Goal: Information Seeking & Learning: Learn about a topic

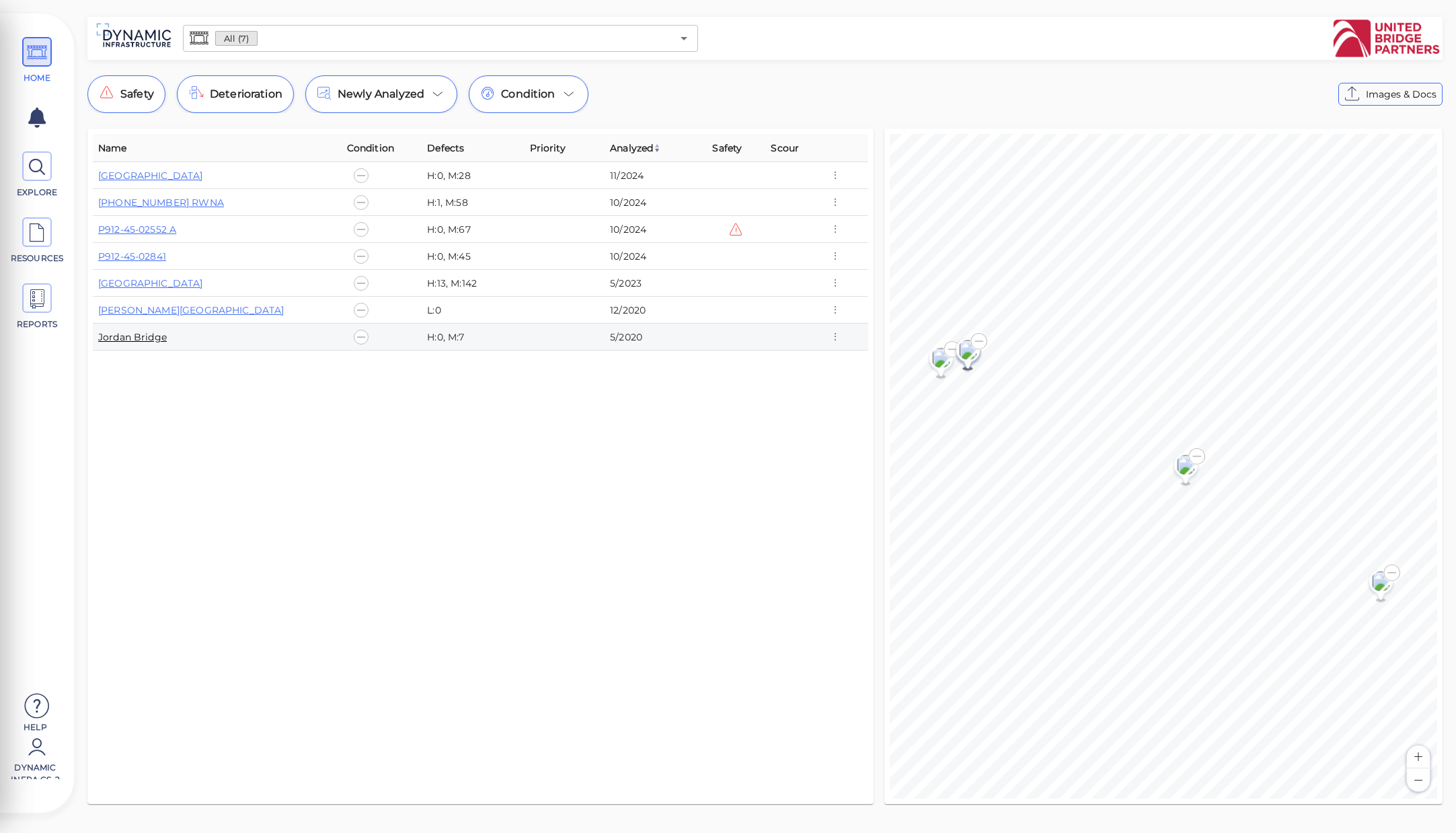
click at [159, 339] on link "Jordan Bridge" at bounding box center [132, 337] width 68 height 12
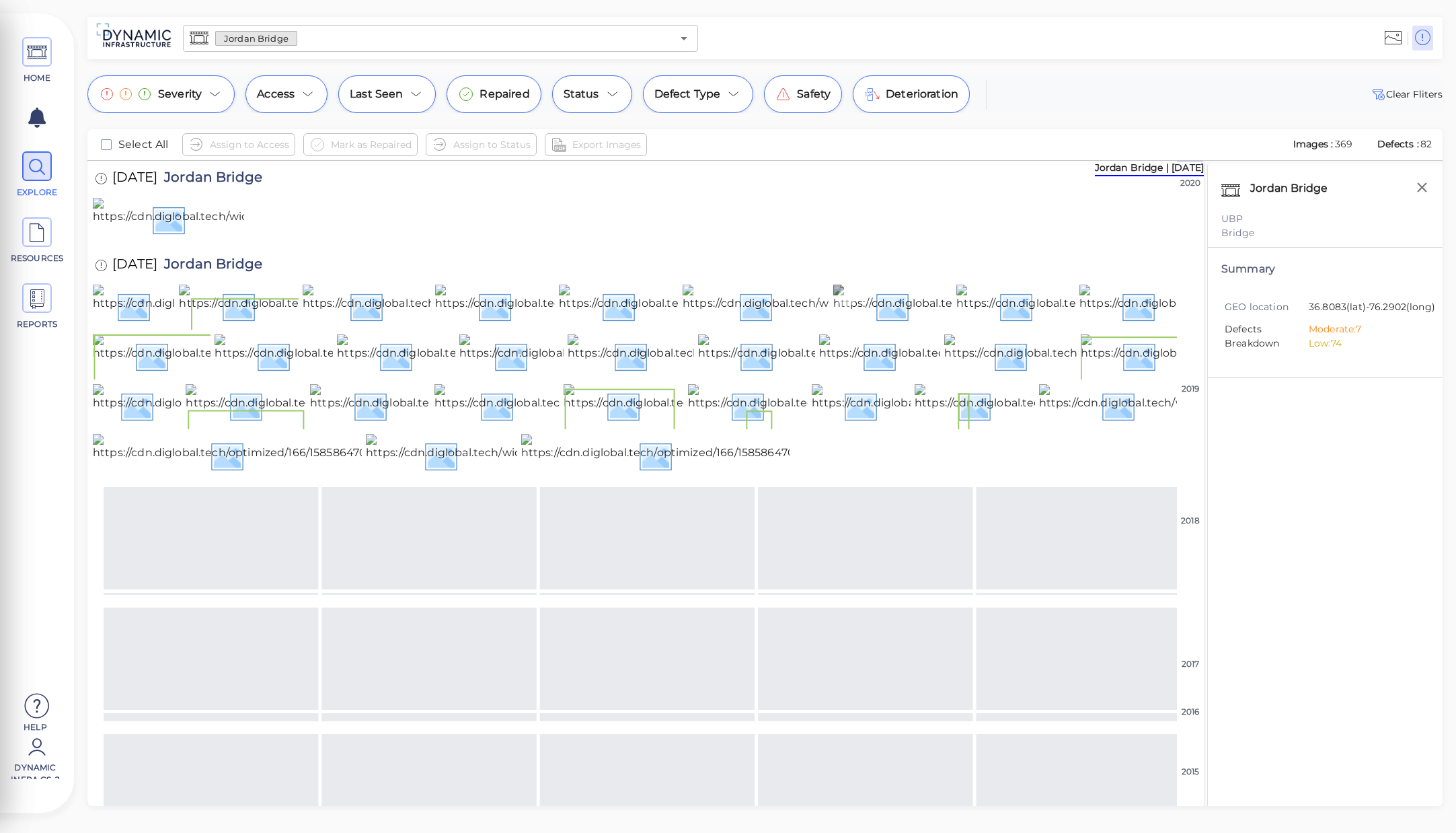
click at [862, 328] on img at bounding box center [1208, 306] width 748 height 43
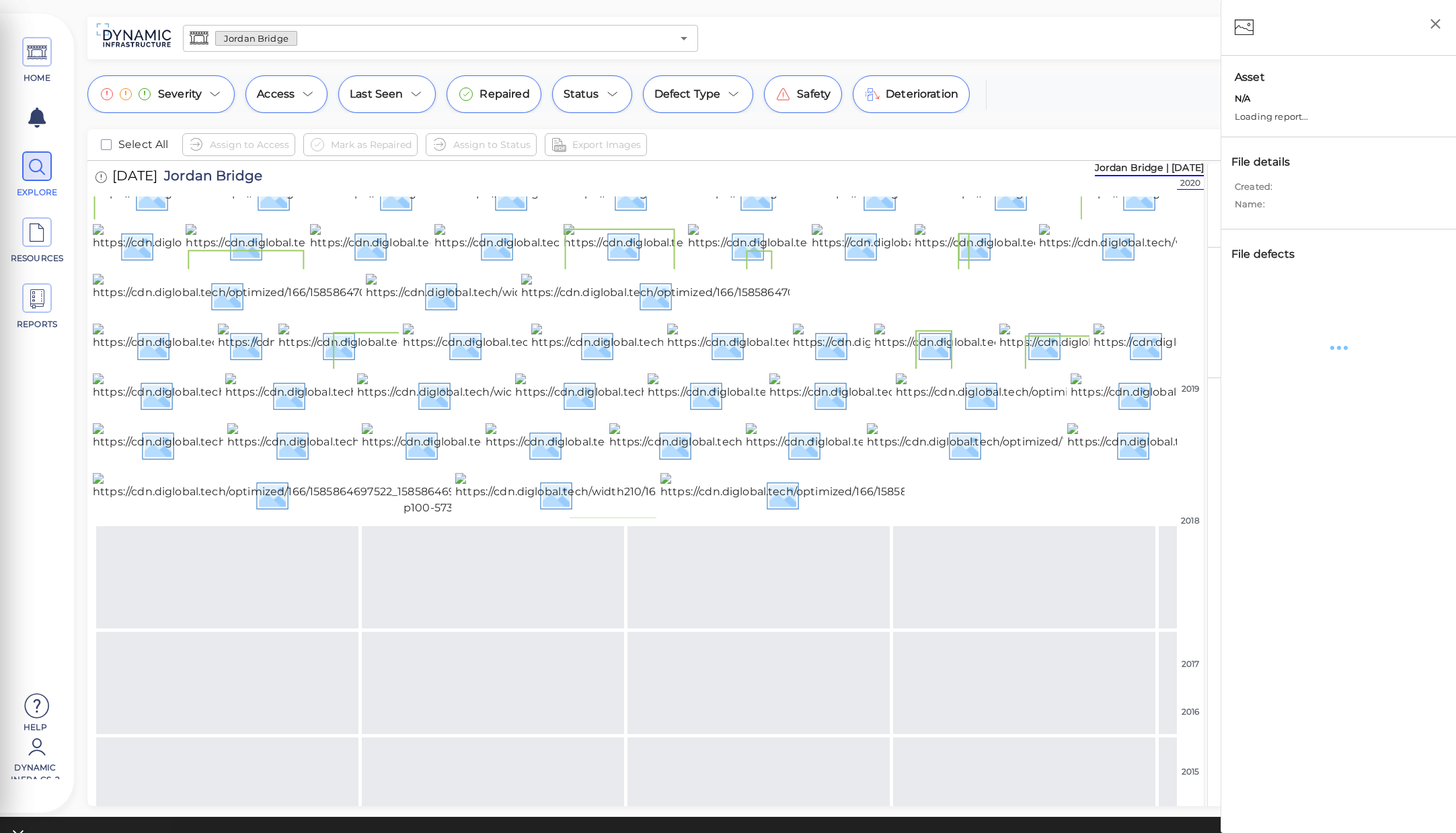
scroll to position [224, 0]
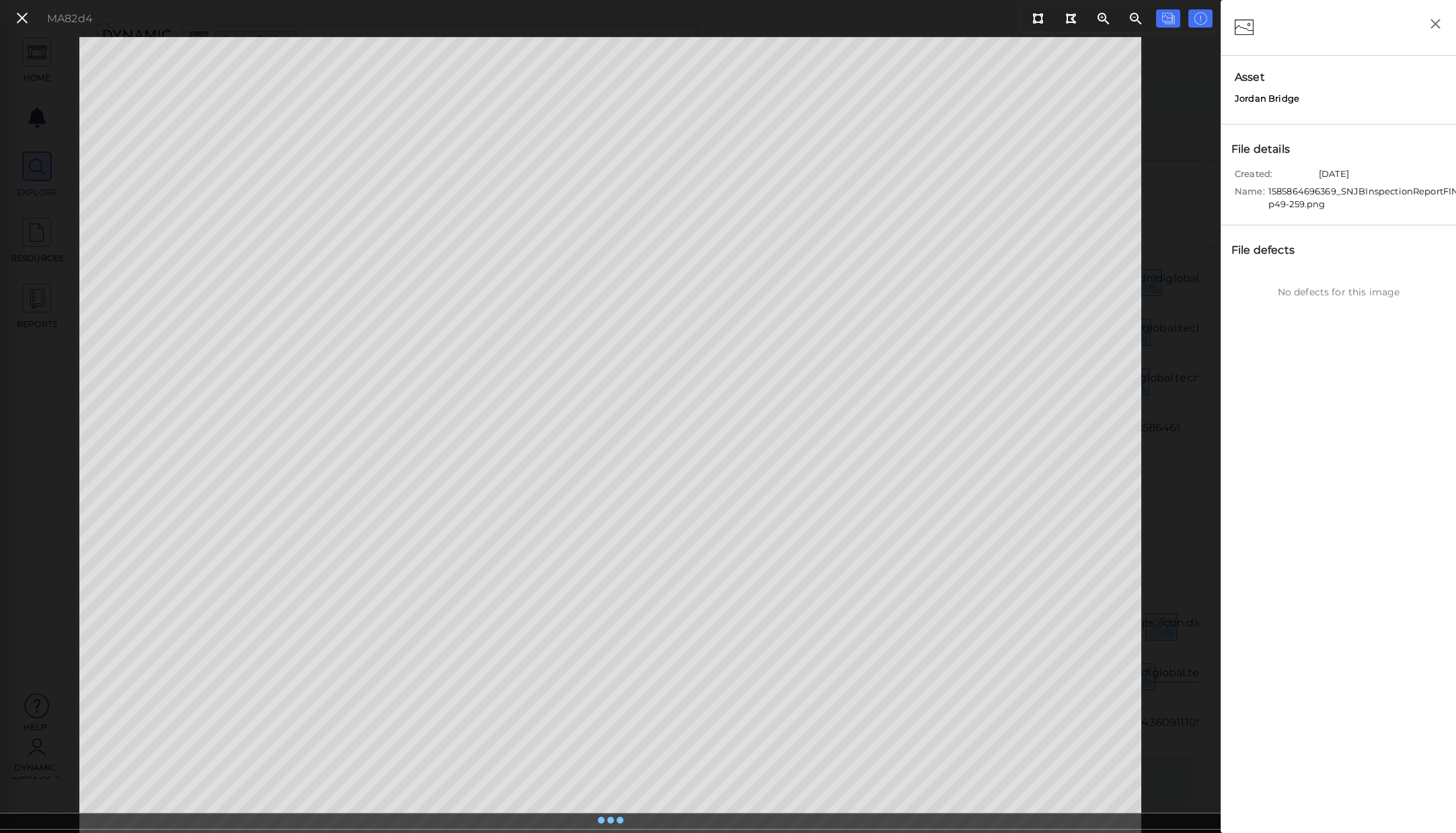
click at [13, 20] on button at bounding box center [22, 18] width 23 height 19
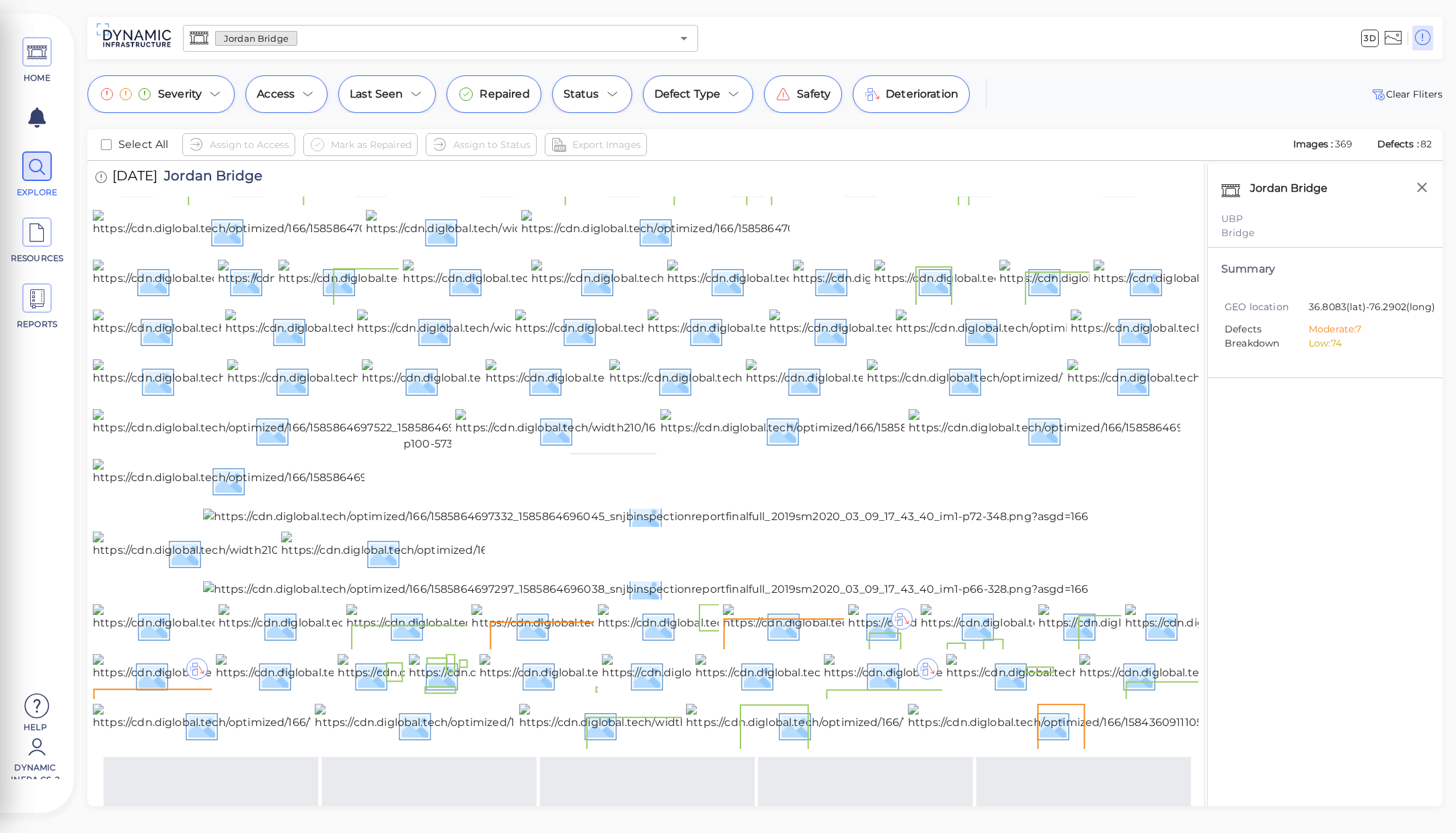
click at [728, 203] on img at bounding box center [1061, 181] width 747 height 43
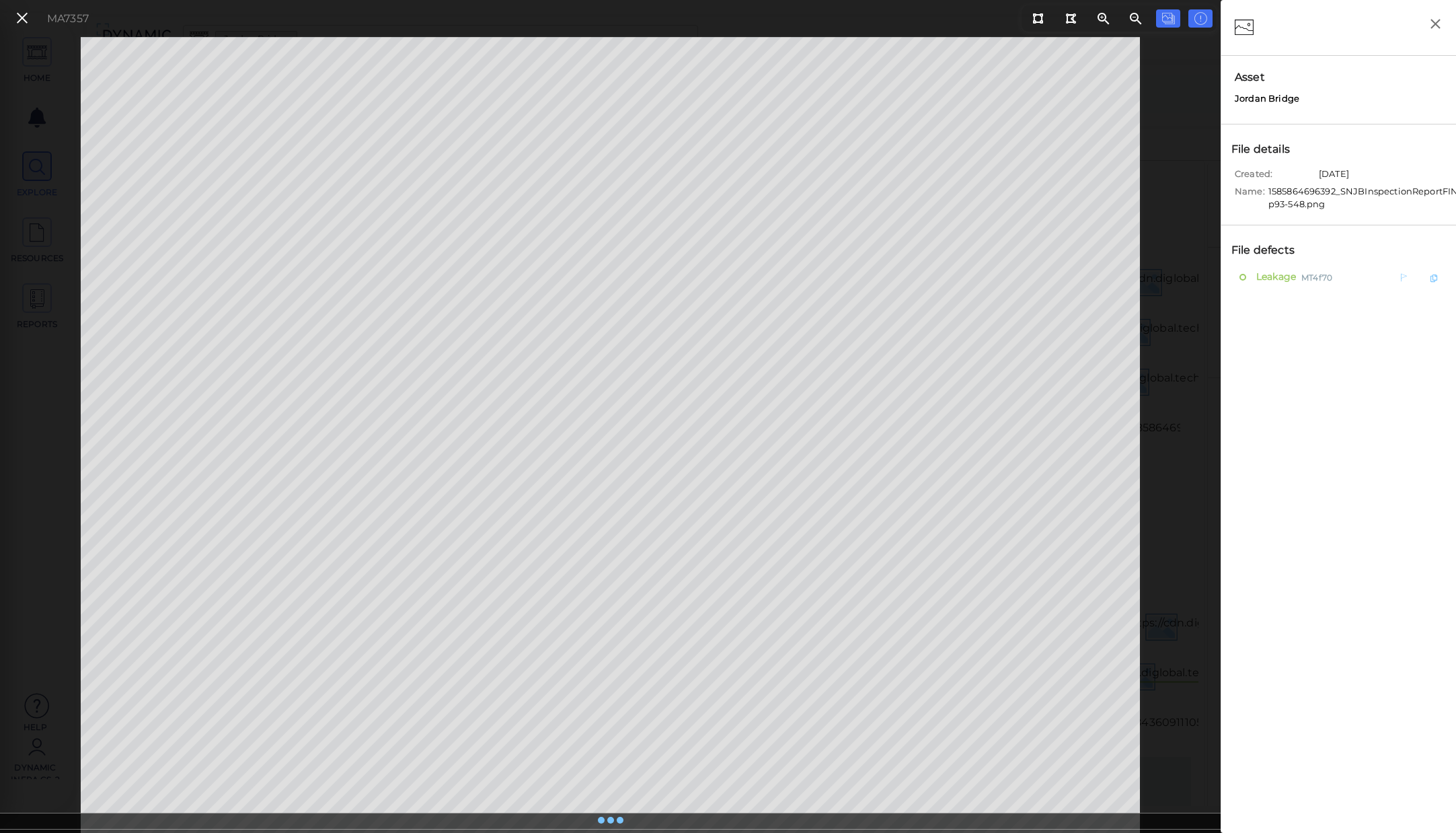
click at [1266, 280] on span "Leakage" at bounding box center [1274, 277] width 43 height 17
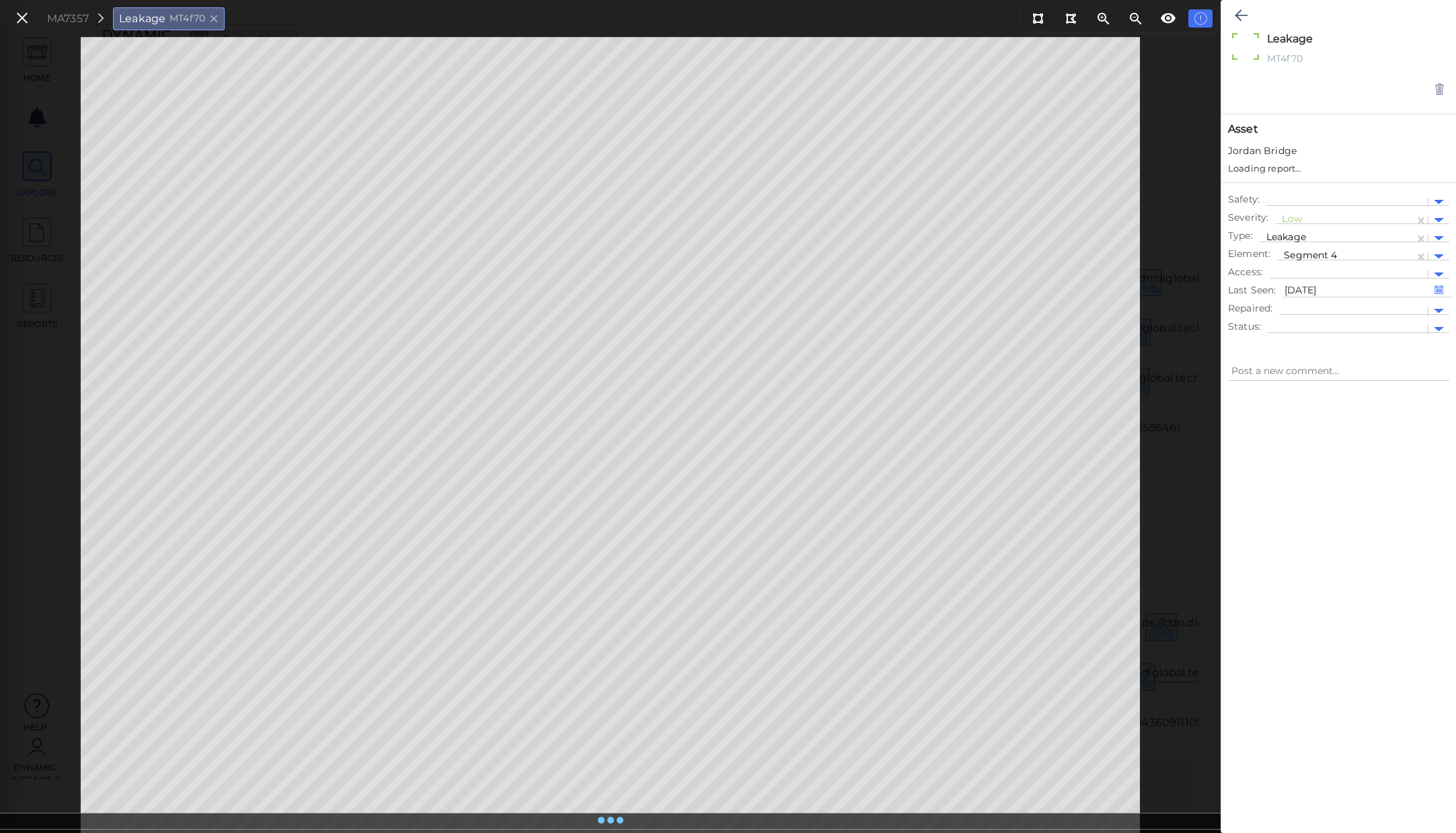
type textarea "x"
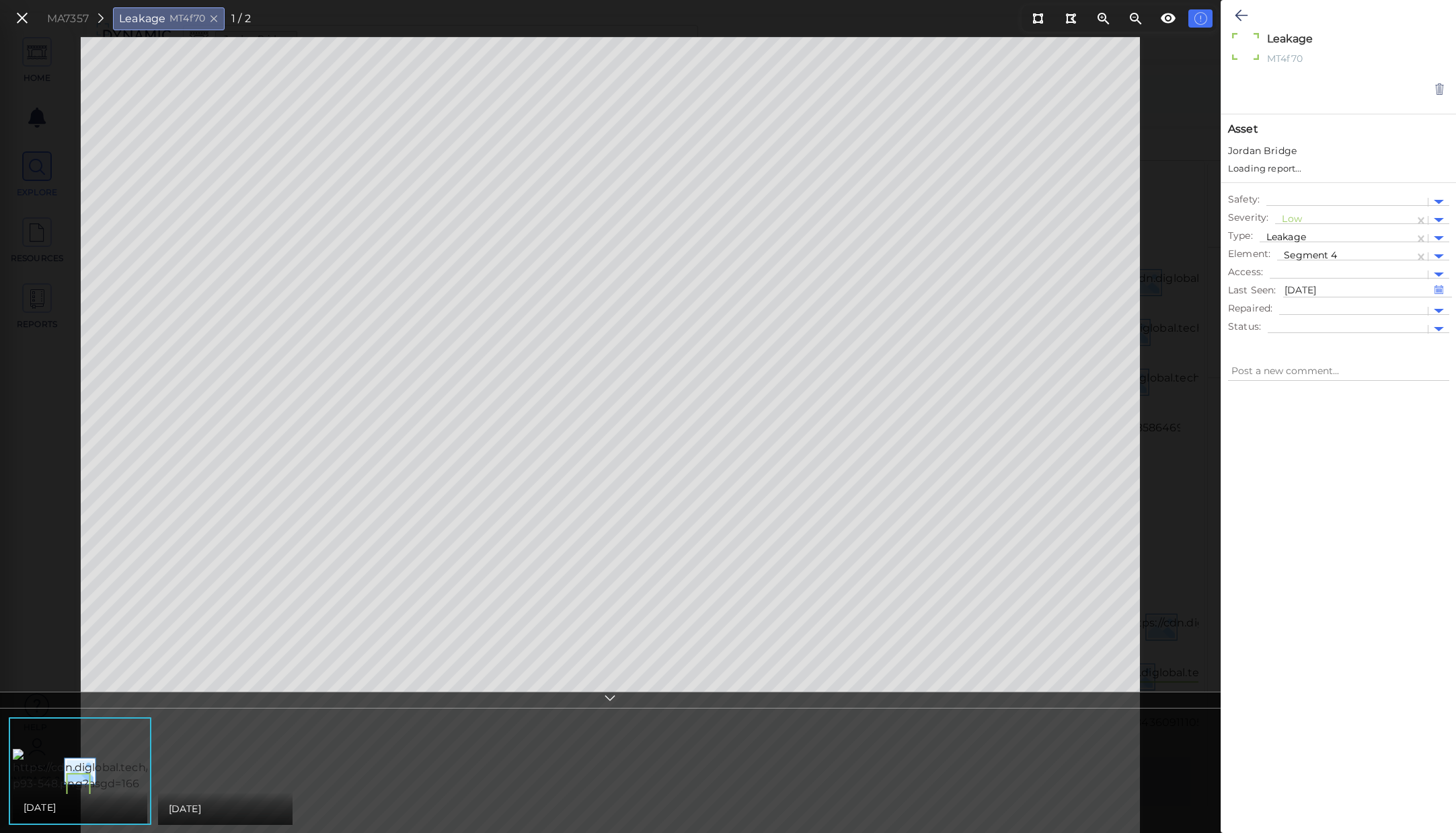
type textarea "x"
click at [1384, 243] on div at bounding box center [1346, 243] width 124 height 14
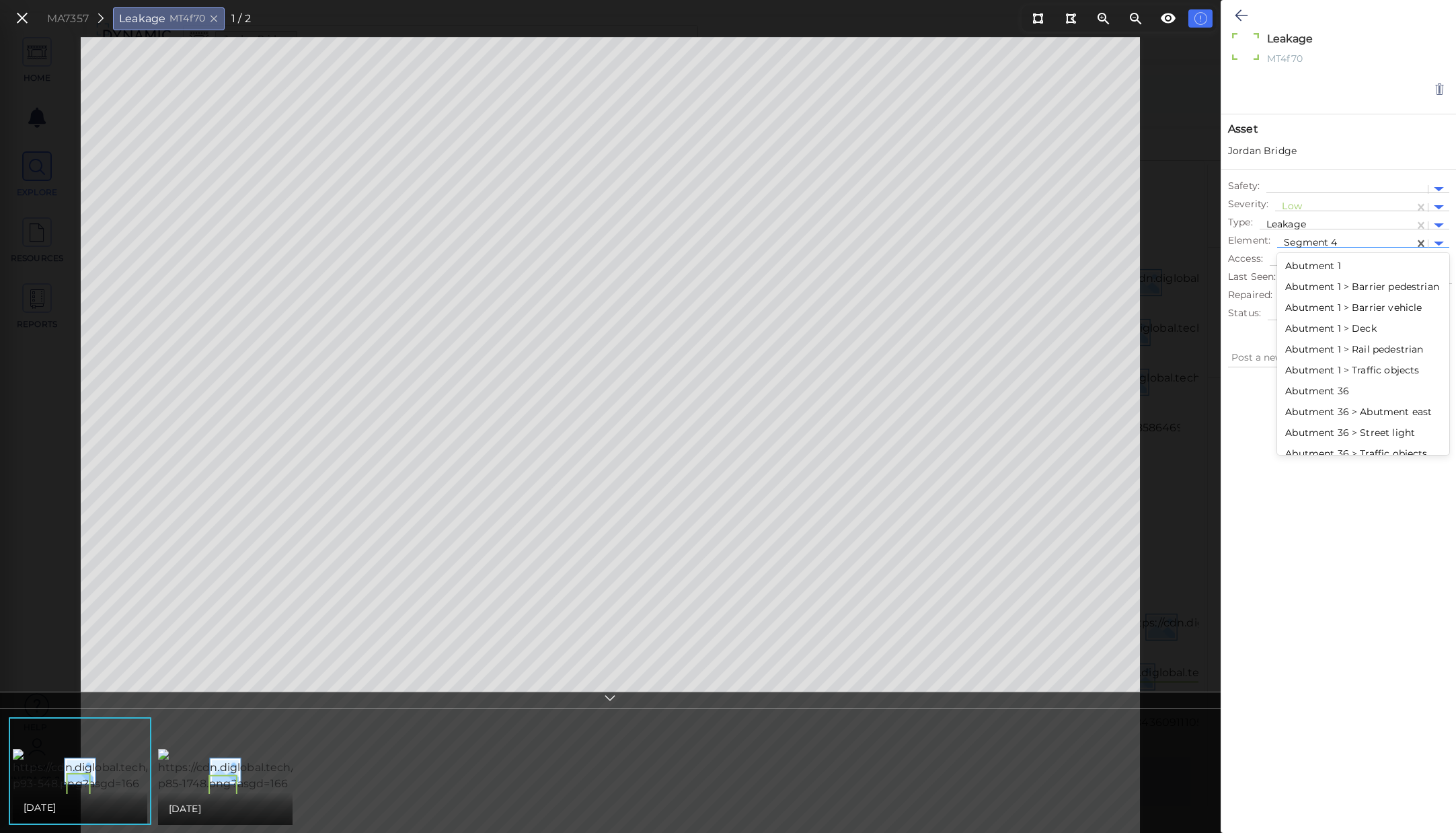
click at [1327, 270] on div "Abutment 1" at bounding box center [1363, 266] width 173 height 21
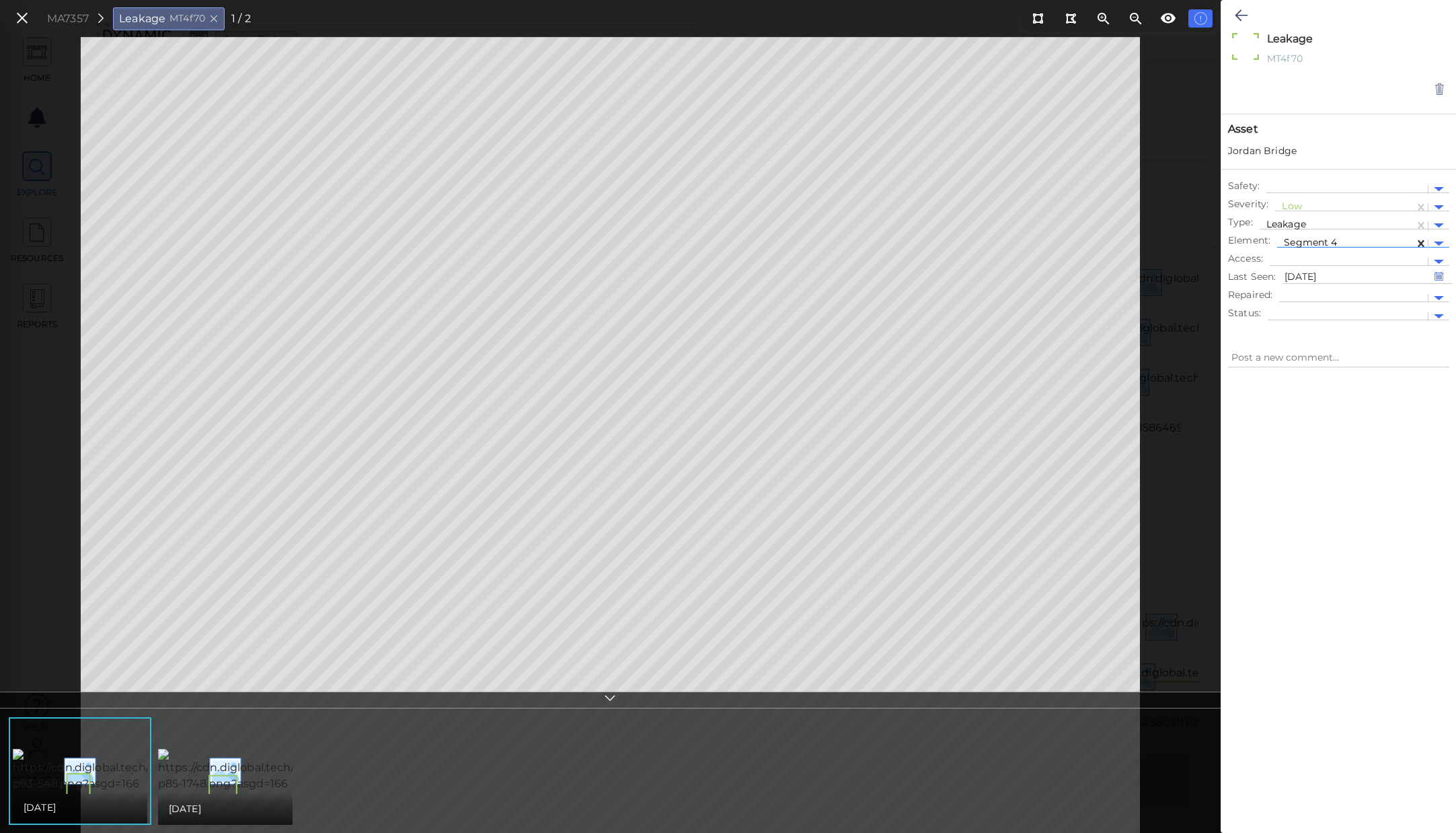
click at [1420, 243] on icon at bounding box center [1421, 243] width 6 height 7
type textarea "x"
click at [1421, 243] on icon at bounding box center [1421, 243] width 6 height 7
click at [1334, 246] on div at bounding box center [1346, 243] width 124 height 14
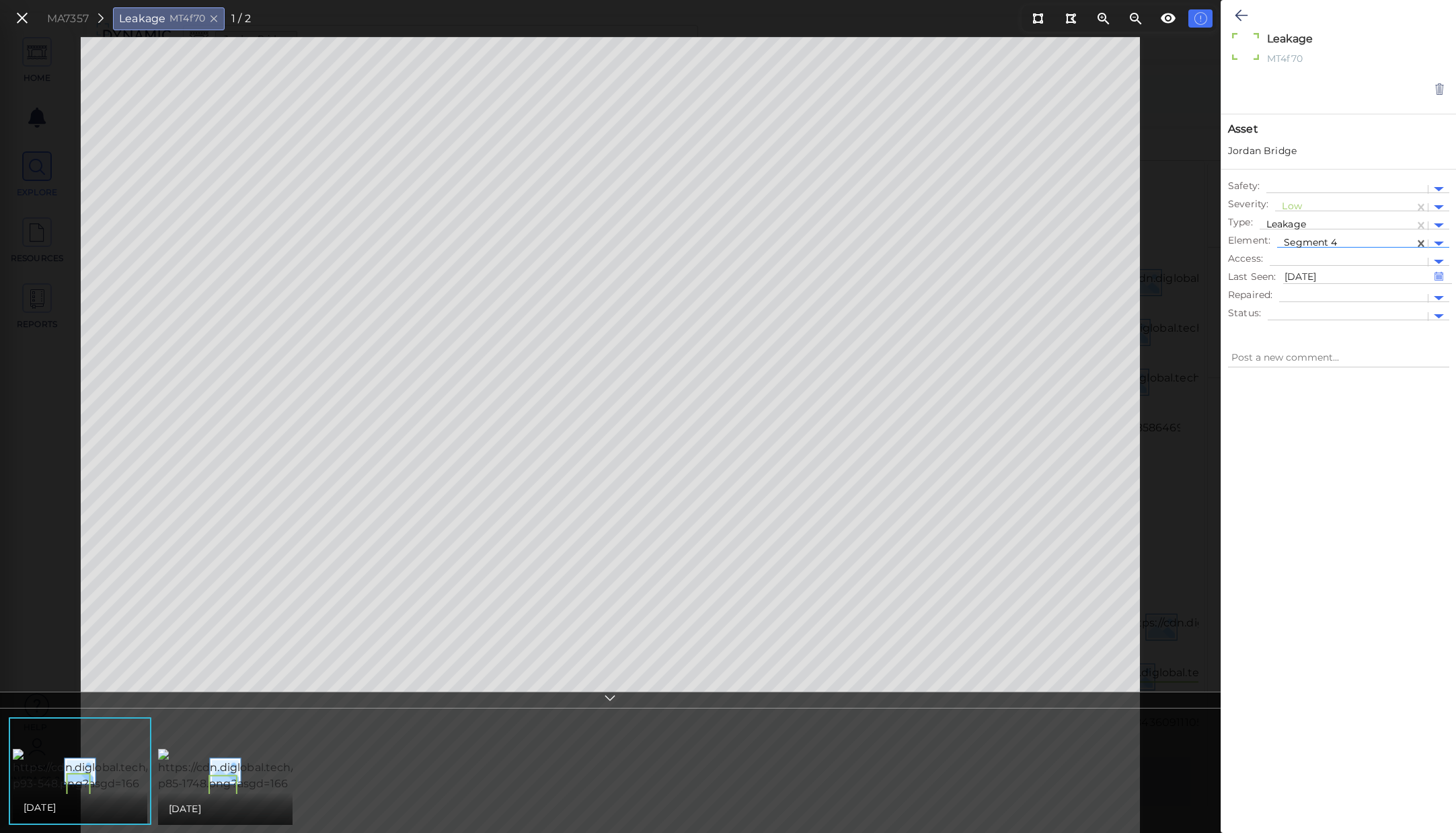
type textarea "x"
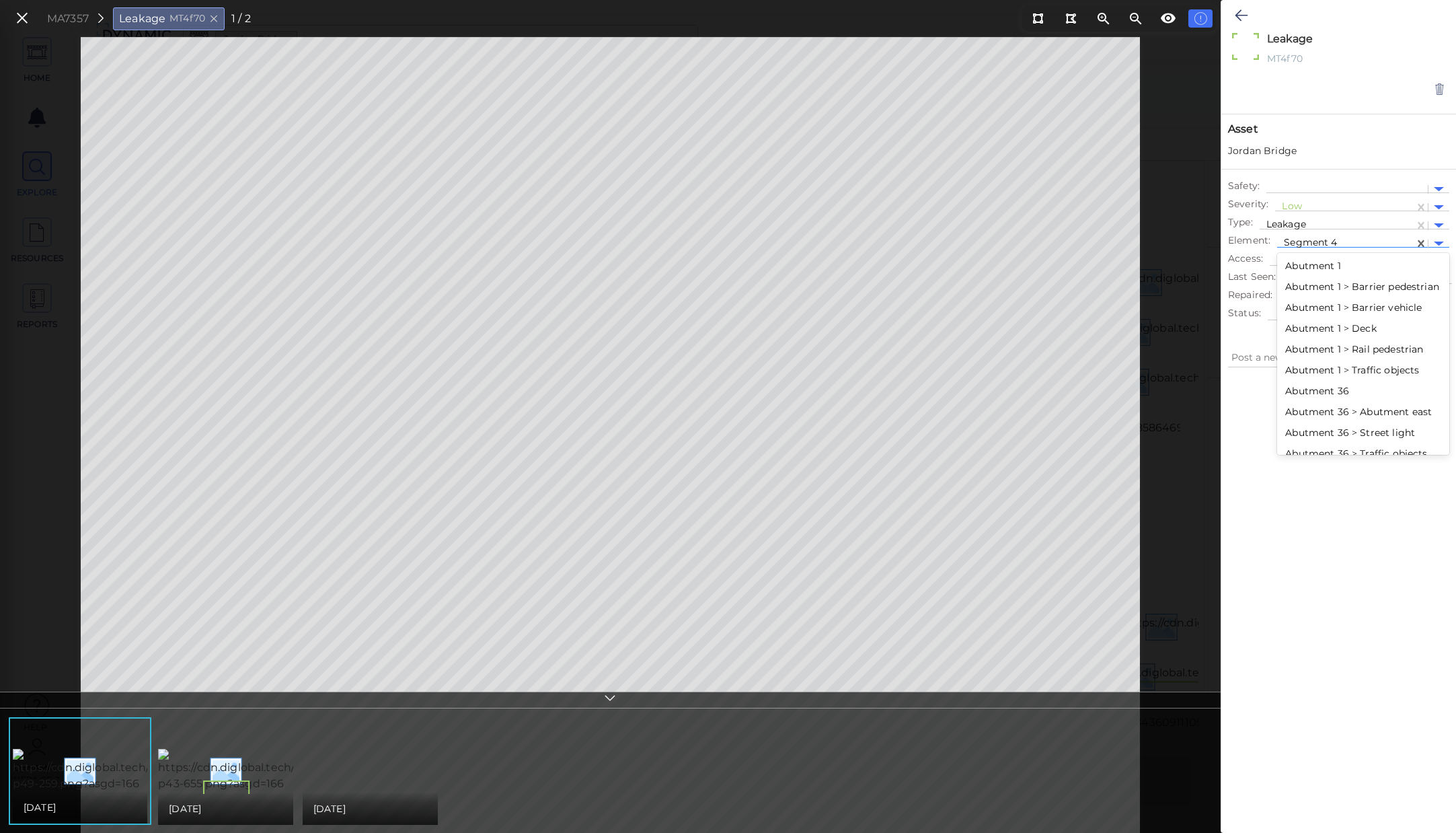
click at [1333, 267] on div "Abutment 1" at bounding box center [1363, 266] width 173 height 21
click at [1336, 241] on div at bounding box center [1346, 243] width 124 height 14
click at [1333, 318] on div "Abutment 1 > Barrier vehicle" at bounding box center [1363, 307] width 173 height 21
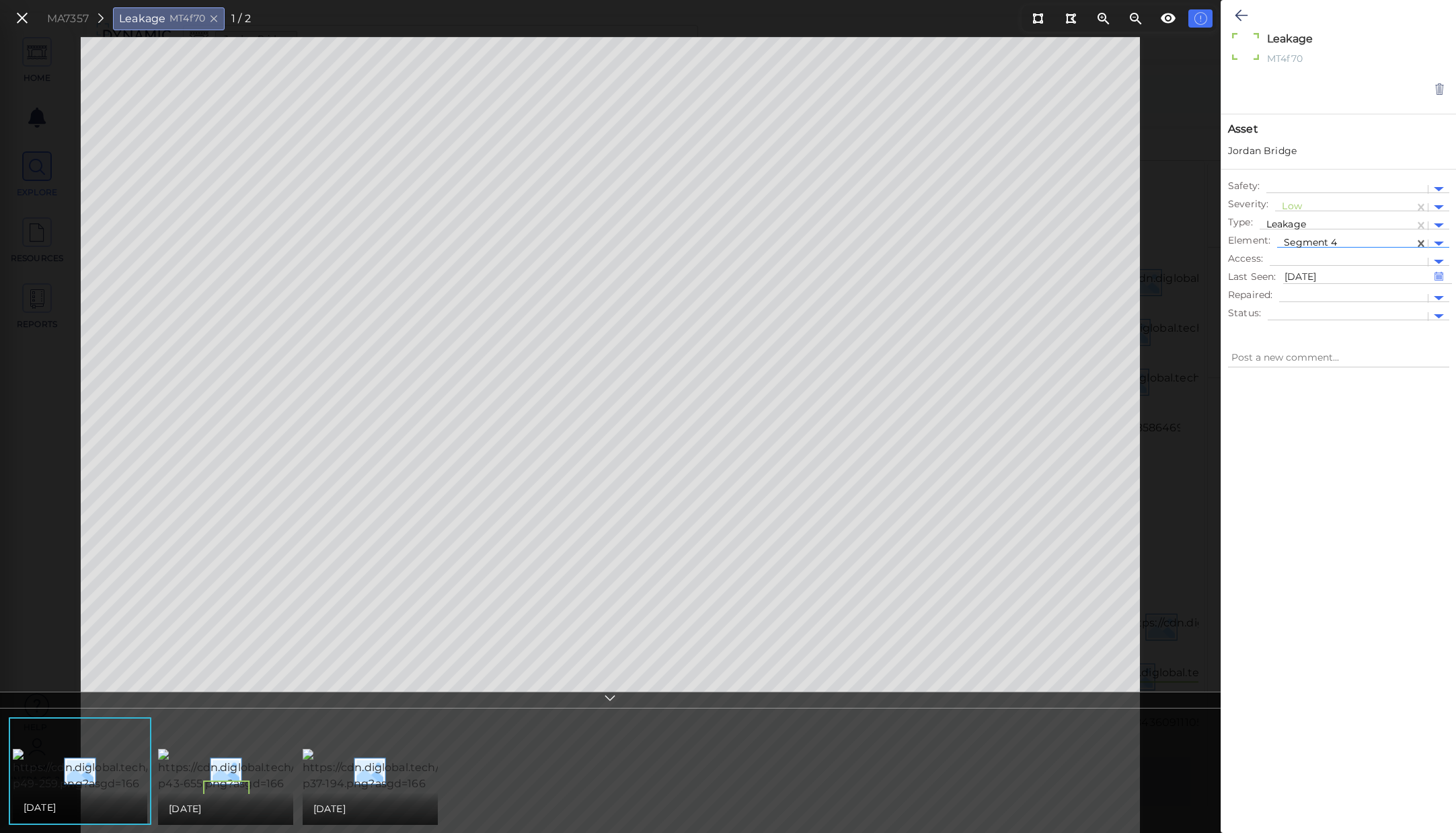
click at [1345, 243] on div at bounding box center [1346, 243] width 124 height 14
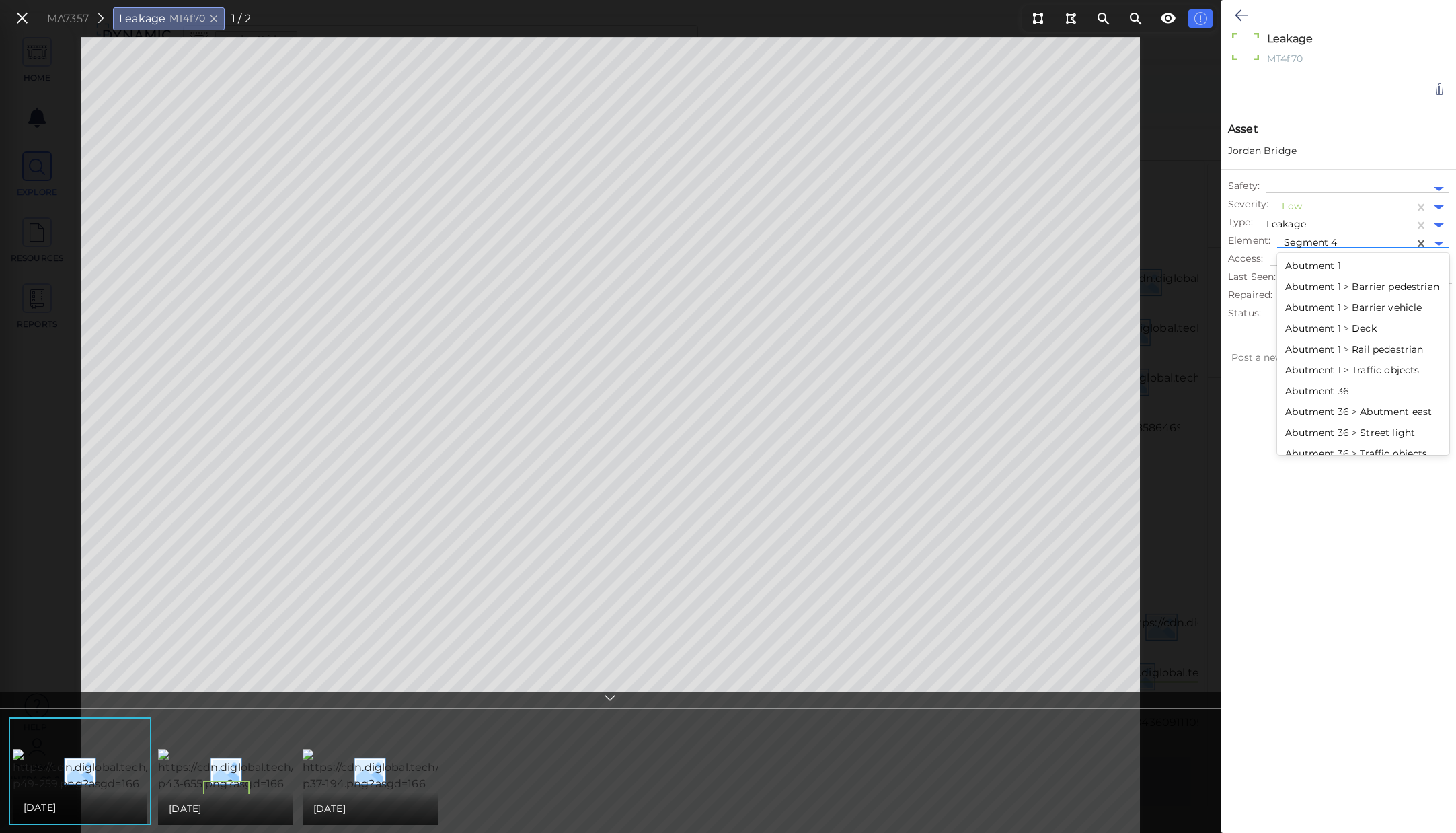
click at [1336, 402] on div "Abutment 36" at bounding box center [1363, 391] width 173 height 21
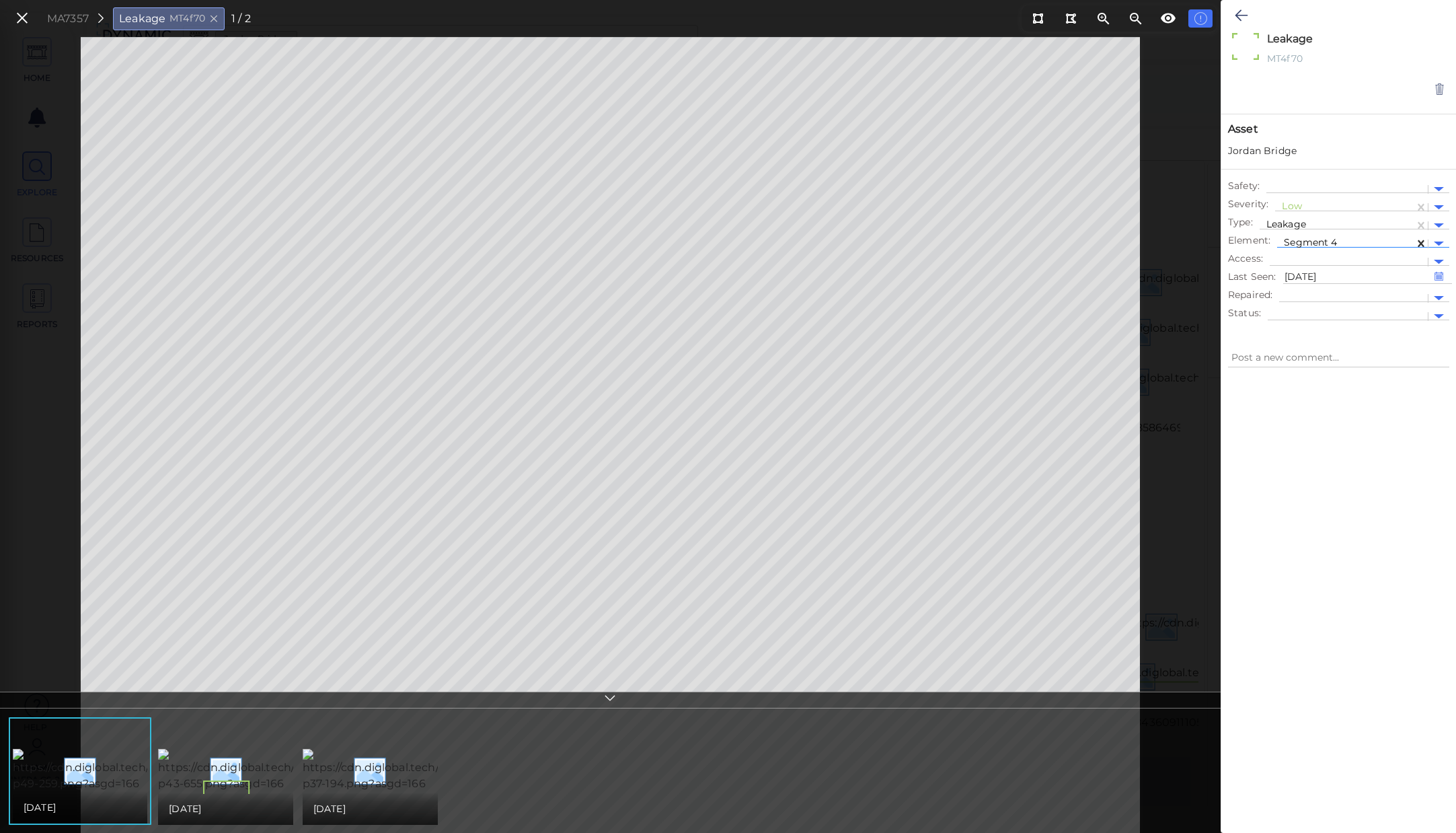
click at [1419, 243] on icon at bounding box center [1421, 243] width 13 height 13
type textarea "x"
click at [1359, 435] on div at bounding box center [1339, 590] width 235 height 427
click at [1407, 238] on div at bounding box center [1346, 243] width 124 height 14
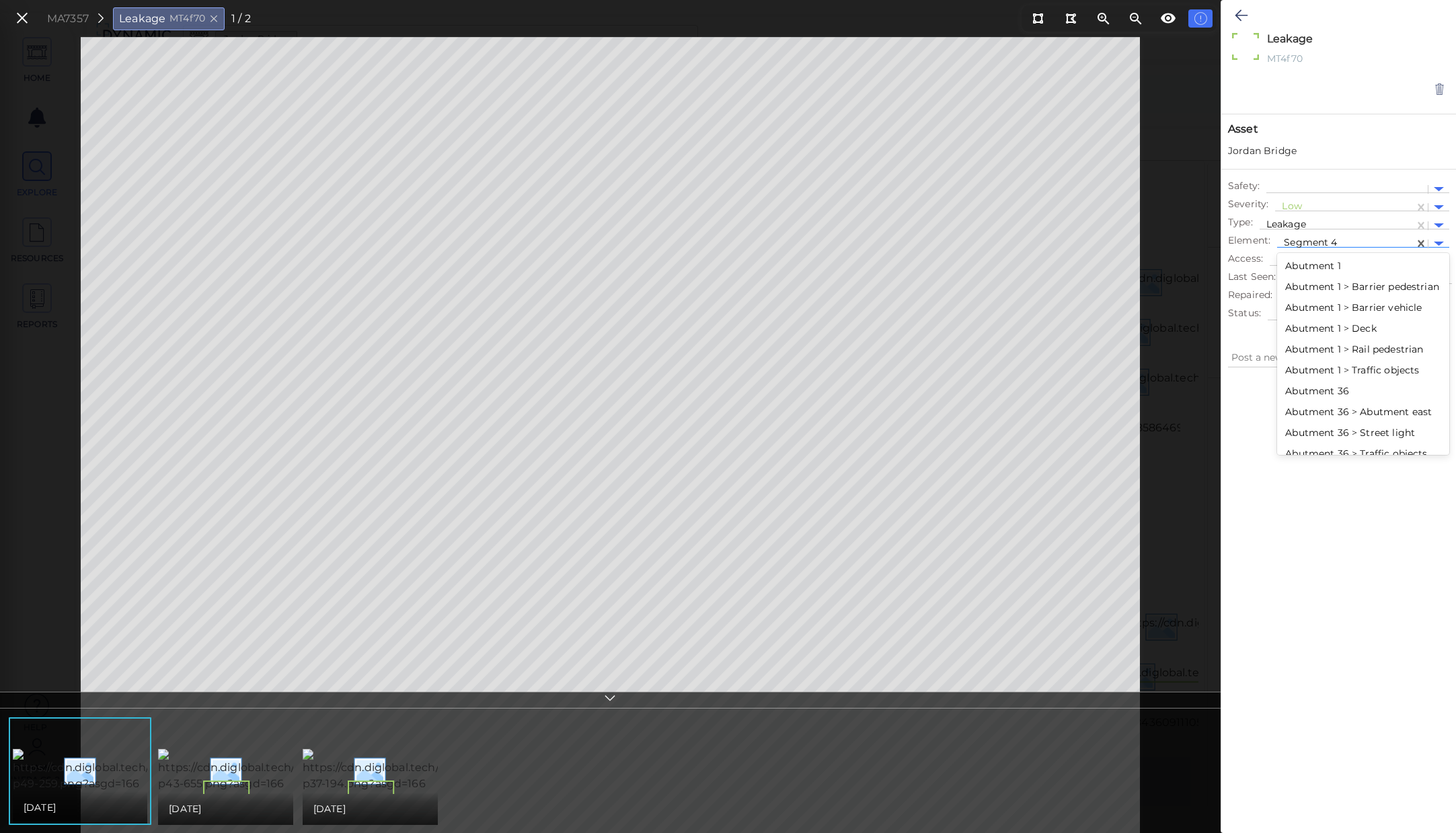
click at [1349, 360] on div "Abutment 1 > Rail pedestrian" at bounding box center [1363, 350] width 173 height 21
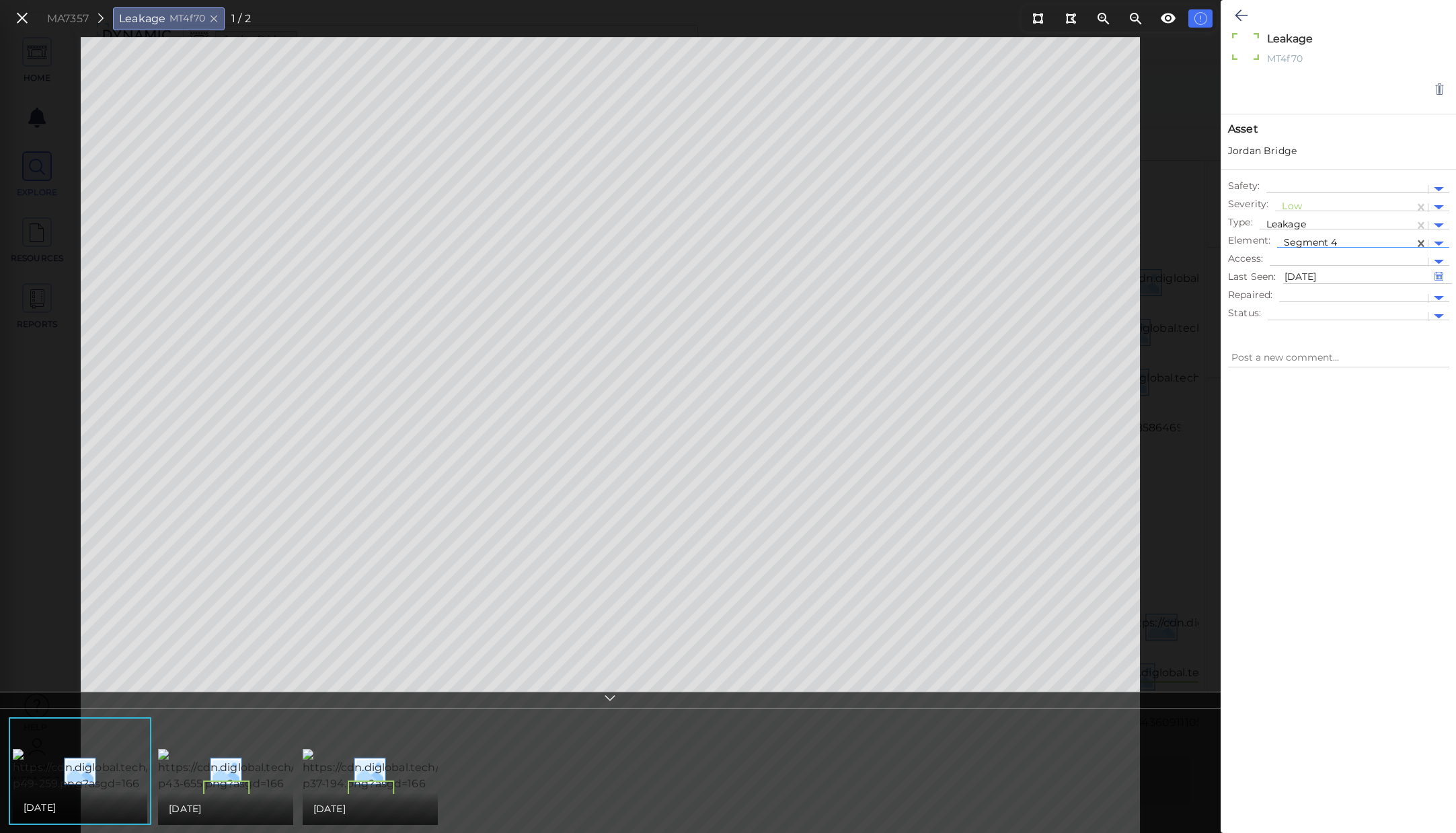
click at [1362, 243] on div at bounding box center [1346, 243] width 124 height 14
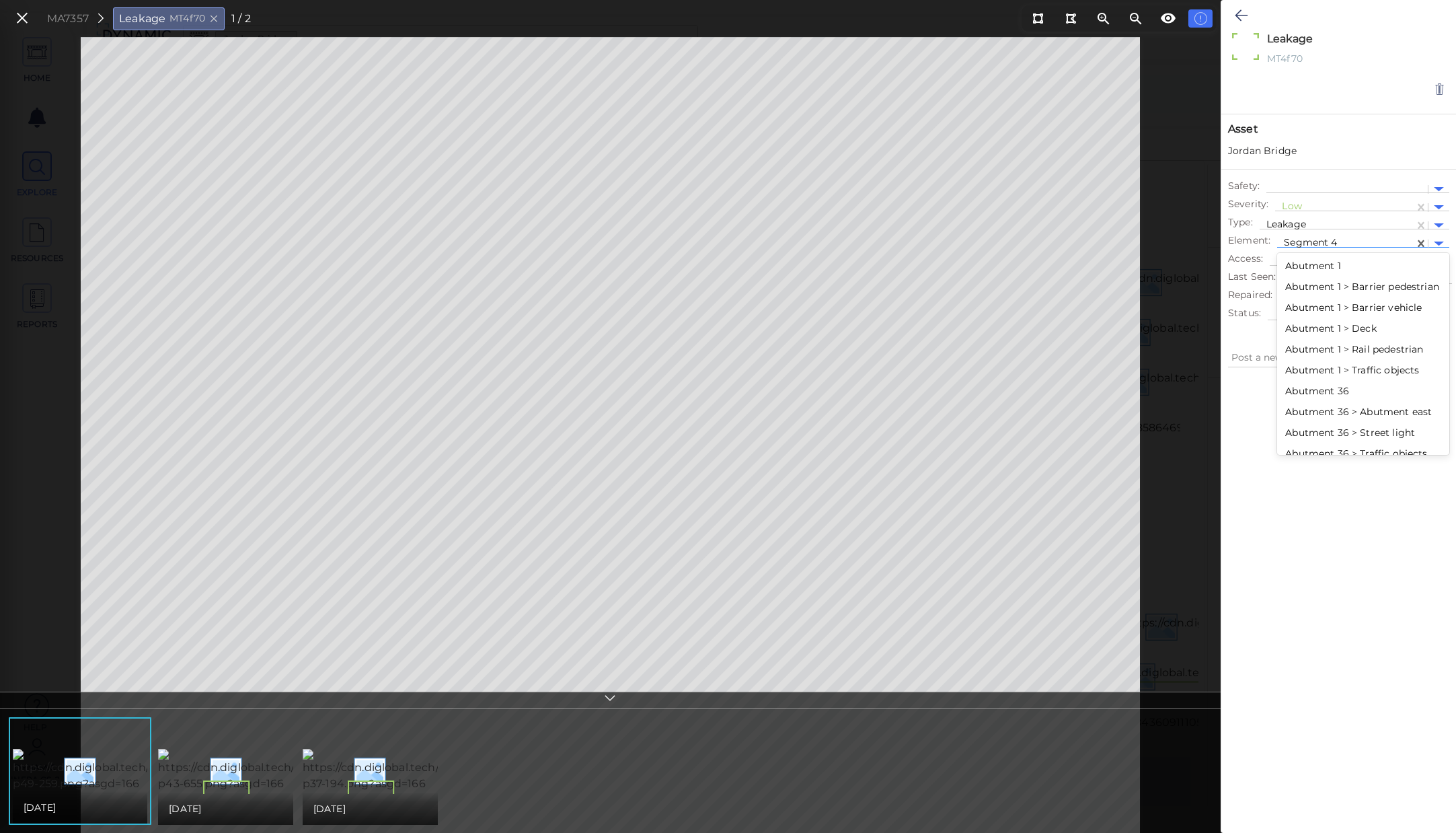
click at [1331, 423] on div "Abutment 36 > Abutment east" at bounding box center [1363, 412] width 173 height 21
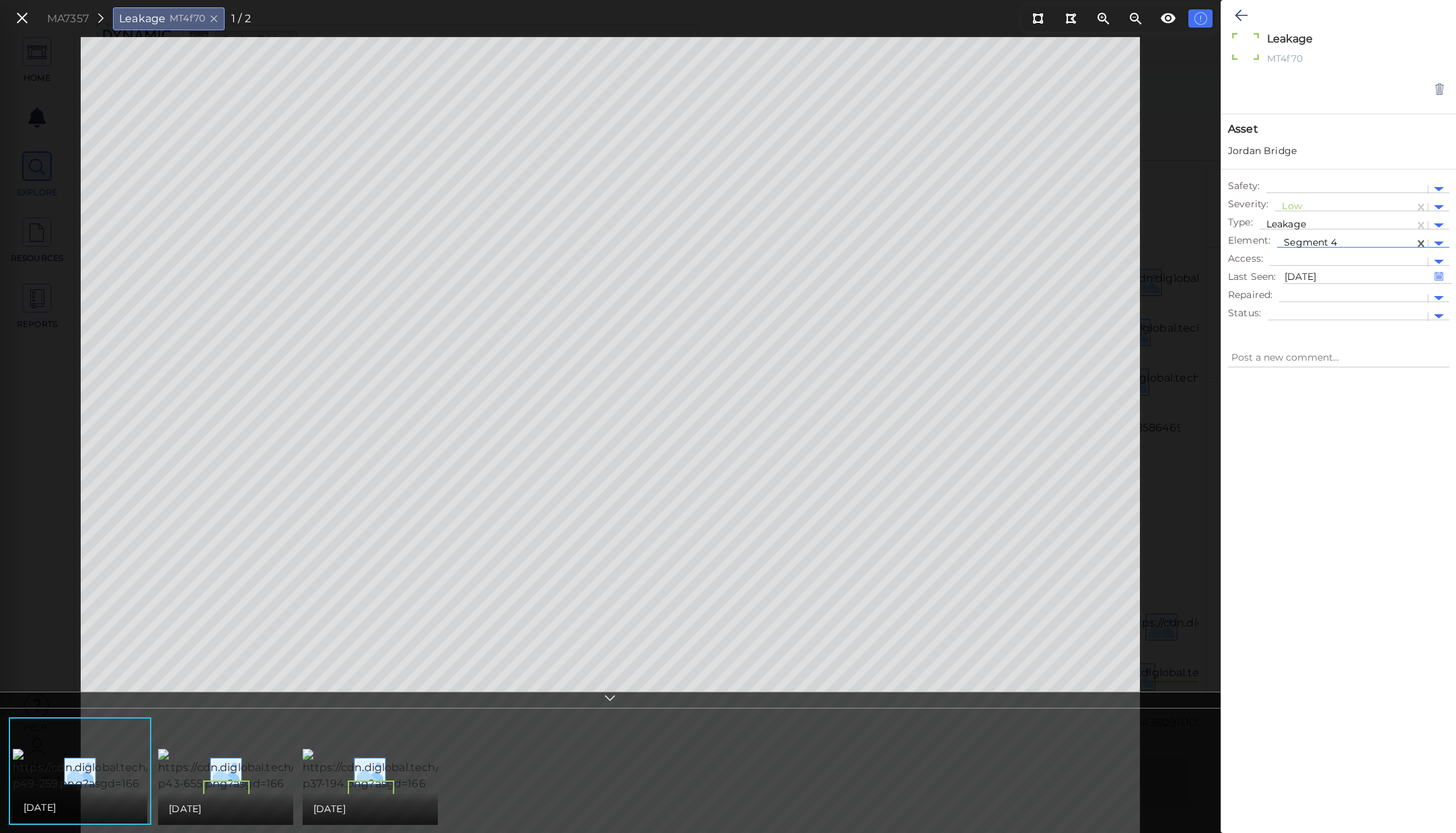
click at [1346, 246] on div at bounding box center [1346, 243] width 124 height 14
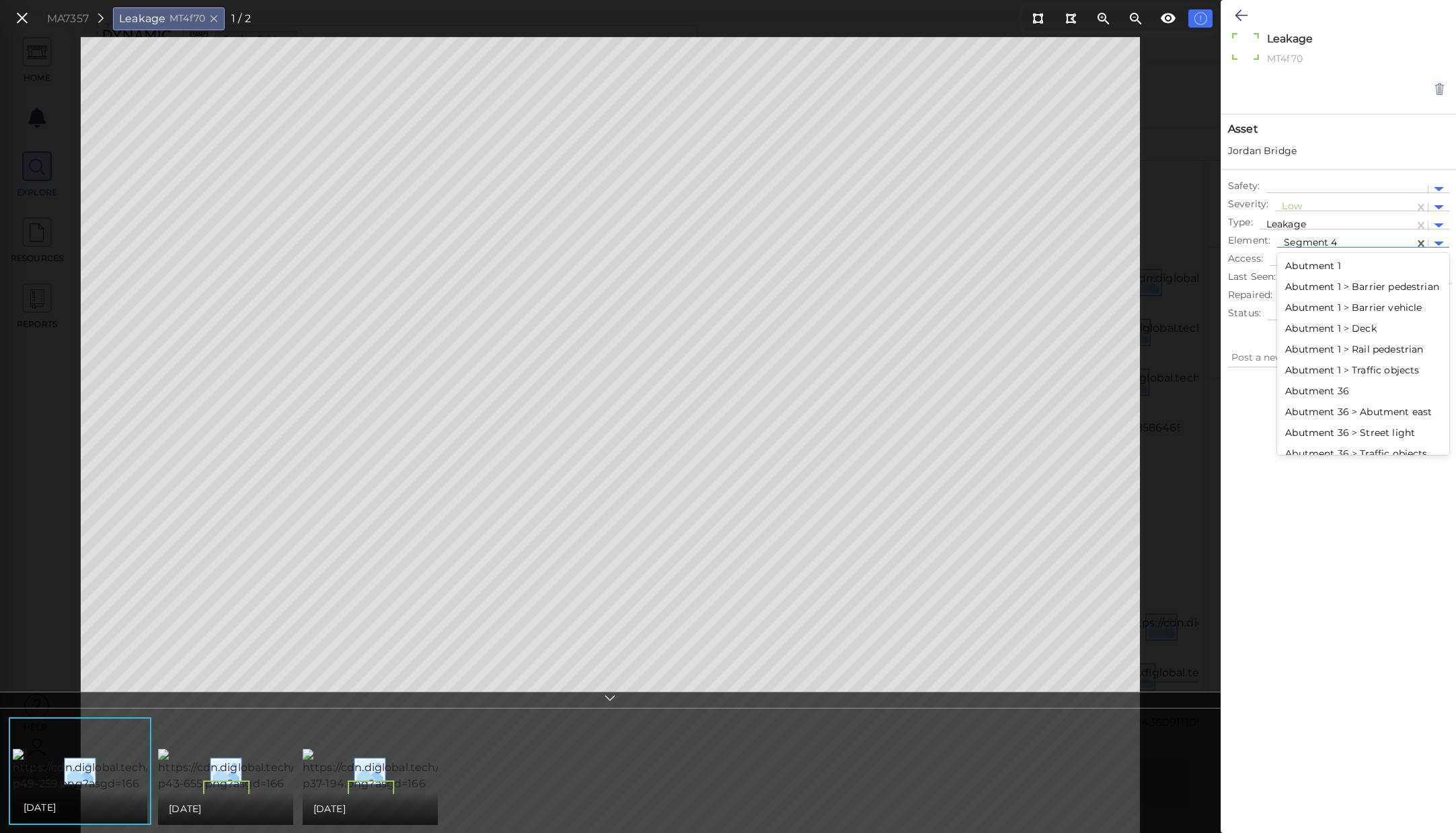
click at [1339, 270] on div "Abutment 1" at bounding box center [1363, 266] width 173 height 21
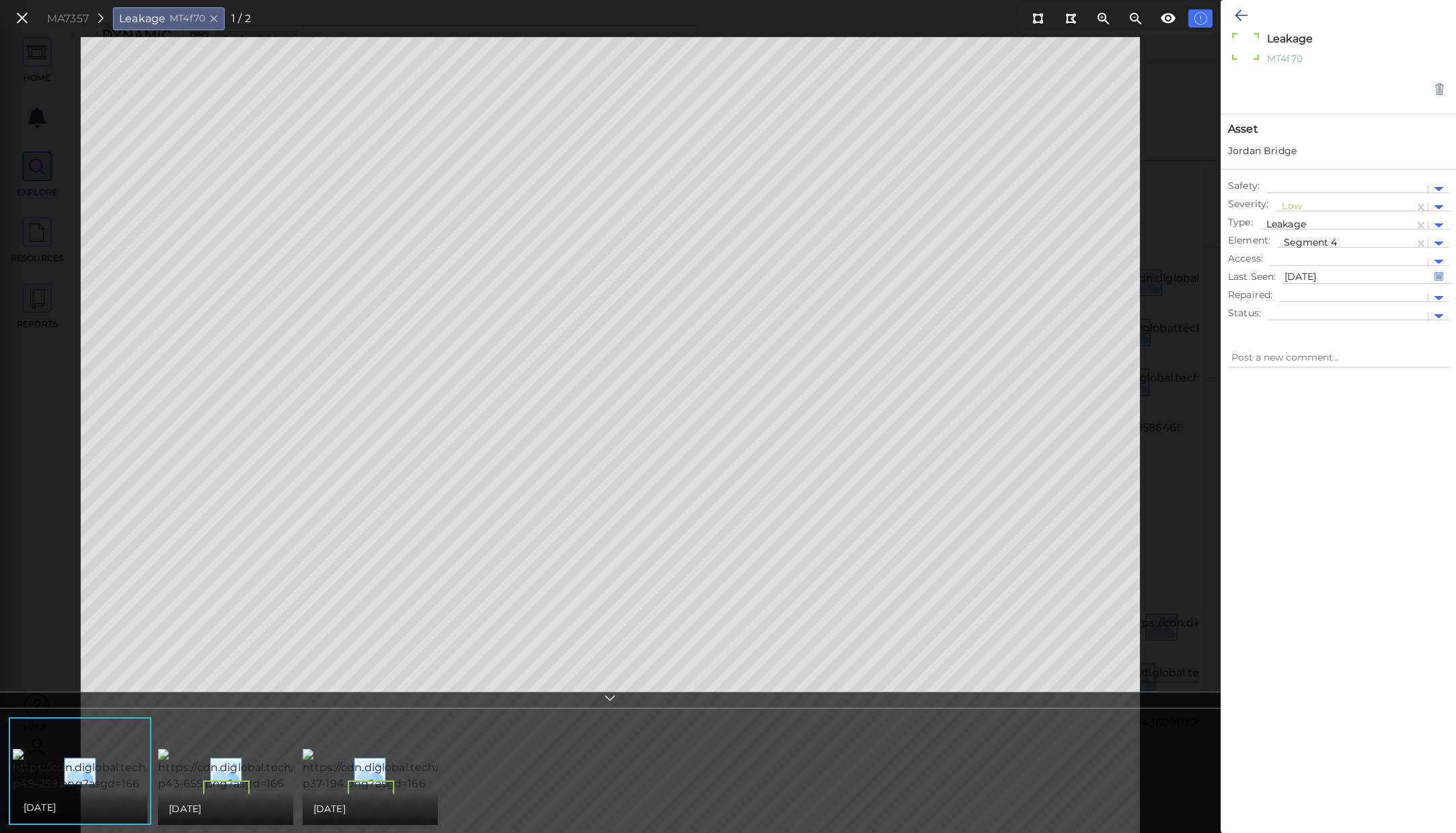
click at [1329, 446] on div at bounding box center [1339, 590] width 235 height 427
click at [1405, 243] on div at bounding box center [1346, 243] width 124 height 14
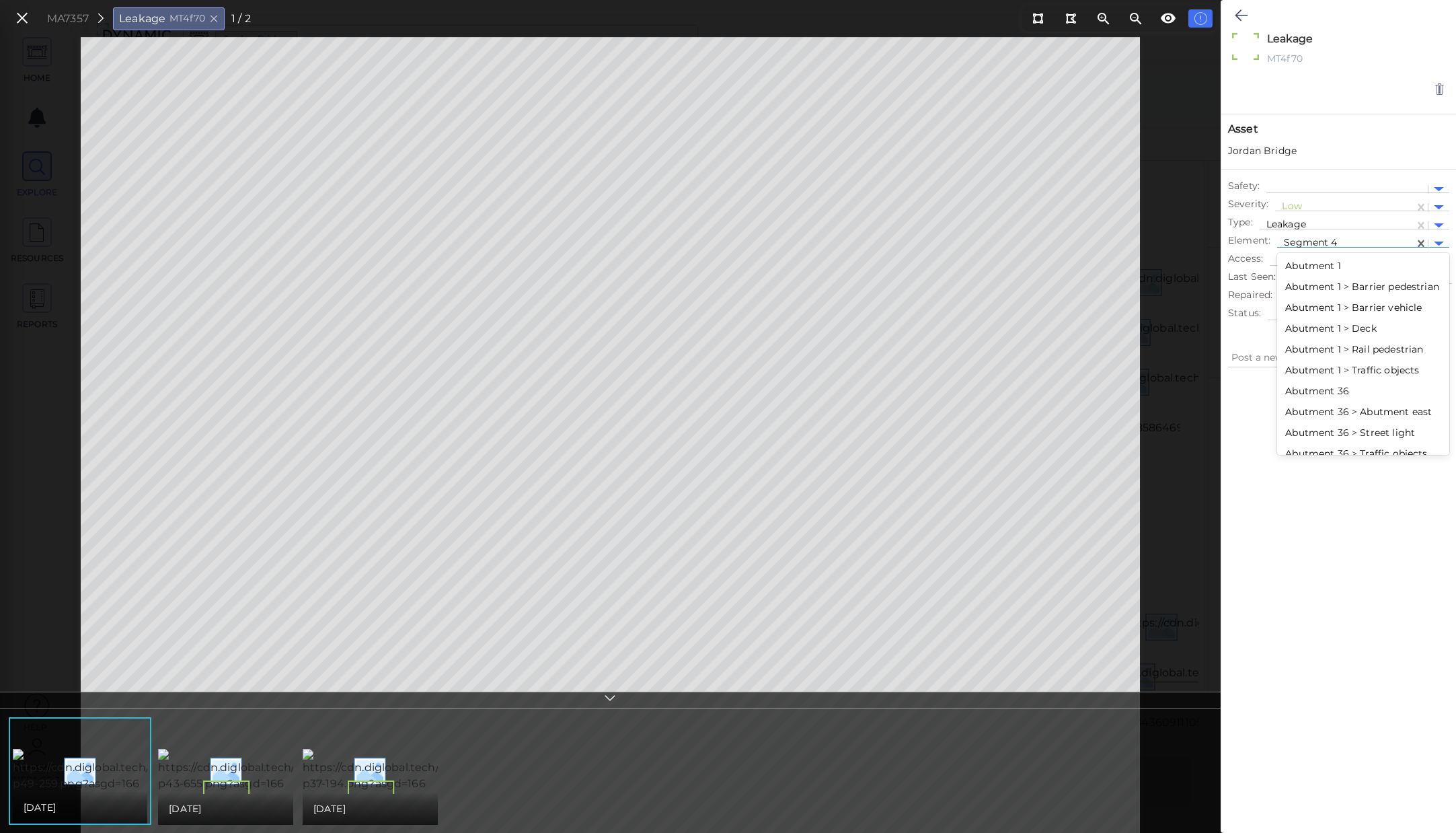
click at [1405, 240] on div at bounding box center [1346, 243] width 124 height 14
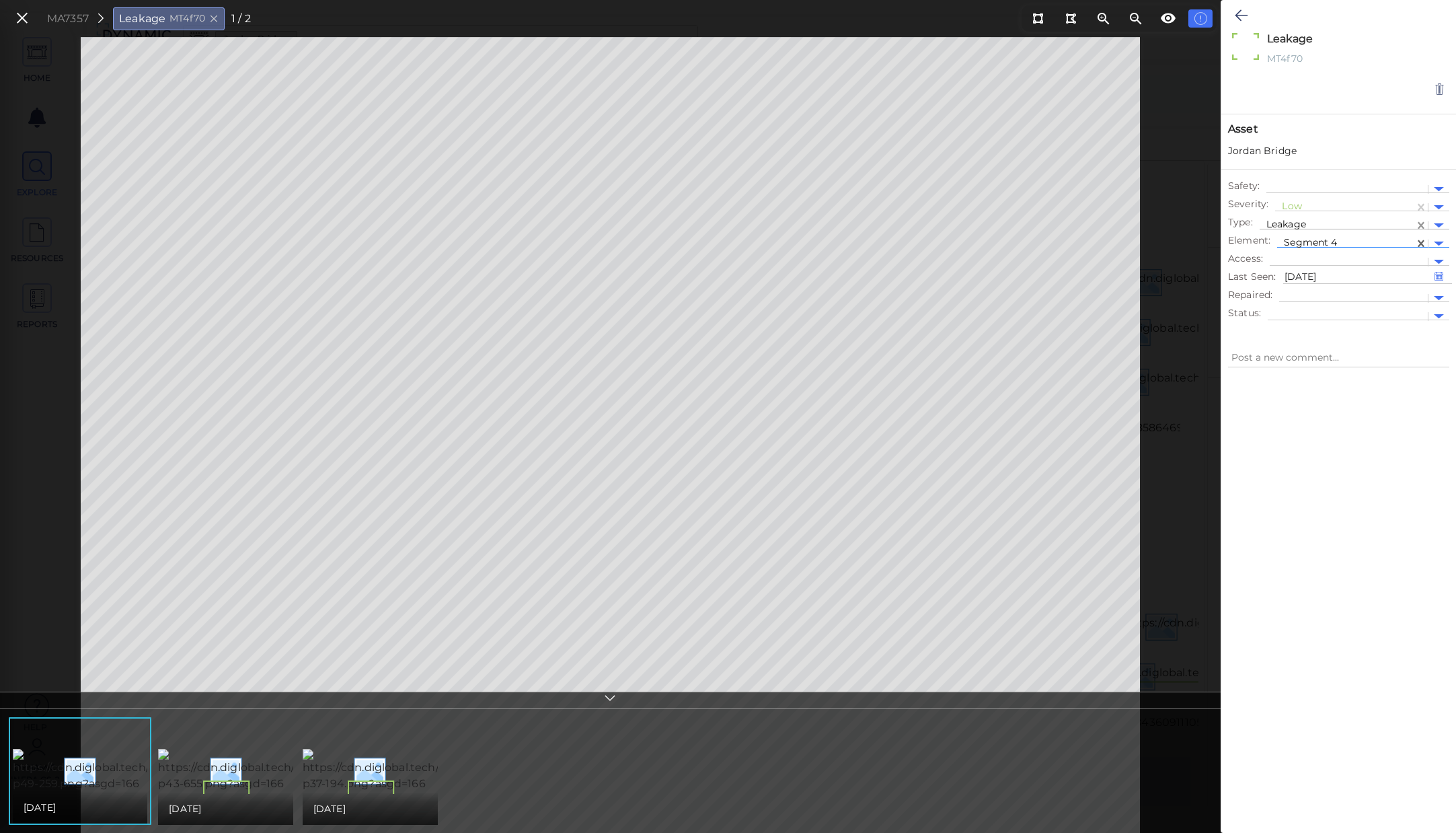
click at [1420, 226] on icon at bounding box center [1421, 226] width 13 height 13
type textarea "x"
type input "`"
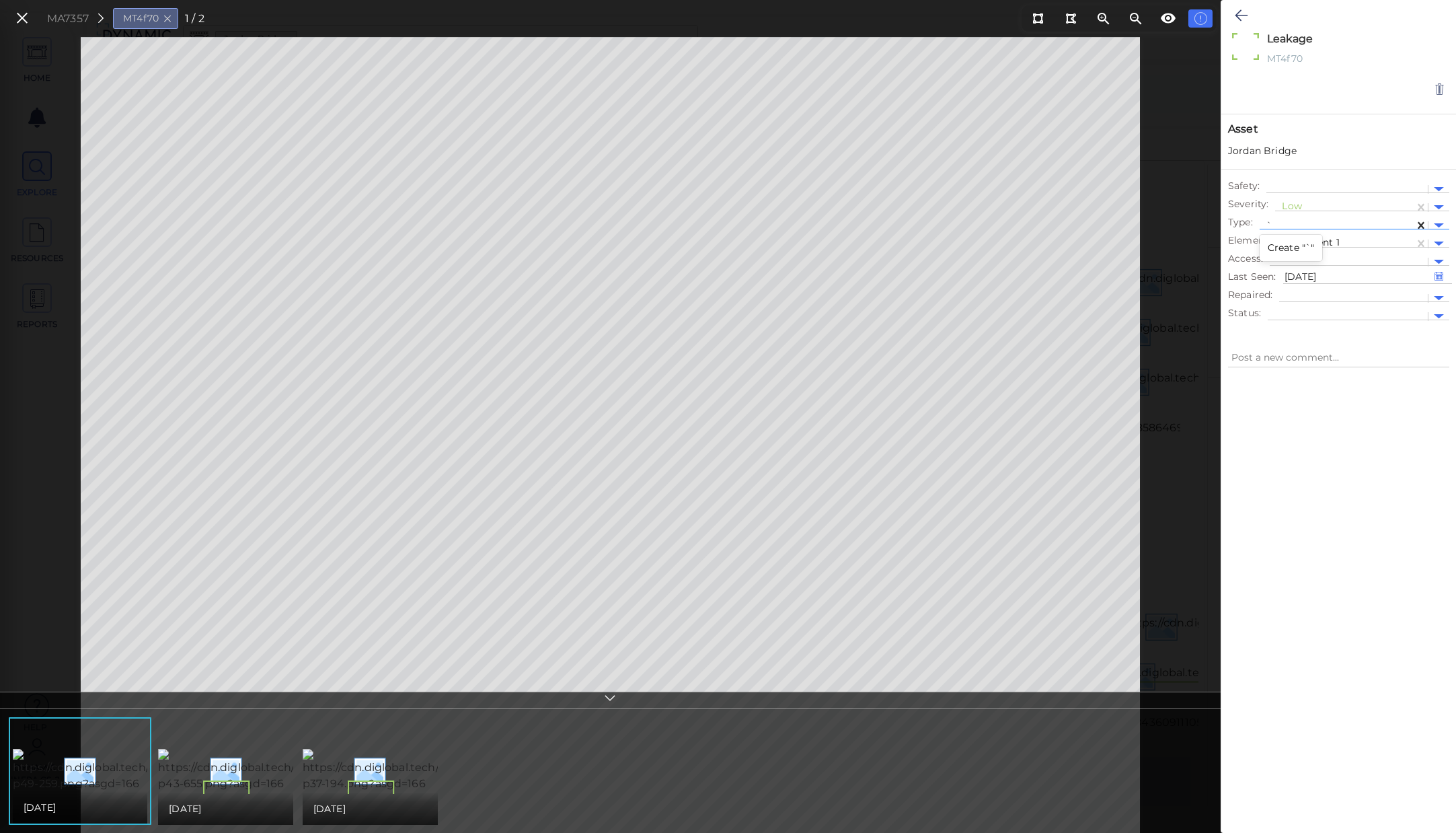
type textarea "x"
type input "lea"
click at [1316, 262] on div "Leakage" at bounding box center [1304, 269] width 88 height 21
type textarea "x"
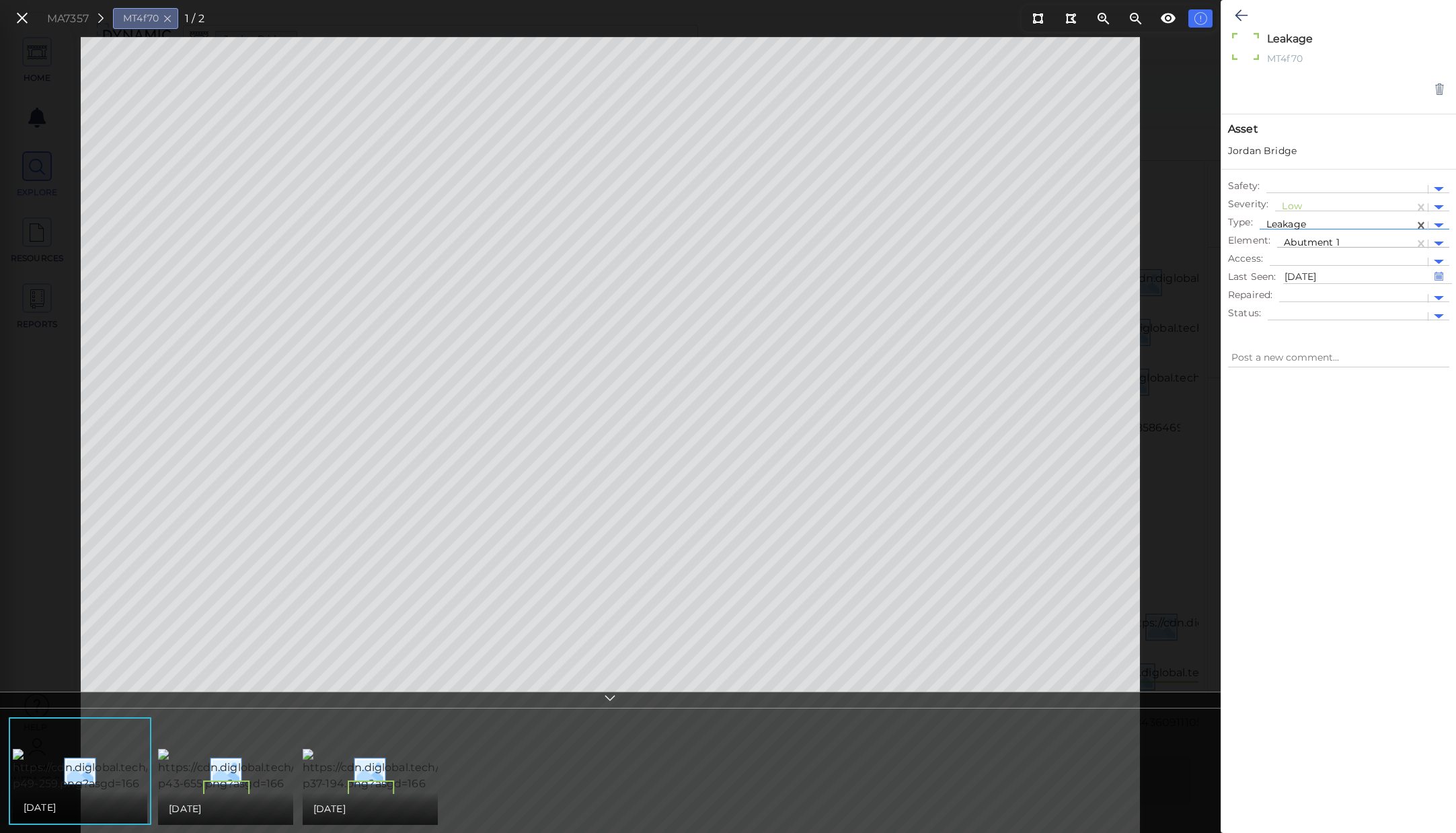
type textarea "x"
click at [1434, 223] on div at bounding box center [1439, 226] width 10 height 5
click at [1305, 526] on div at bounding box center [1339, 590] width 235 height 427
click at [1236, 17] on icon at bounding box center [1241, 15] width 13 height 16
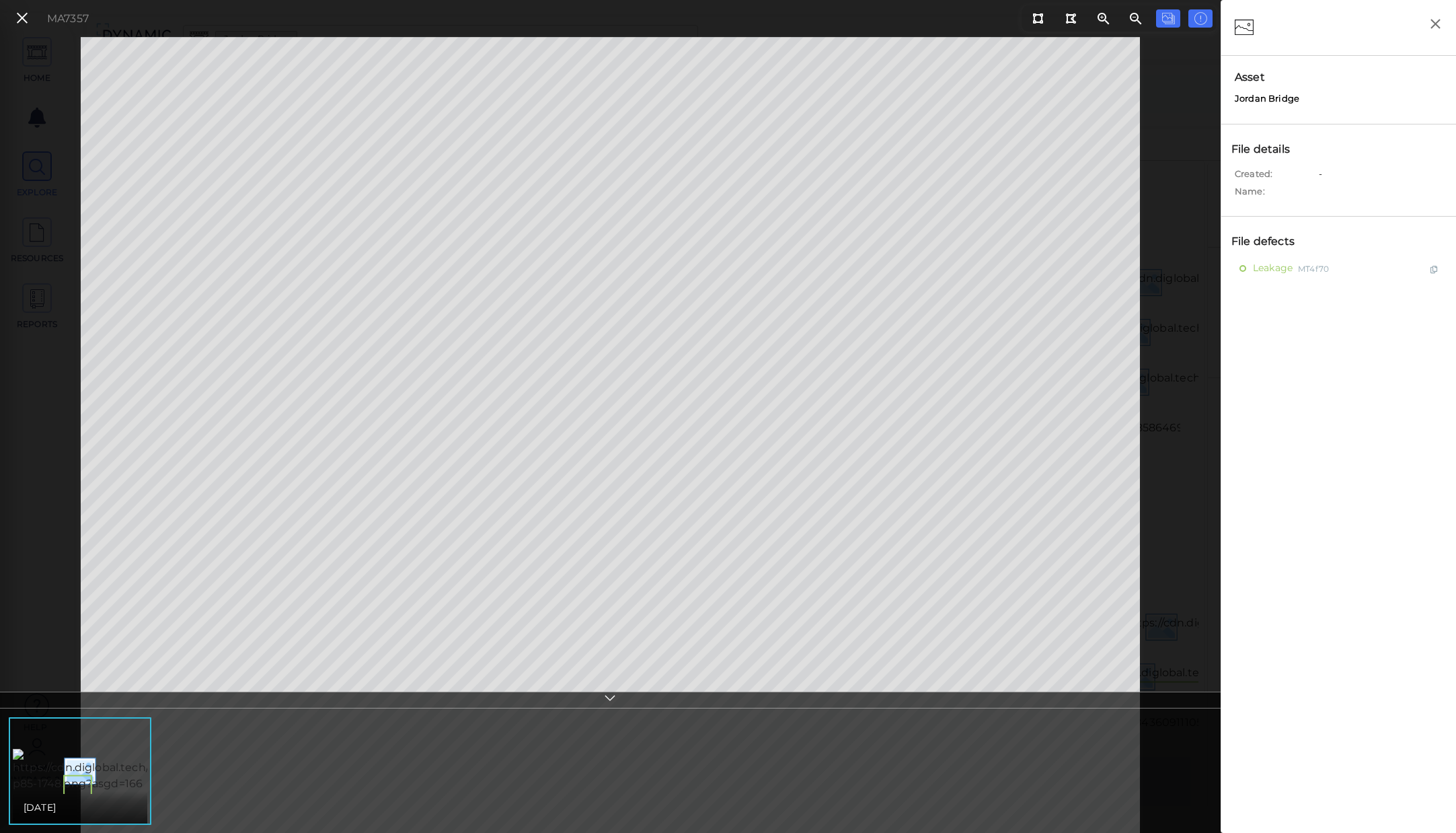
click at [24, 29] on div "MA7357" at bounding box center [50, 19] width 92 height 29
click at [24, 15] on icon at bounding box center [23, 19] width 15 height 19
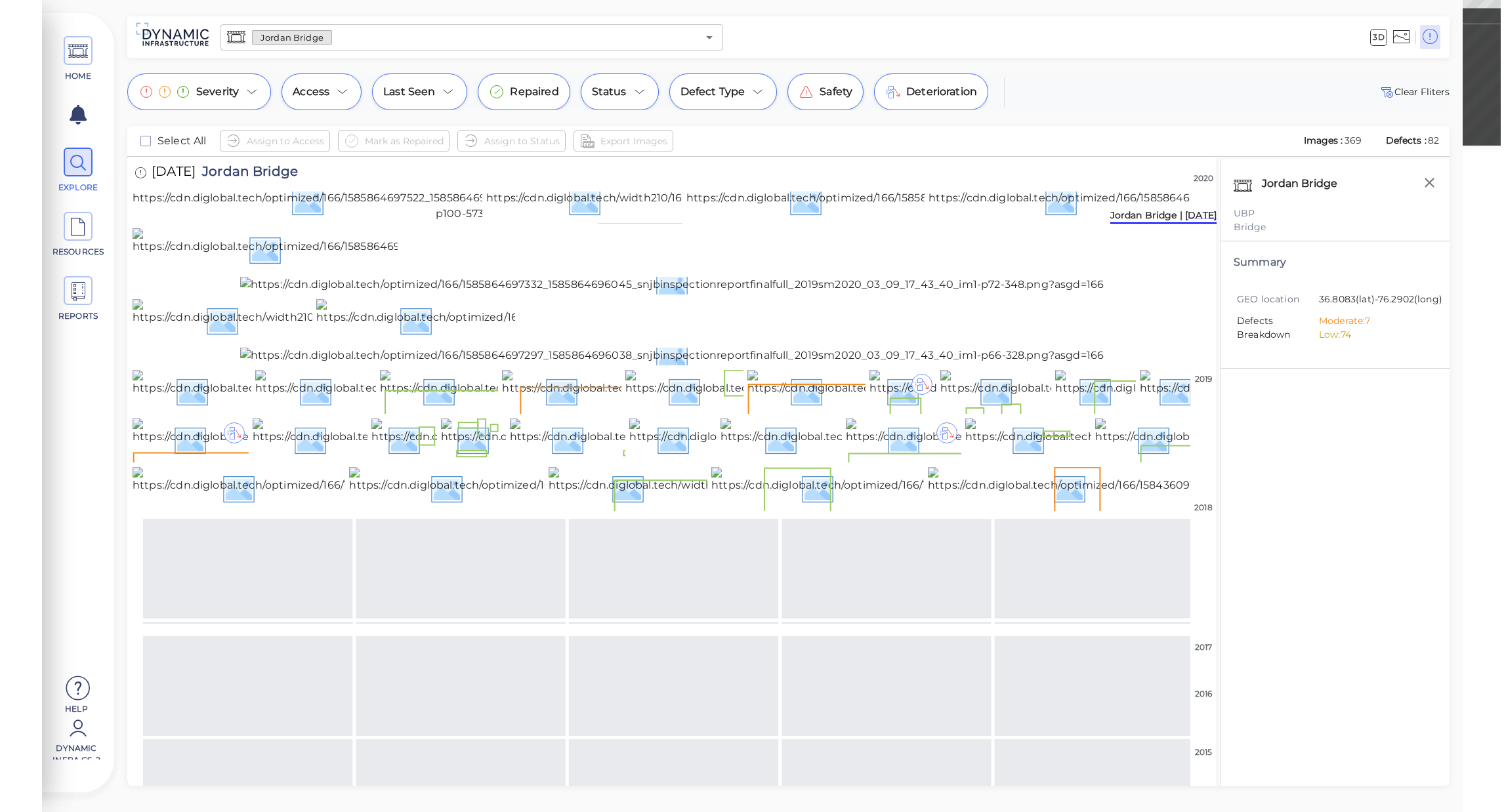
scroll to position [700, 0]
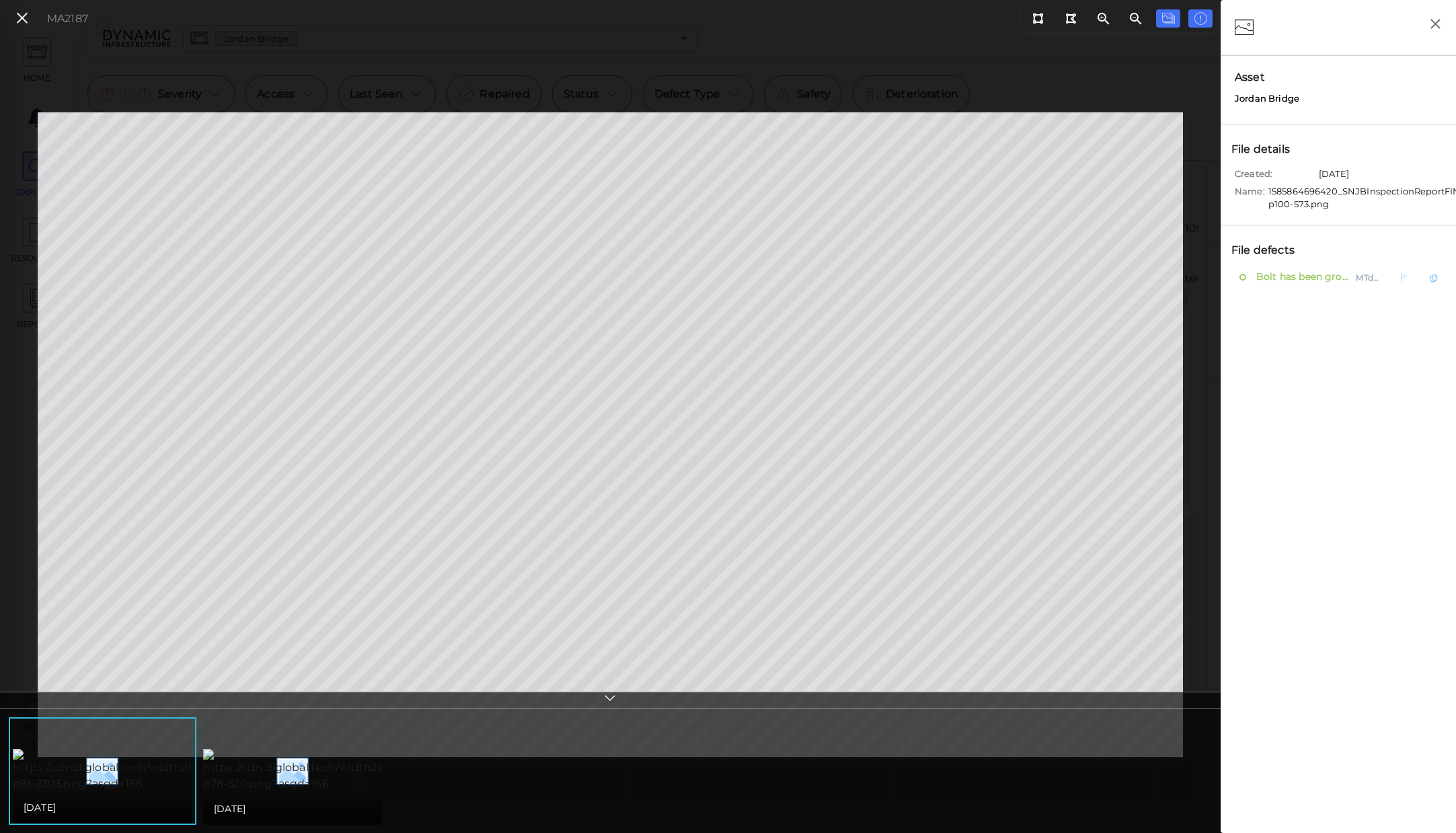
click at [1306, 283] on span "Bolt has been ground off" at bounding box center [1302, 277] width 98 height 17
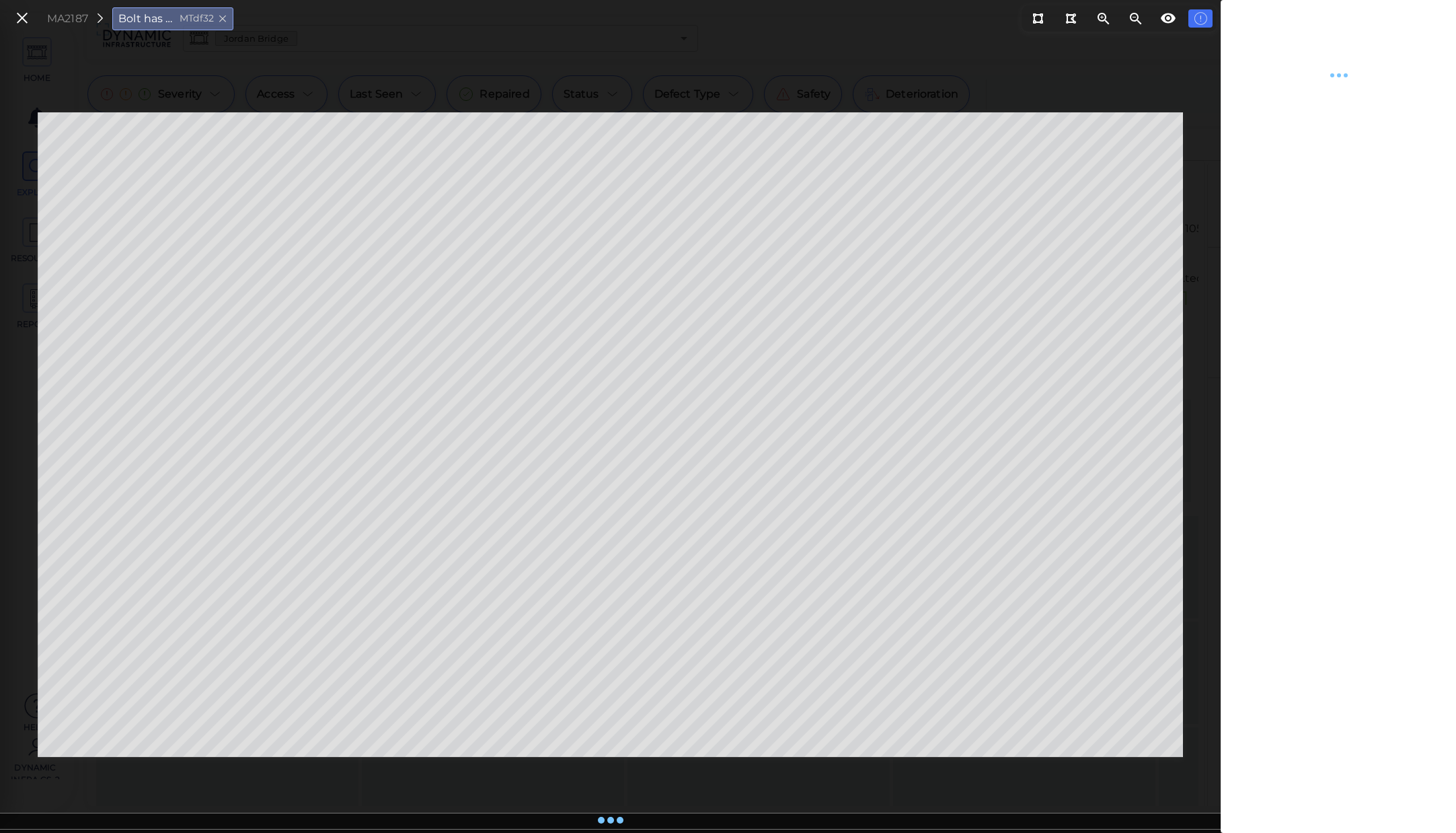
type textarea "x"
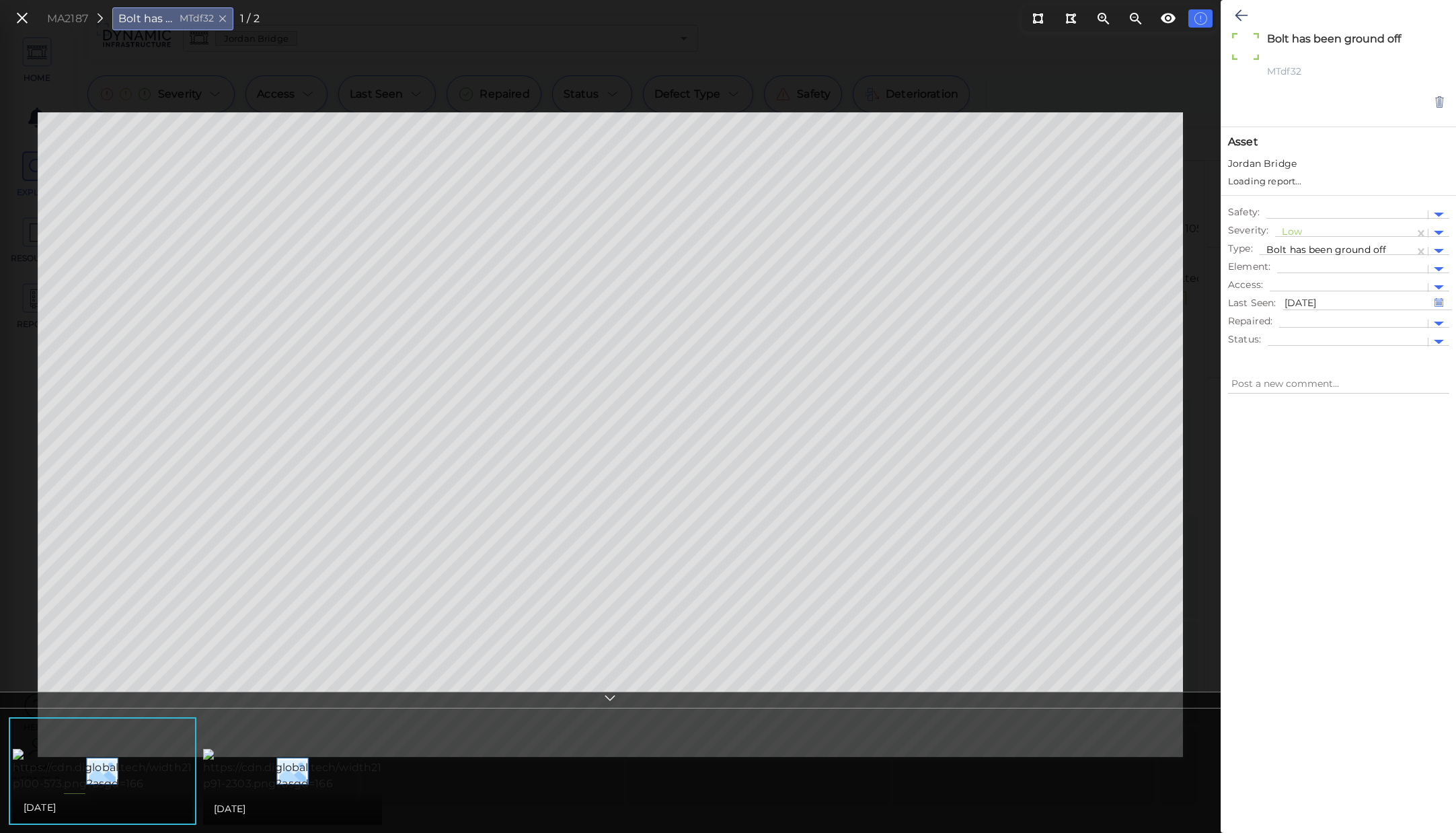
type textarea "x"
click at [1313, 239] on div at bounding box center [1337, 238] width 141 height 14
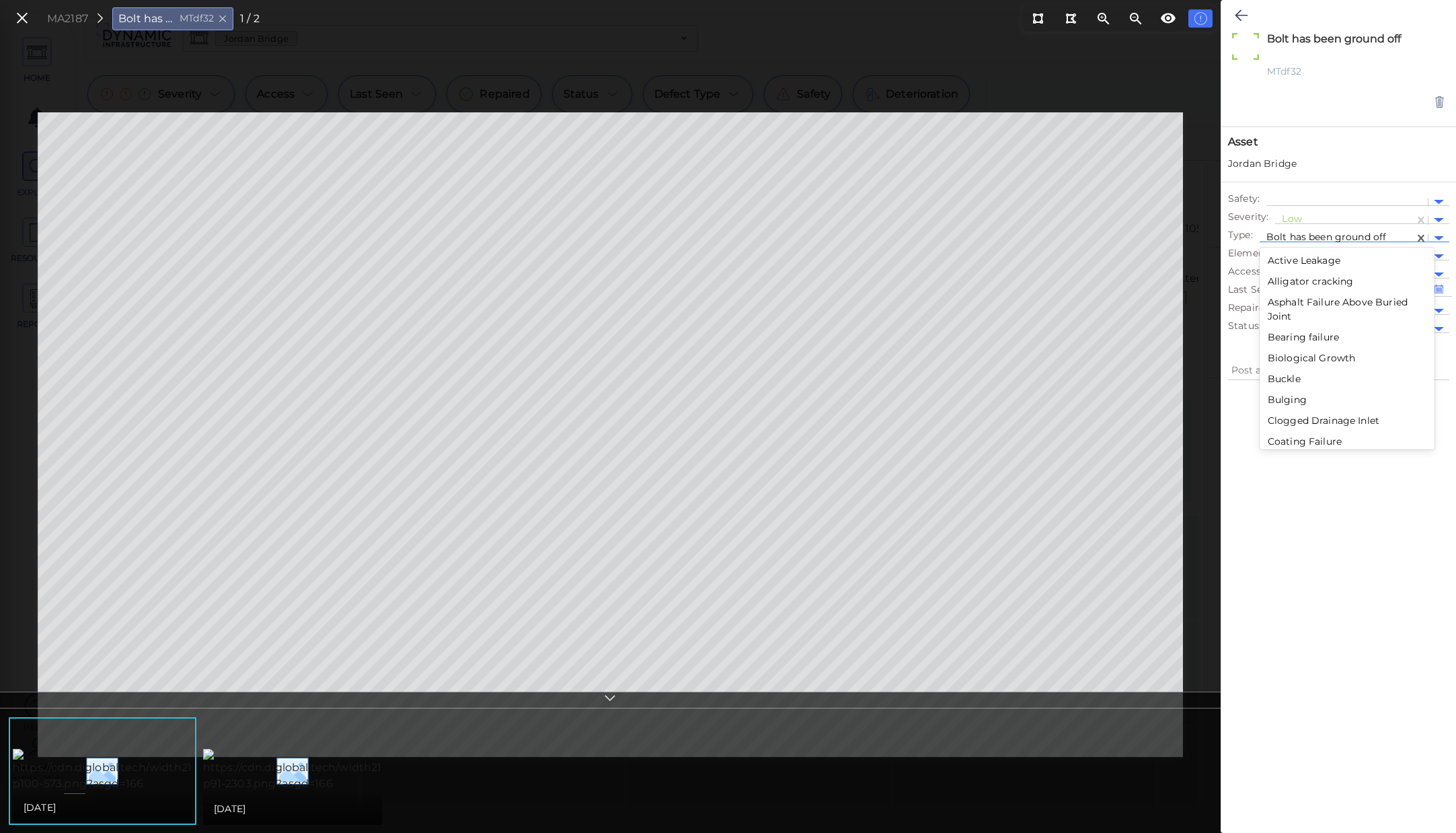
click at [1346, 537] on div at bounding box center [1339, 597] width 235 height 414
click at [1396, 235] on div at bounding box center [1337, 238] width 141 height 14
click at [1357, 603] on div at bounding box center [1339, 597] width 235 height 414
drag, startPoint x: 1293, startPoint y: 462, endPoint x: 1293, endPoint y: 450, distance: 12.0
click at [1293, 463] on div at bounding box center [1339, 597] width 235 height 414
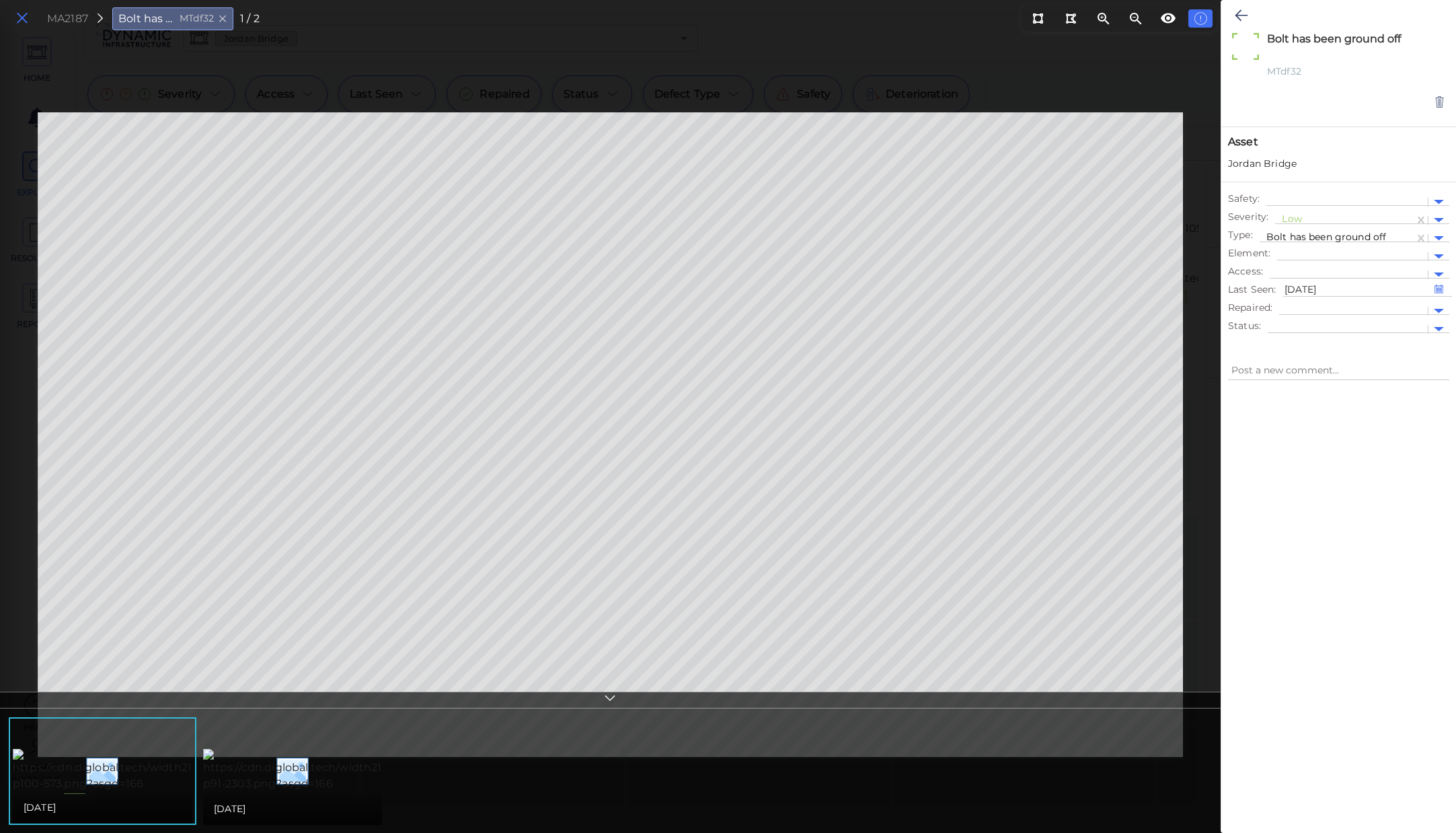
click at [11, 15] on button at bounding box center [22, 18] width 23 height 19
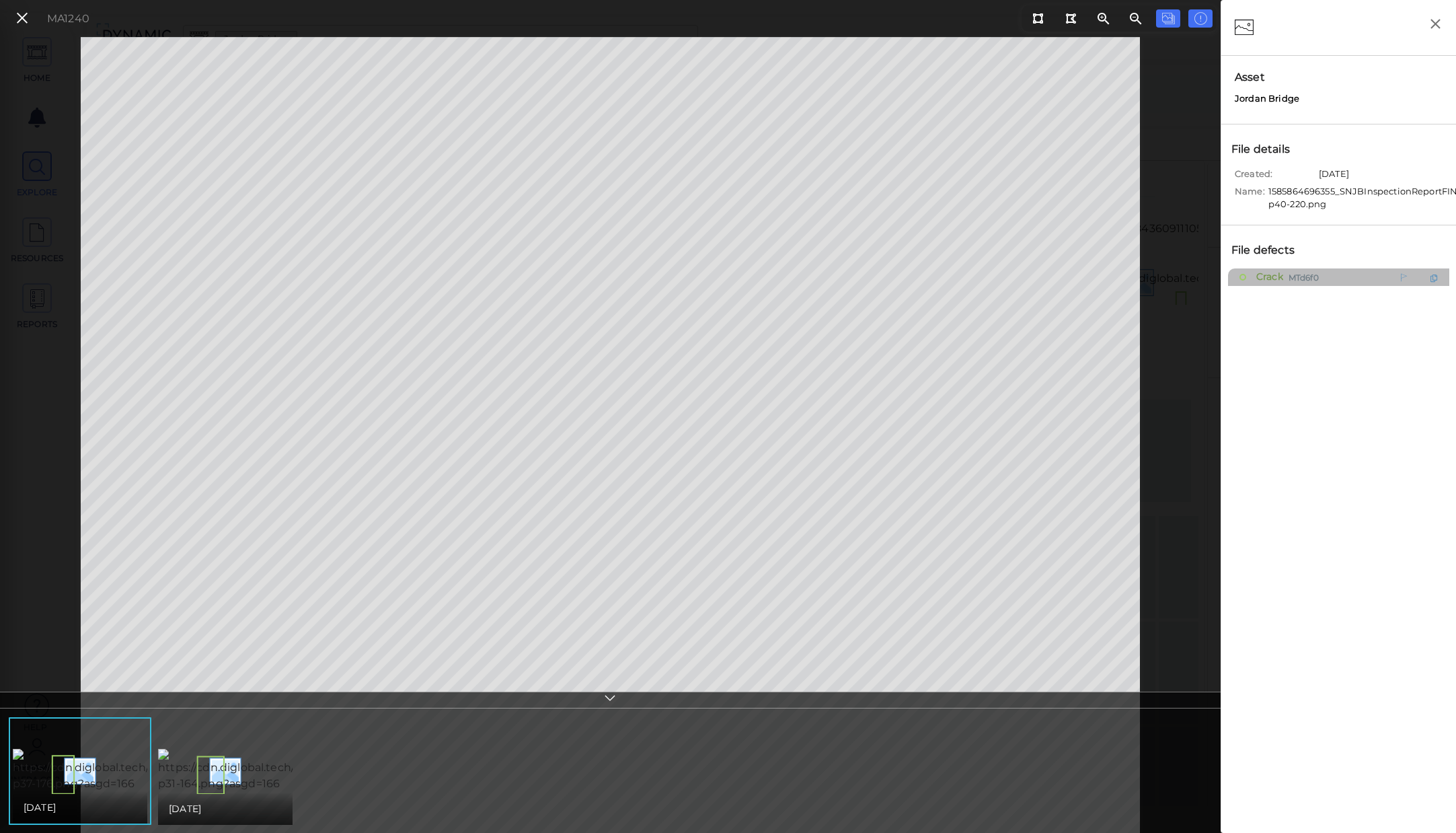
click at [1277, 280] on span "Crack" at bounding box center [1268, 277] width 30 height 17
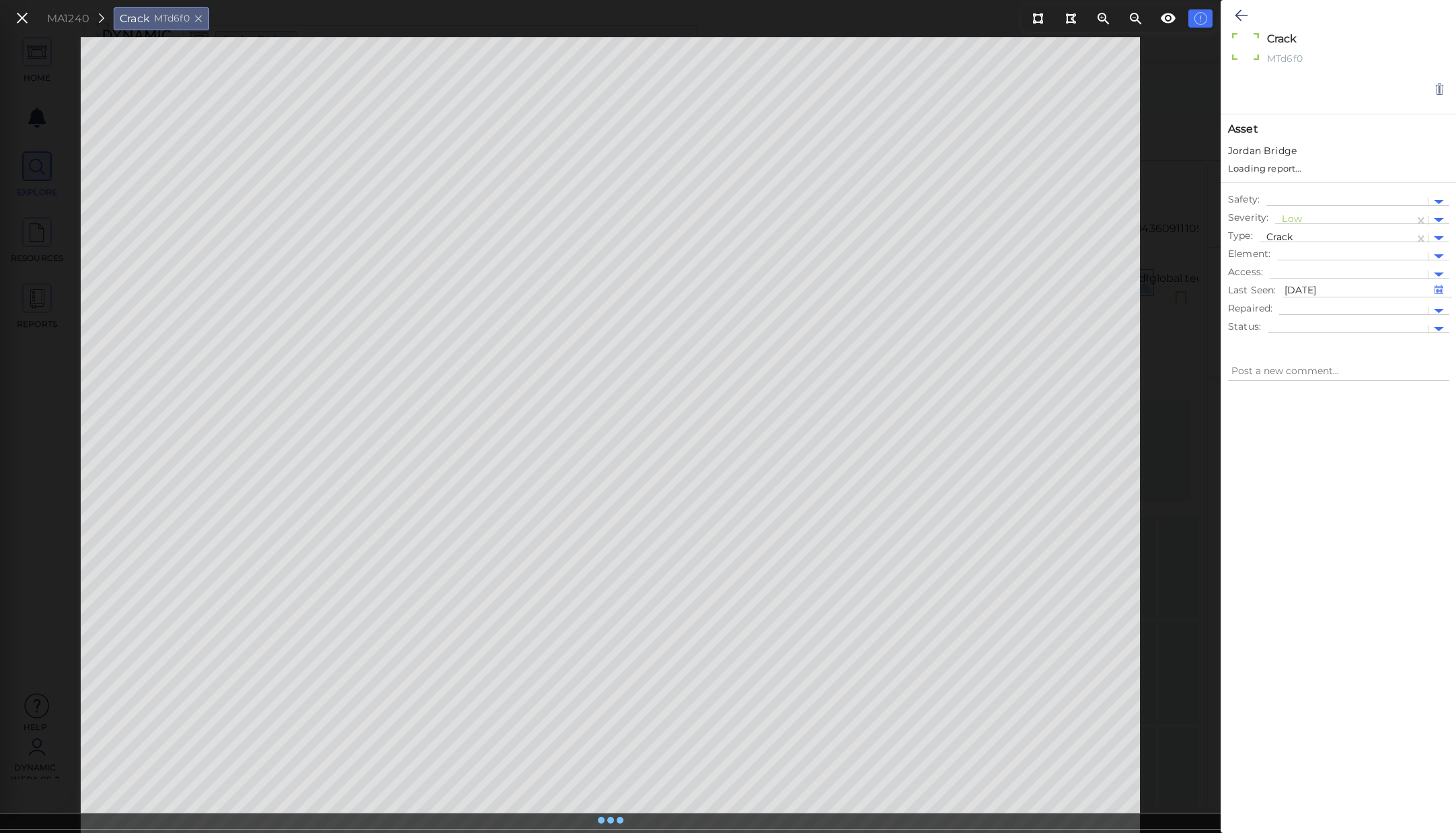
type textarea "x"
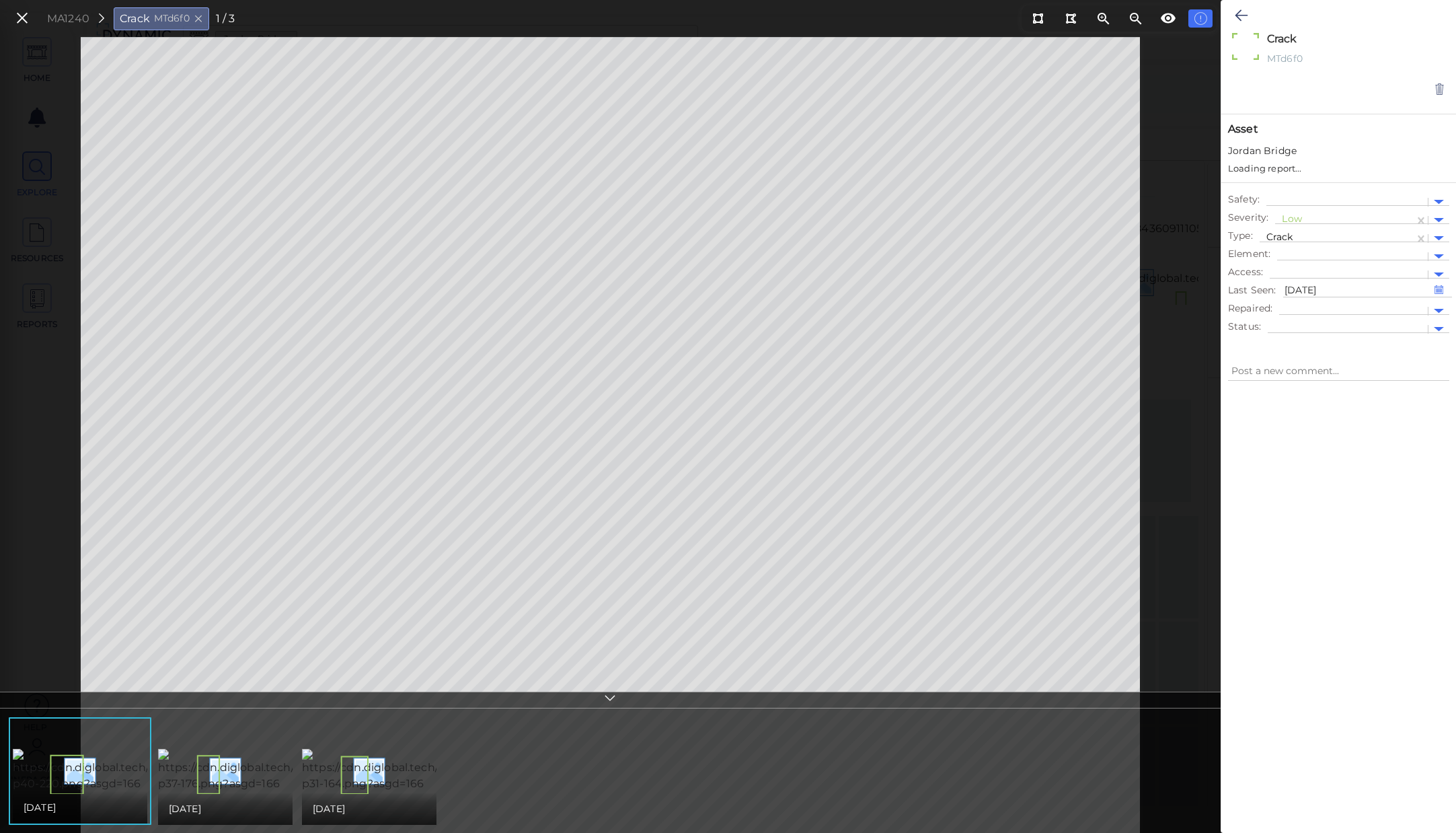
type textarea "x"
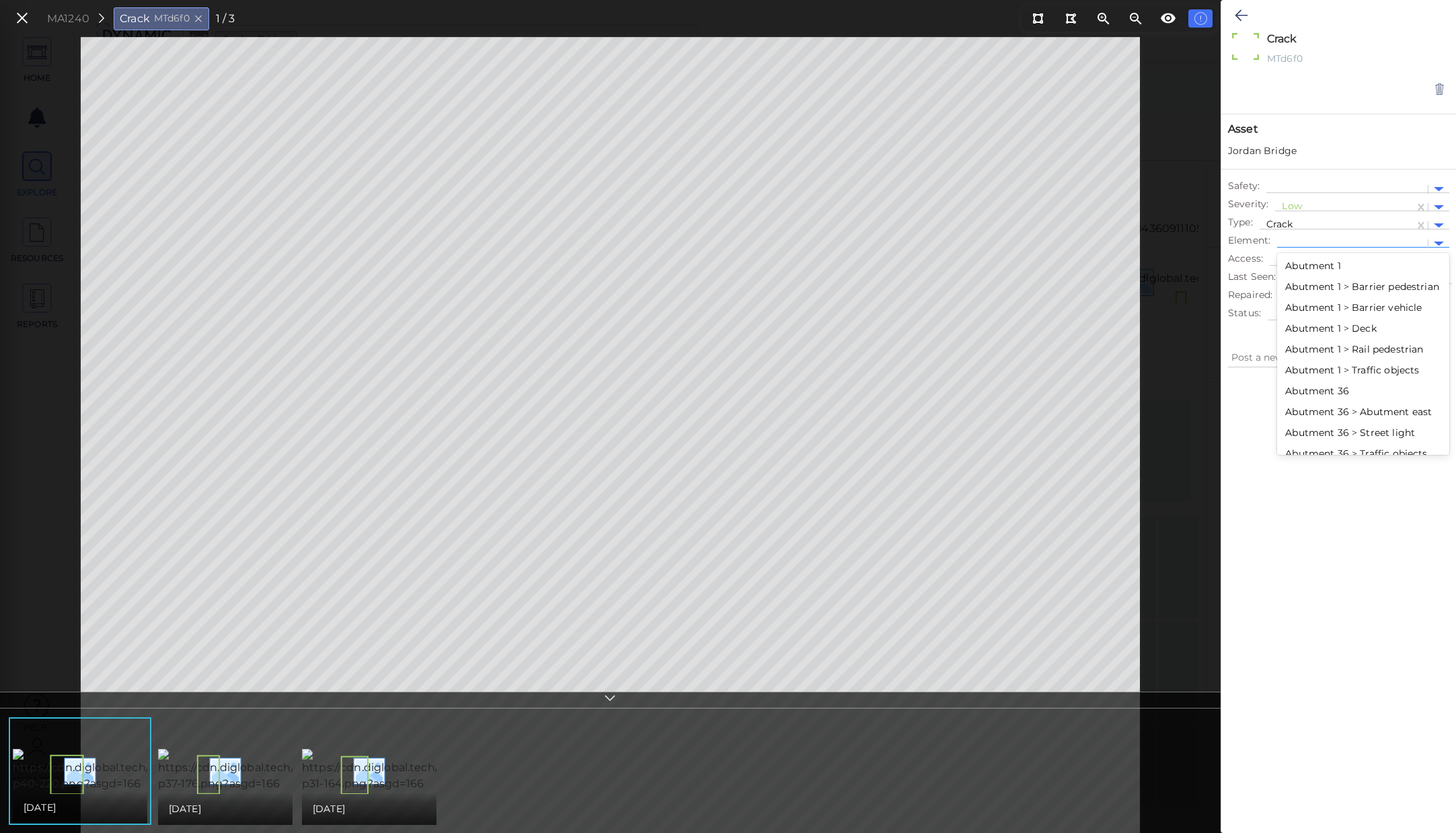
click at [1296, 239] on div at bounding box center [1352, 243] width 137 height 14
click at [1341, 268] on div "Abutment 1" at bounding box center [1363, 266] width 173 height 21
click at [1348, 246] on div at bounding box center [1352, 243] width 137 height 14
click at [1337, 318] on div "Abutment 1 > Barrier vehicle" at bounding box center [1363, 307] width 173 height 21
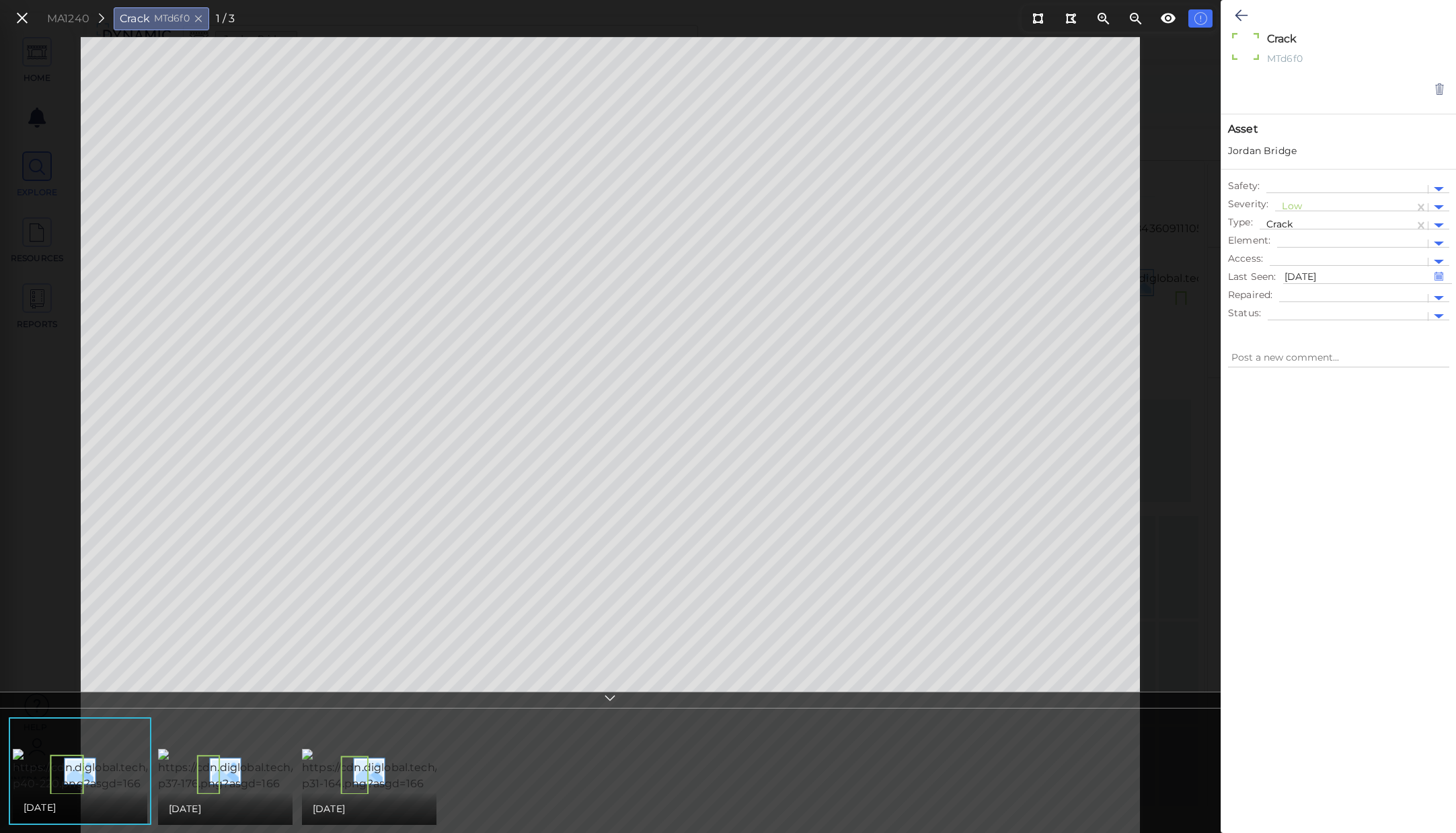
click at [1352, 453] on div at bounding box center [1339, 590] width 235 height 427
click at [24, 22] on icon at bounding box center [23, 19] width 15 height 19
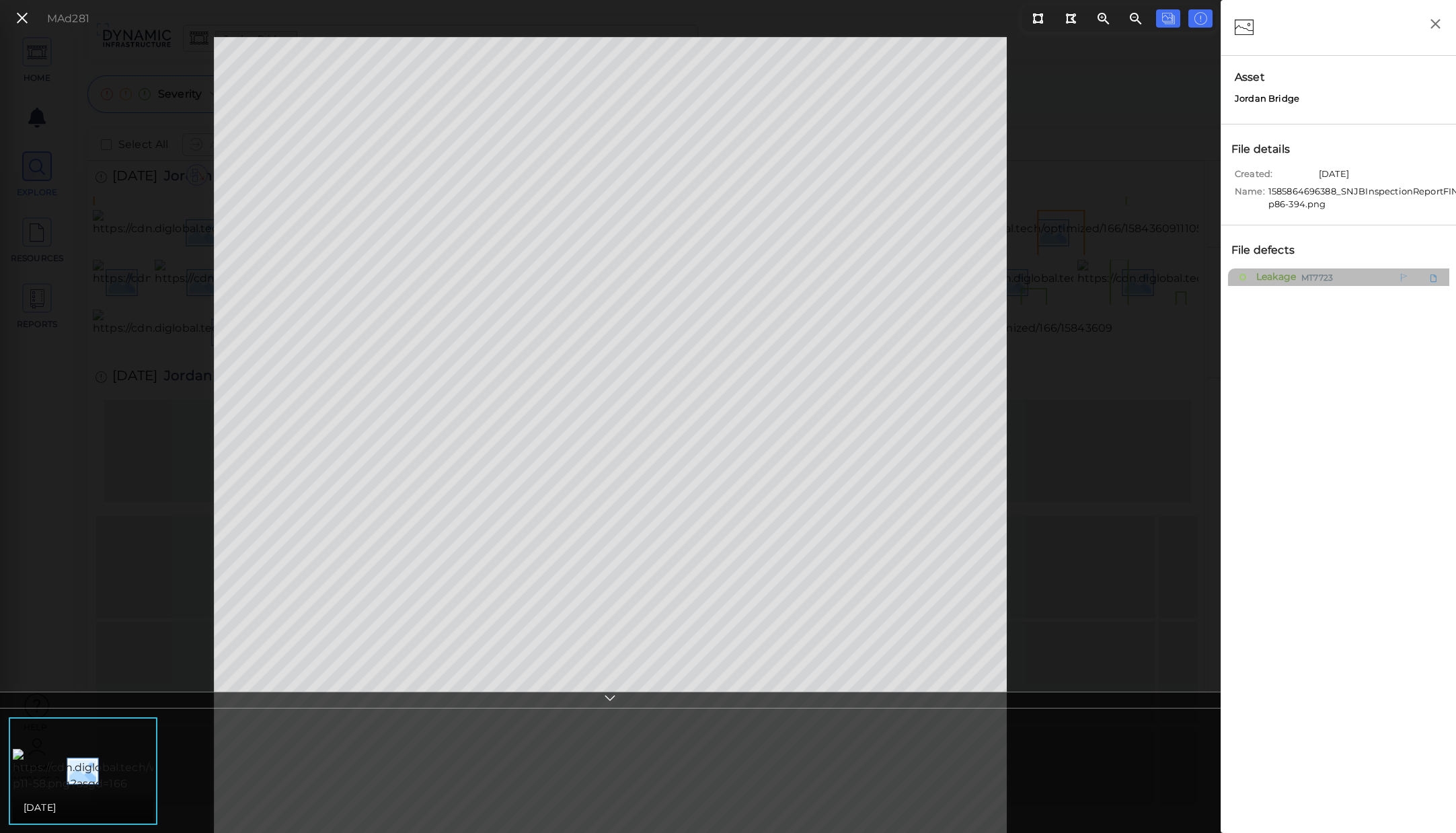
click at [1299, 273] on div "Leakage MT7723" at bounding box center [1309, 277] width 140 height 17
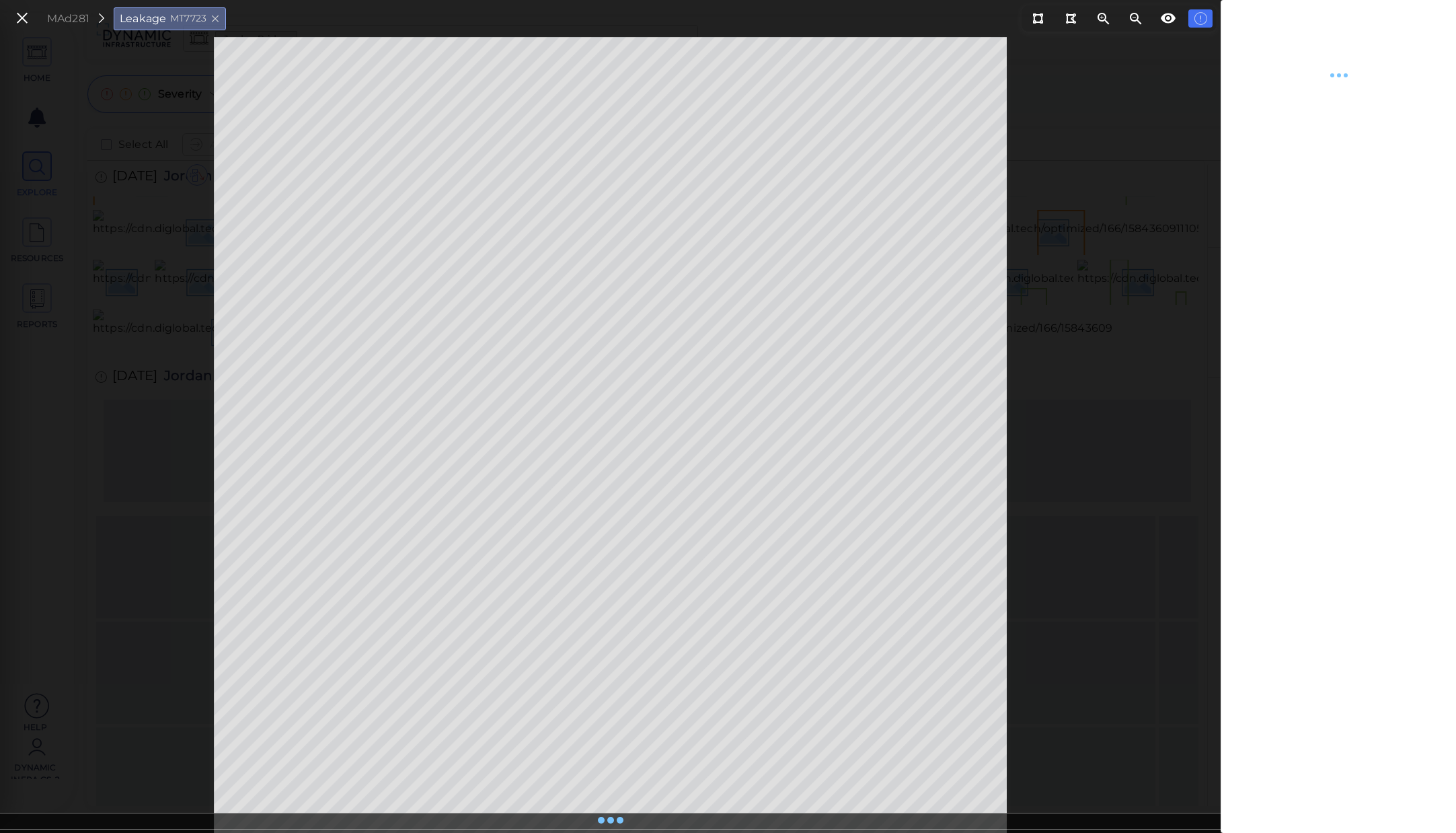
type textarea "x"
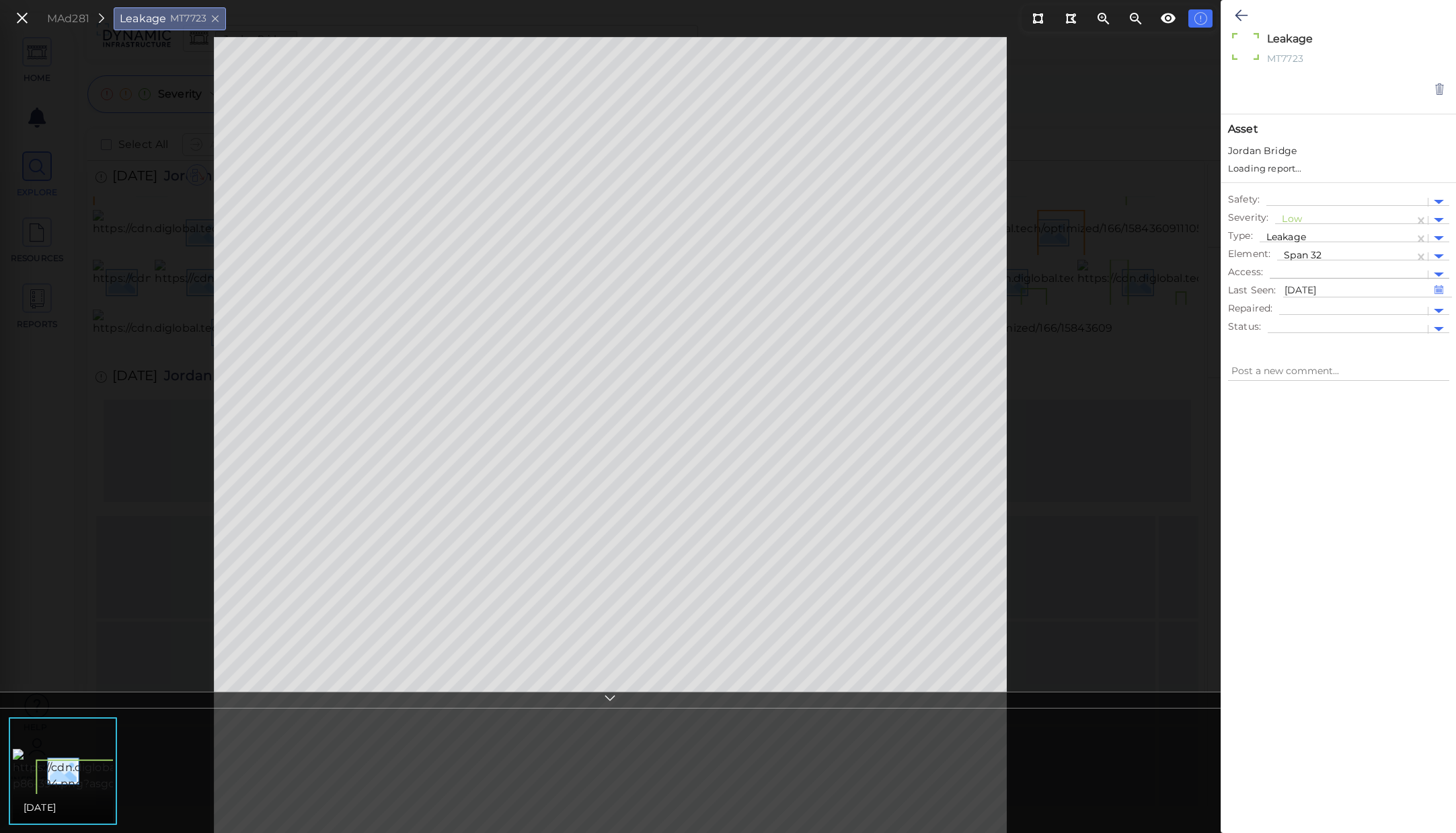
type textarea "x"
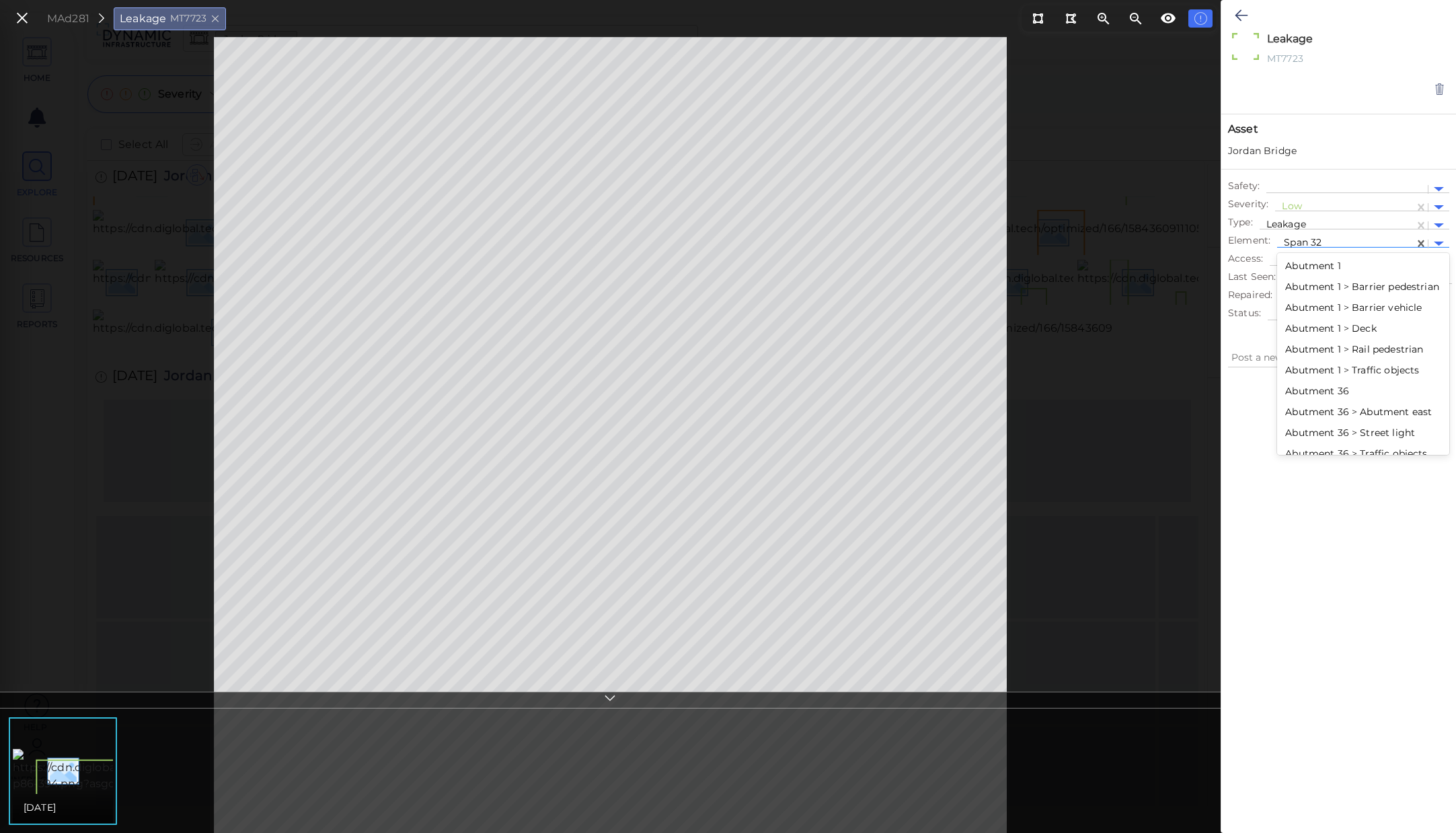
click at [1408, 243] on div "Span 32" at bounding box center [1346, 243] width 137 height 19
click at [1341, 270] on div "Abutment 1" at bounding box center [1363, 266] width 173 height 21
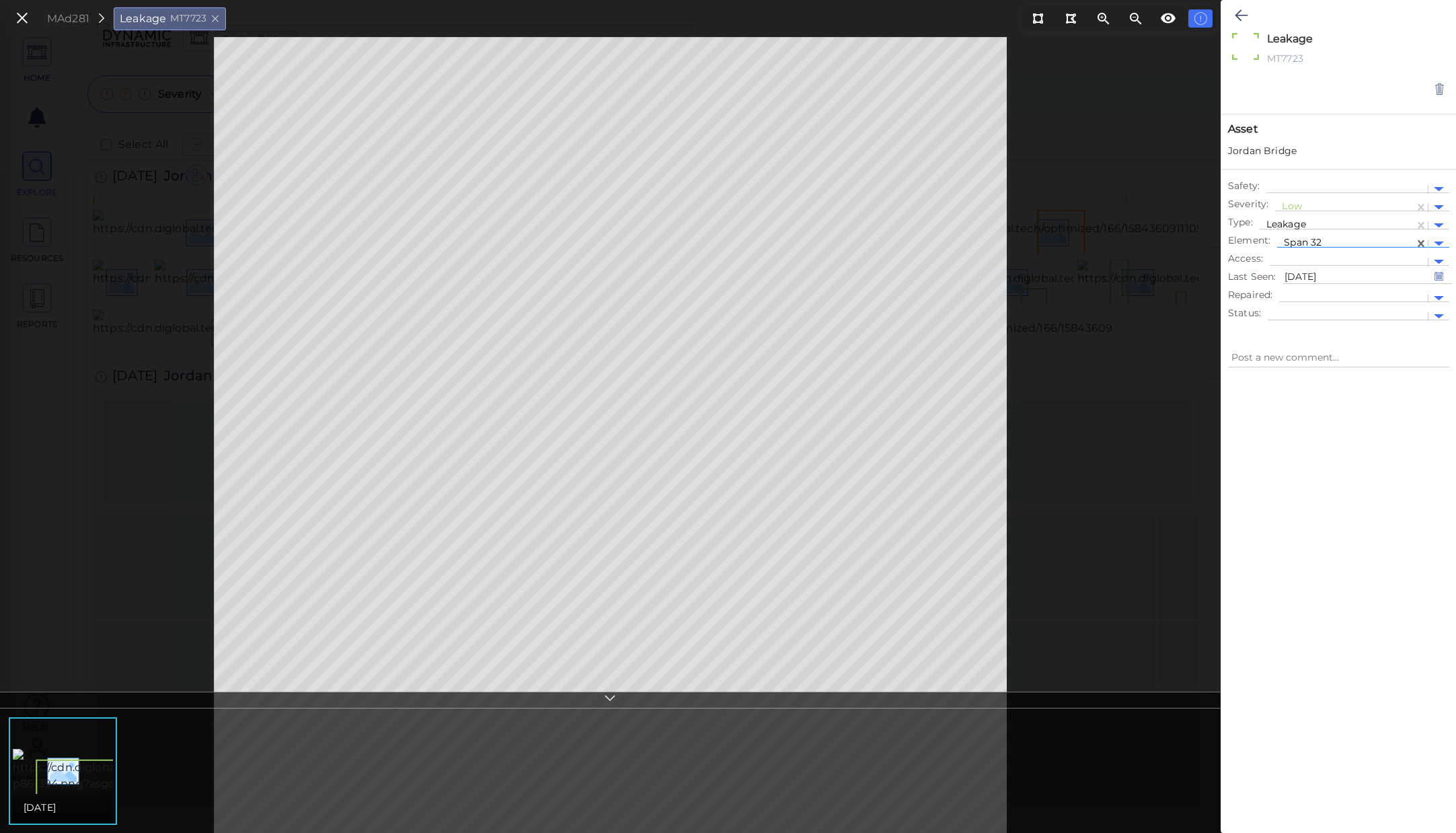
click at [1352, 236] on div "Span 32" at bounding box center [1346, 244] width 124 height 17
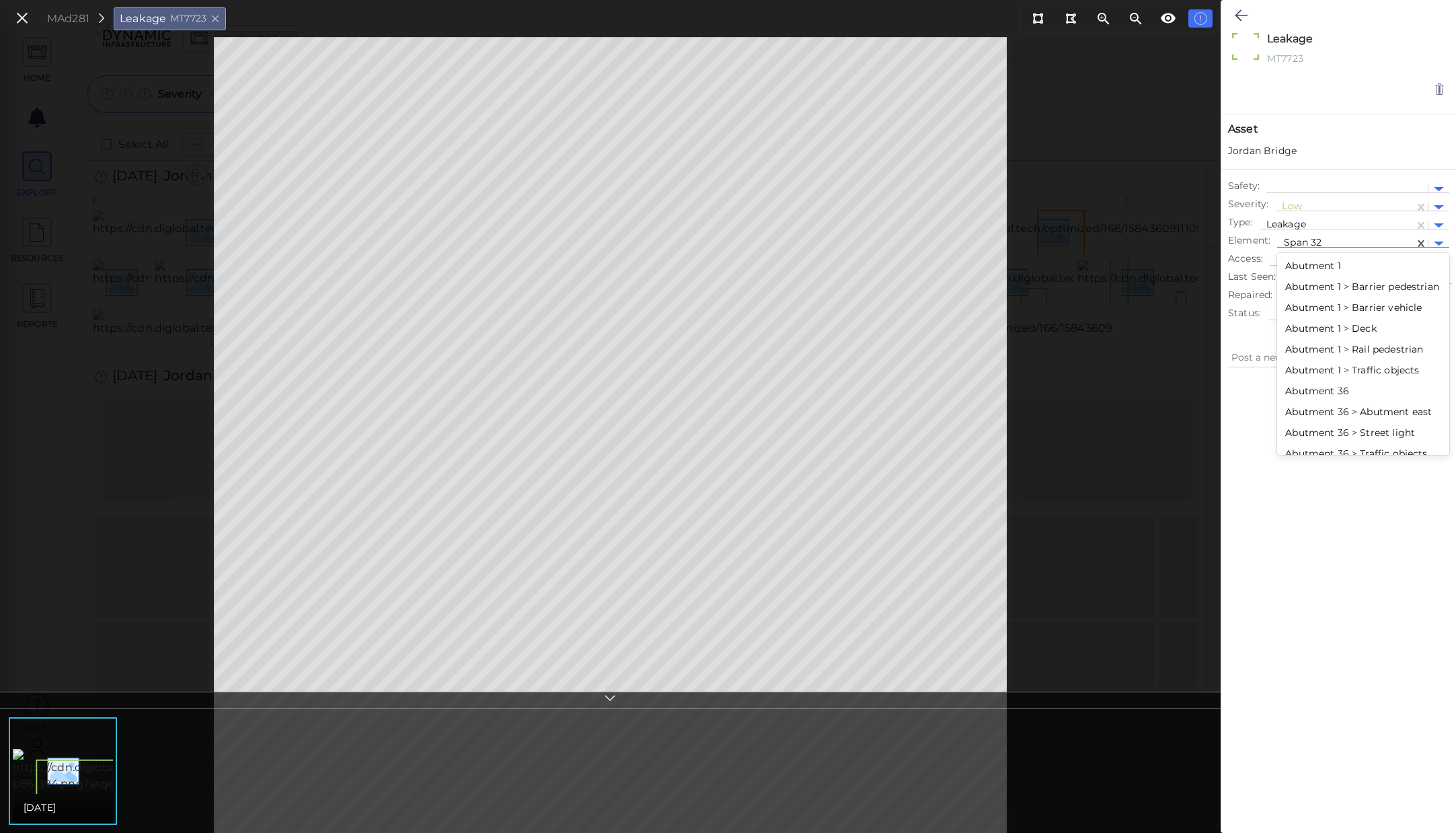
click at [1352, 335] on div "Abutment 1 > Deck" at bounding box center [1363, 328] width 173 height 21
click at [1347, 246] on div at bounding box center [1346, 243] width 124 height 14
click at [1343, 297] on div "Abutment 1 > Barrier pedestrian" at bounding box center [1363, 286] width 173 height 21
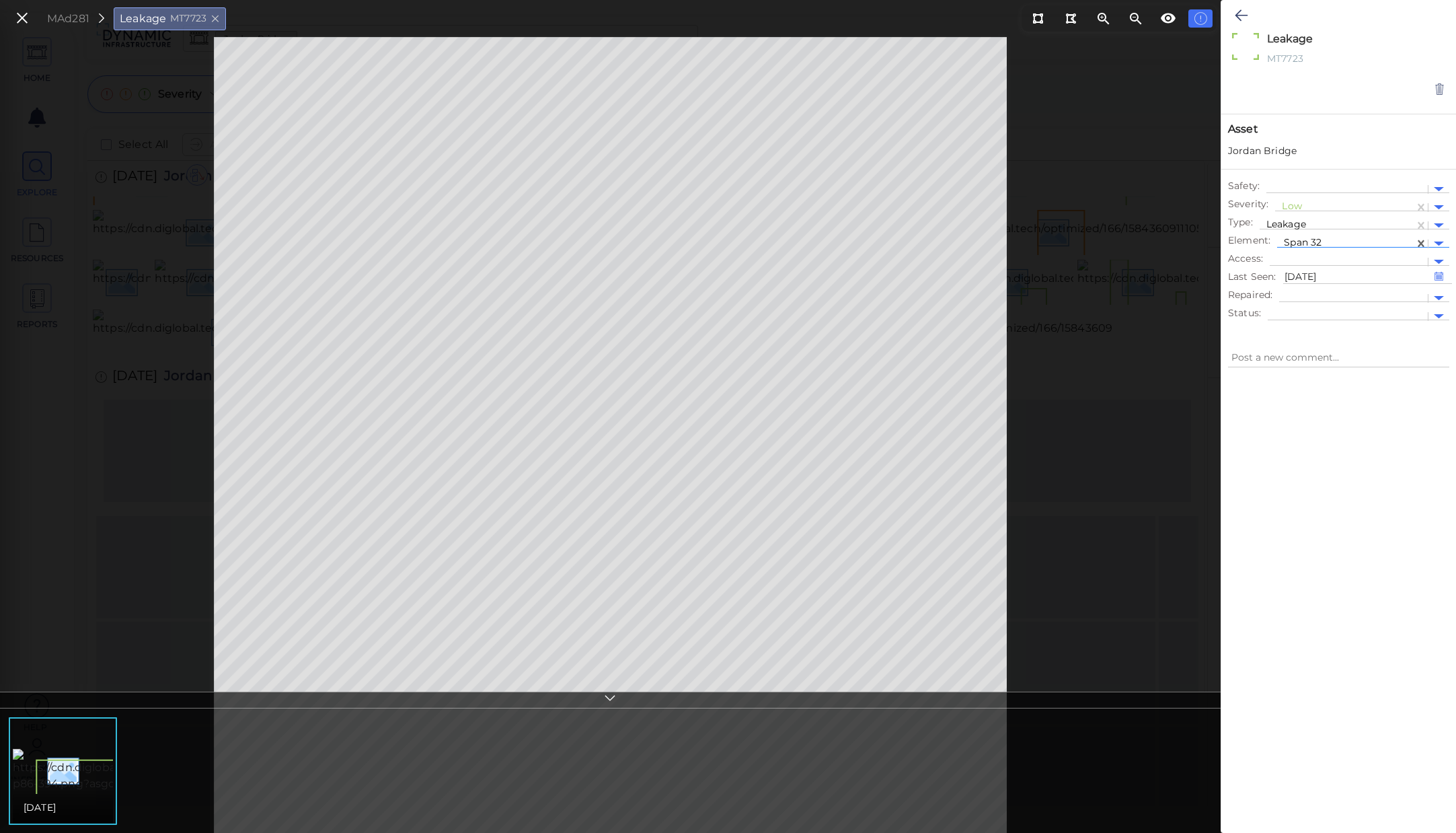
click at [1345, 352] on textarea at bounding box center [1339, 357] width 221 height 19
click at [1346, 238] on div at bounding box center [1346, 243] width 124 height 14
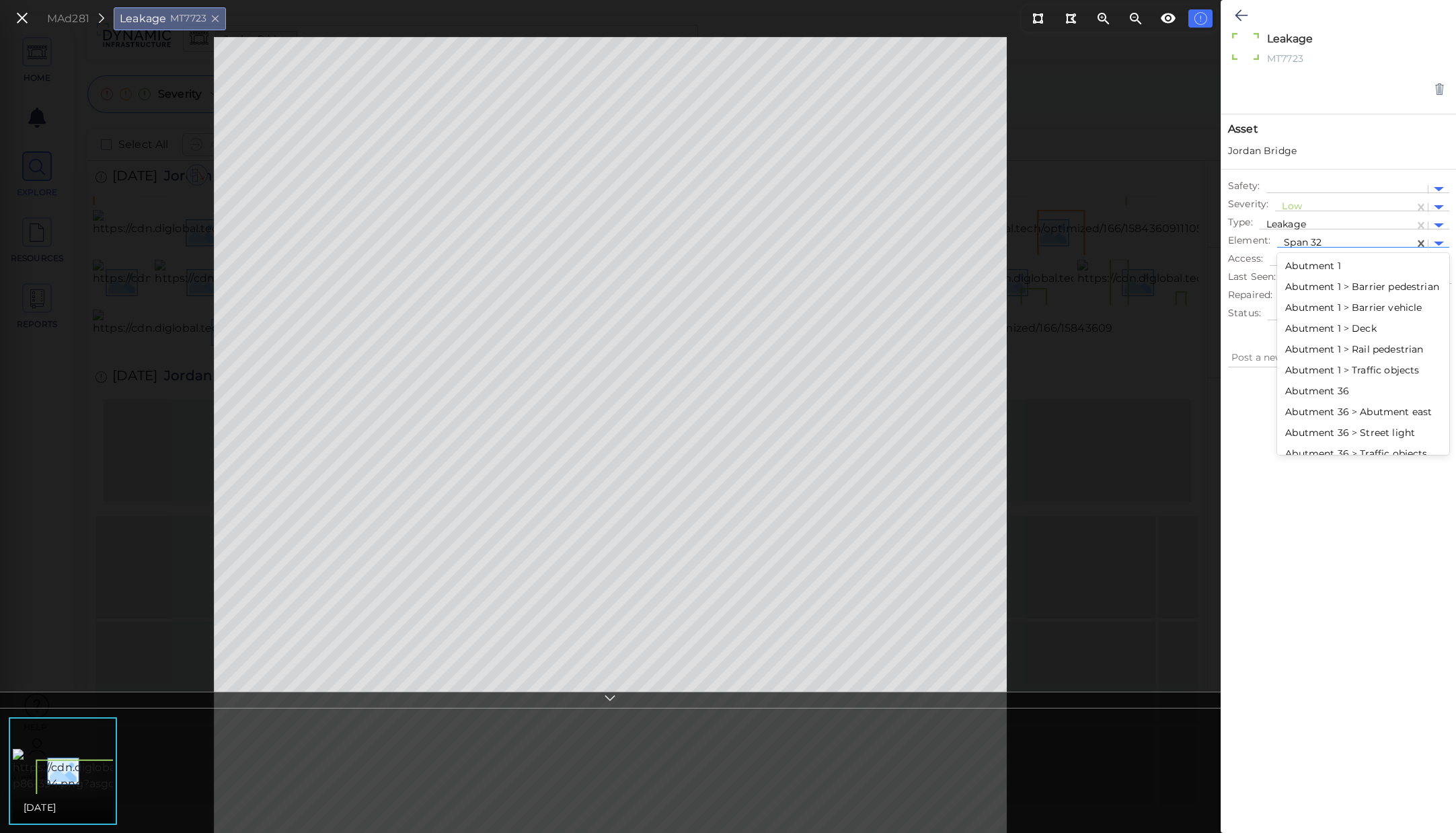
click at [1350, 360] on div "Abutment 1 > Rail pedestrian" at bounding box center [1363, 350] width 173 height 21
click at [1366, 242] on div at bounding box center [1346, 243] width 124 height 14
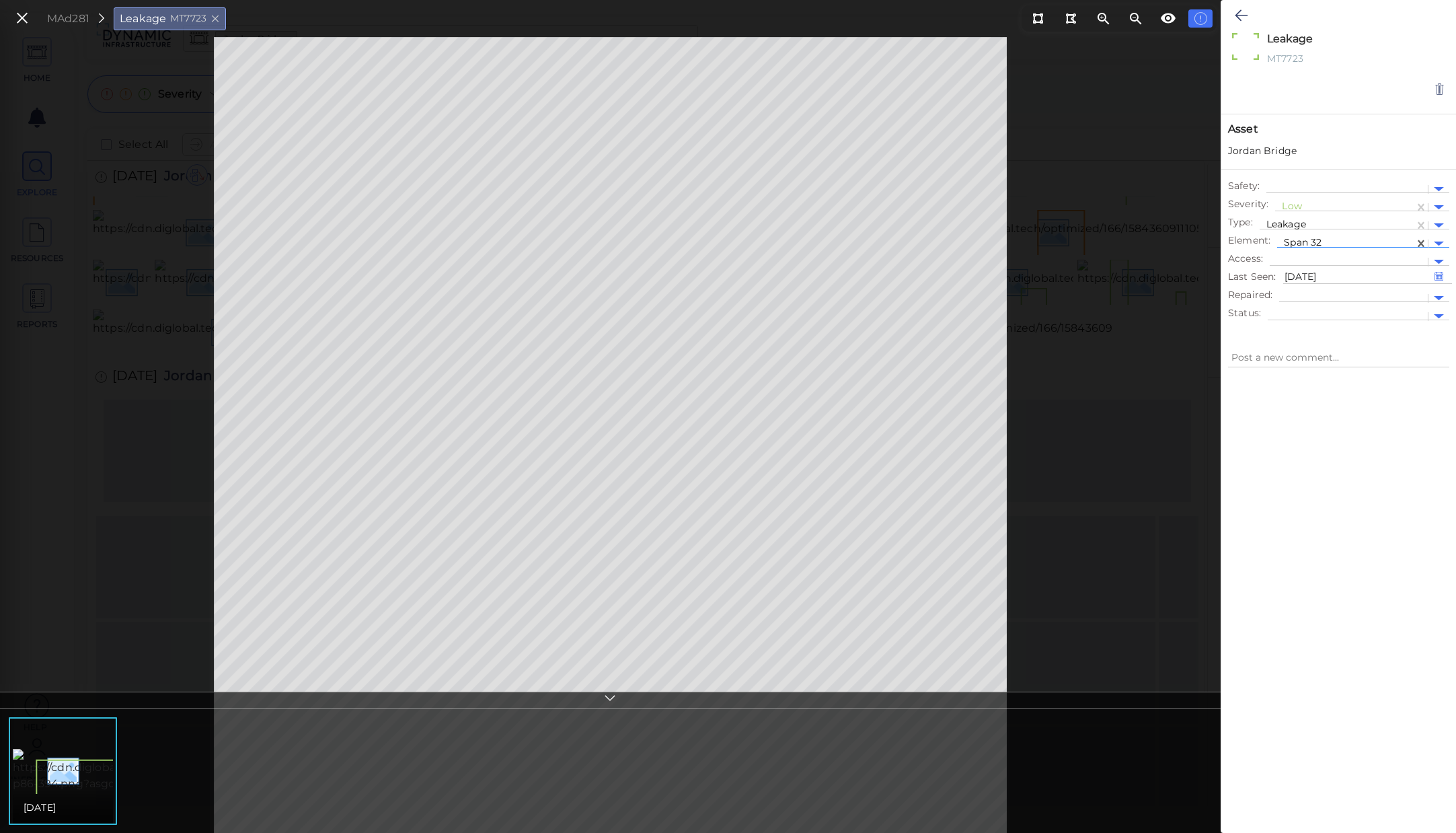
click at [1366, 242] on div at bounding box center [1346, 243] width 124 height 14
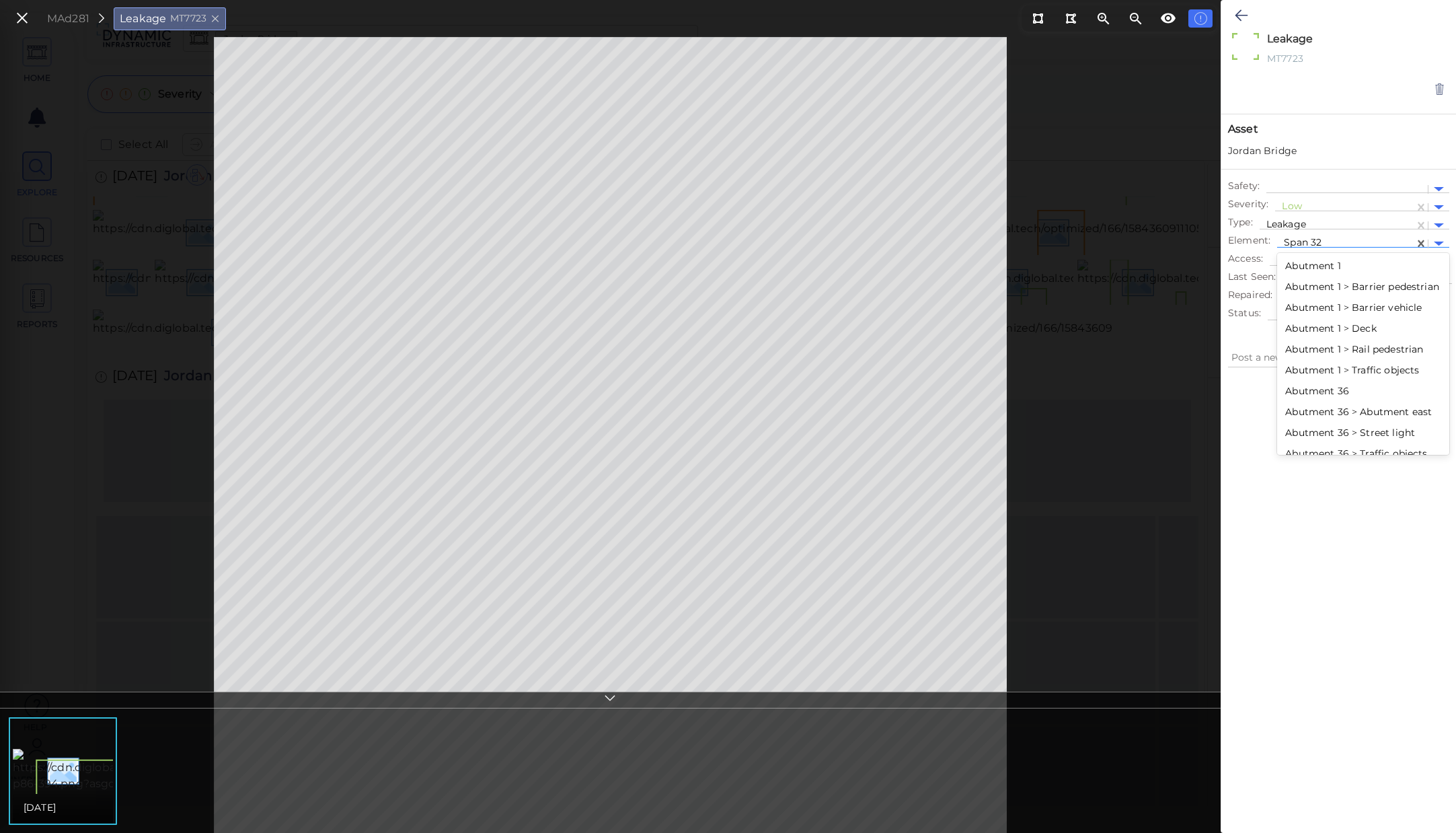
type textarea "x"
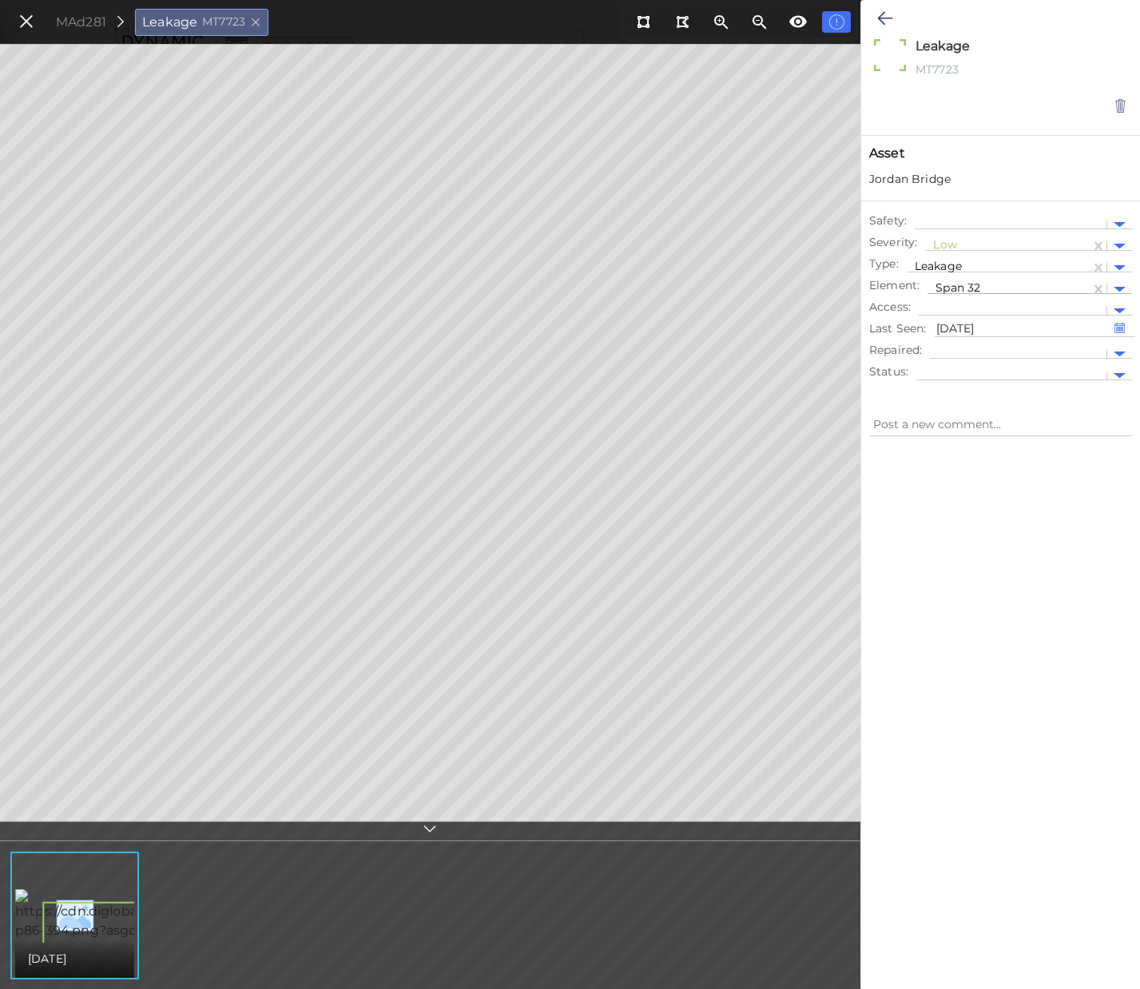
type textarea "x"
click at [1115, 290] on div at bounding box center [1120, 290] width 12 height 6
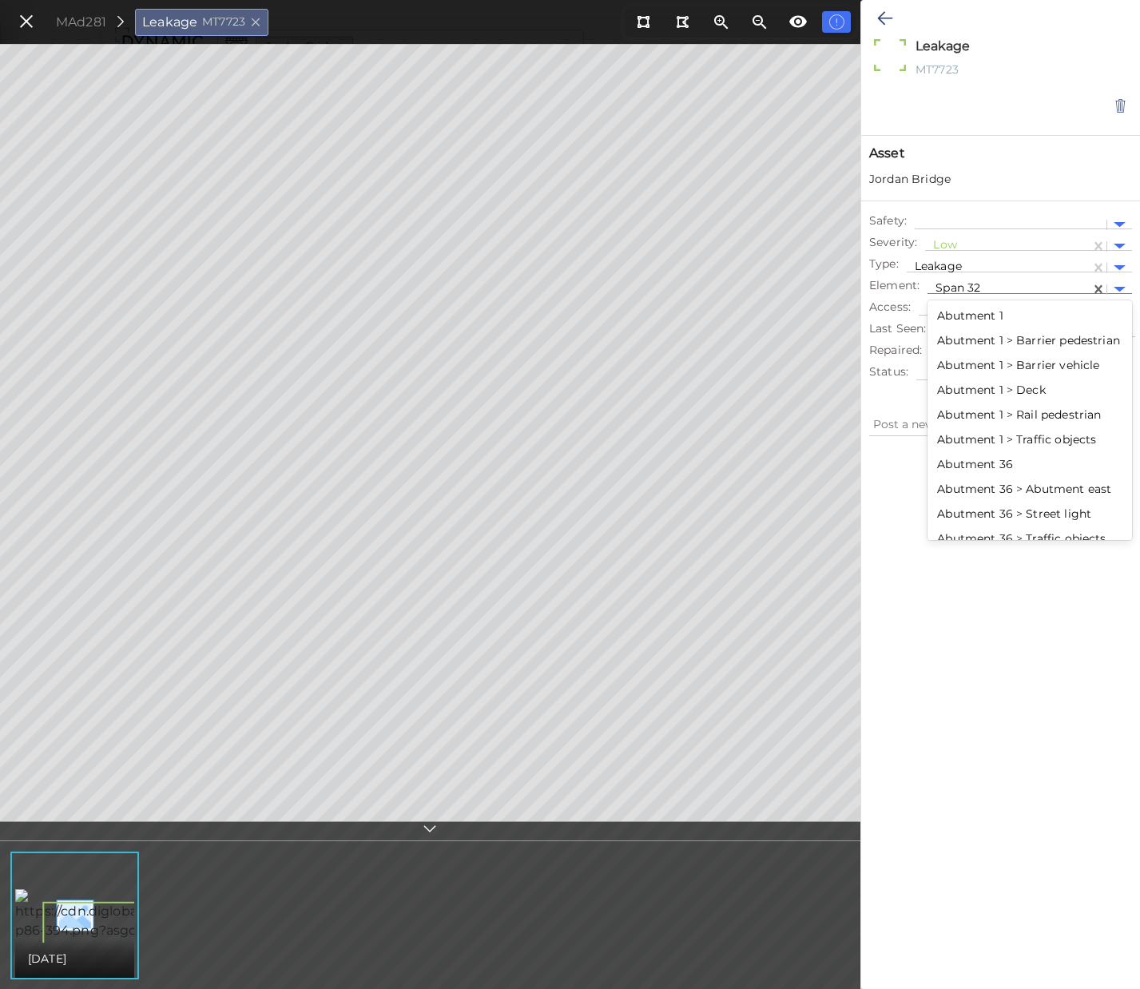
click at [995, 319] on div "Abutment 1" at bounding box center [1029, 316] width 205 height 25
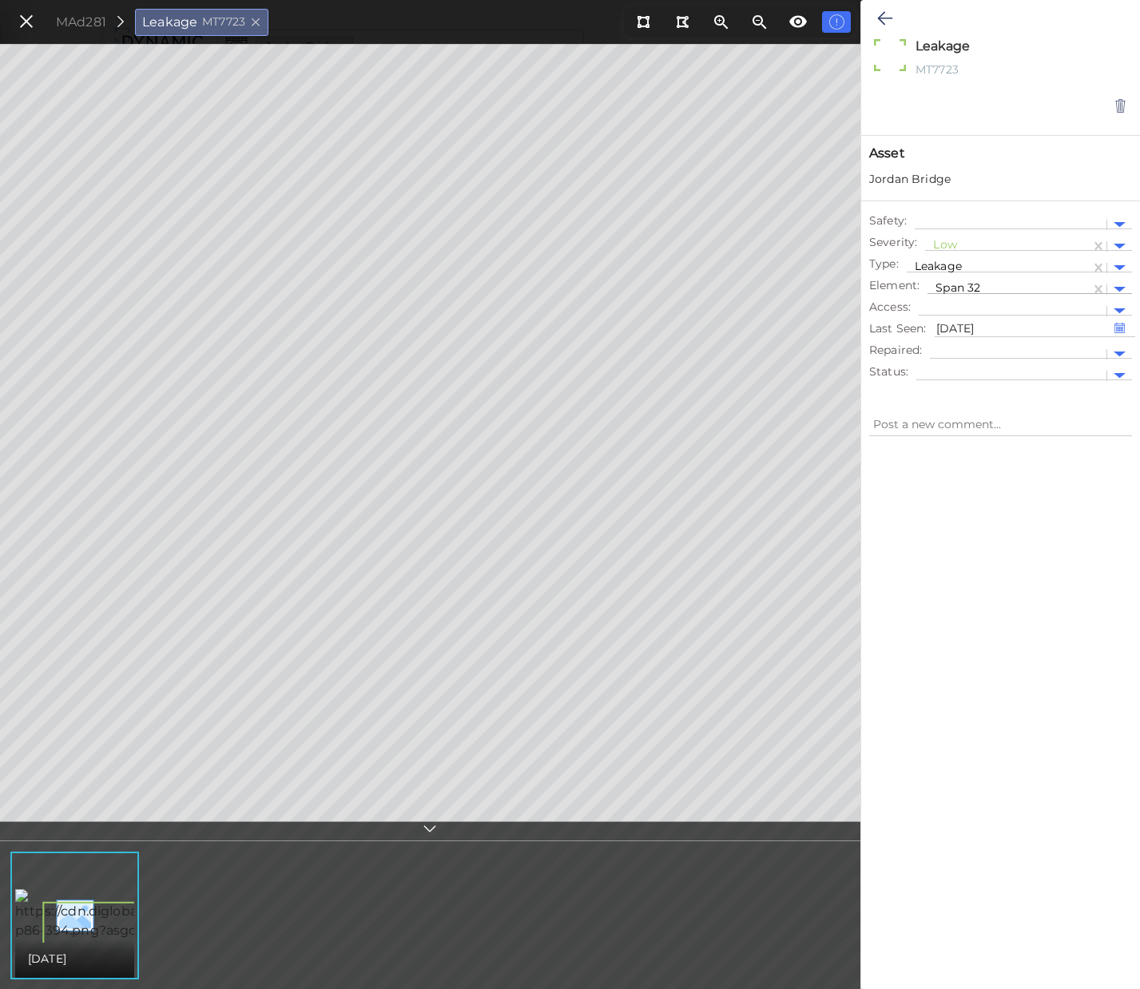
click at [1085, 288] on div "Span 32" at bounding box center [1008, 289] width 163 height 23
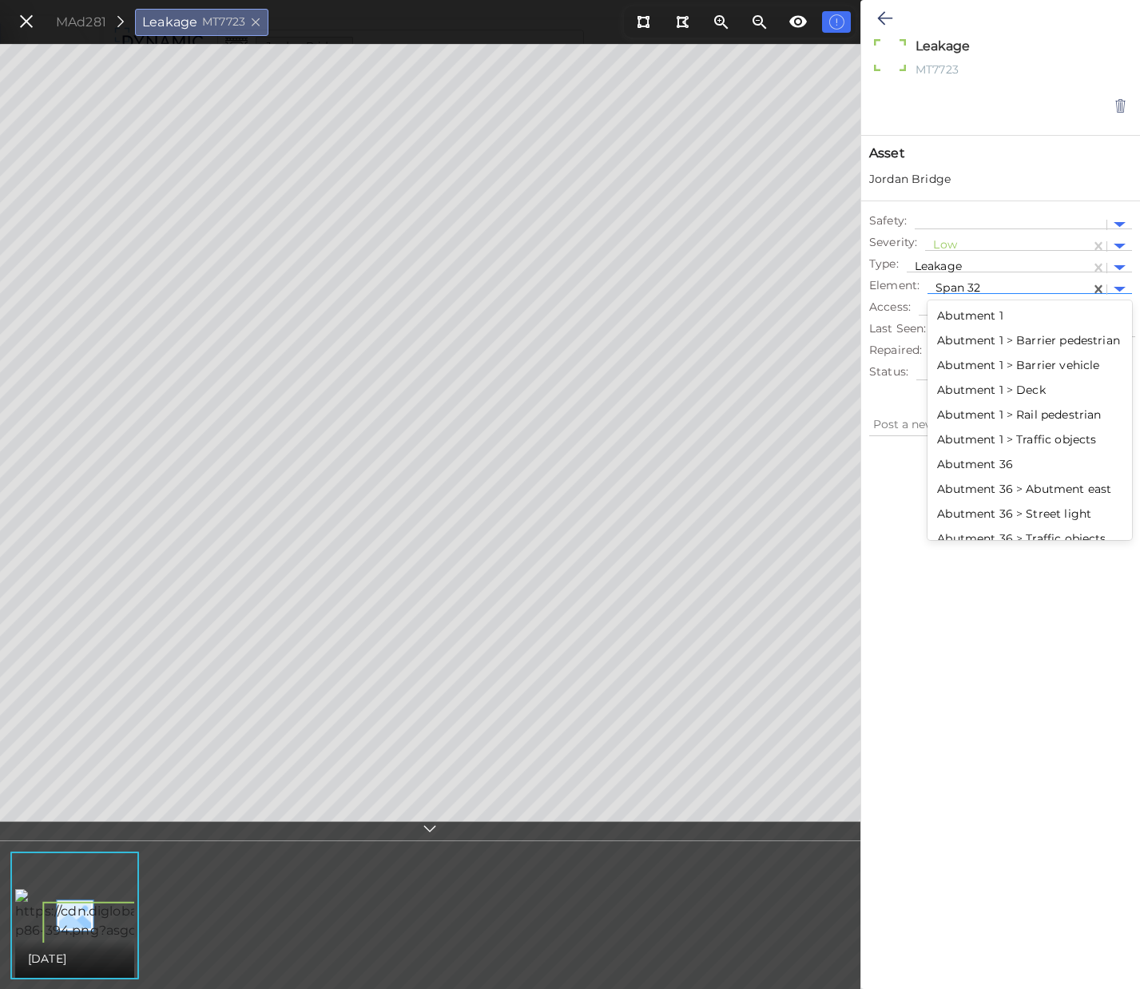
click at [1030, 317] on div "Abutment 1" at bounding box center [1029, 316] width 205 height 25
click at [1042, 285] on div at bounding box center [1008, 289] width 147 height 17
click at [1034, 315] on div "Abutment 1" at bounding box center [1029, 316] width 205 height 25
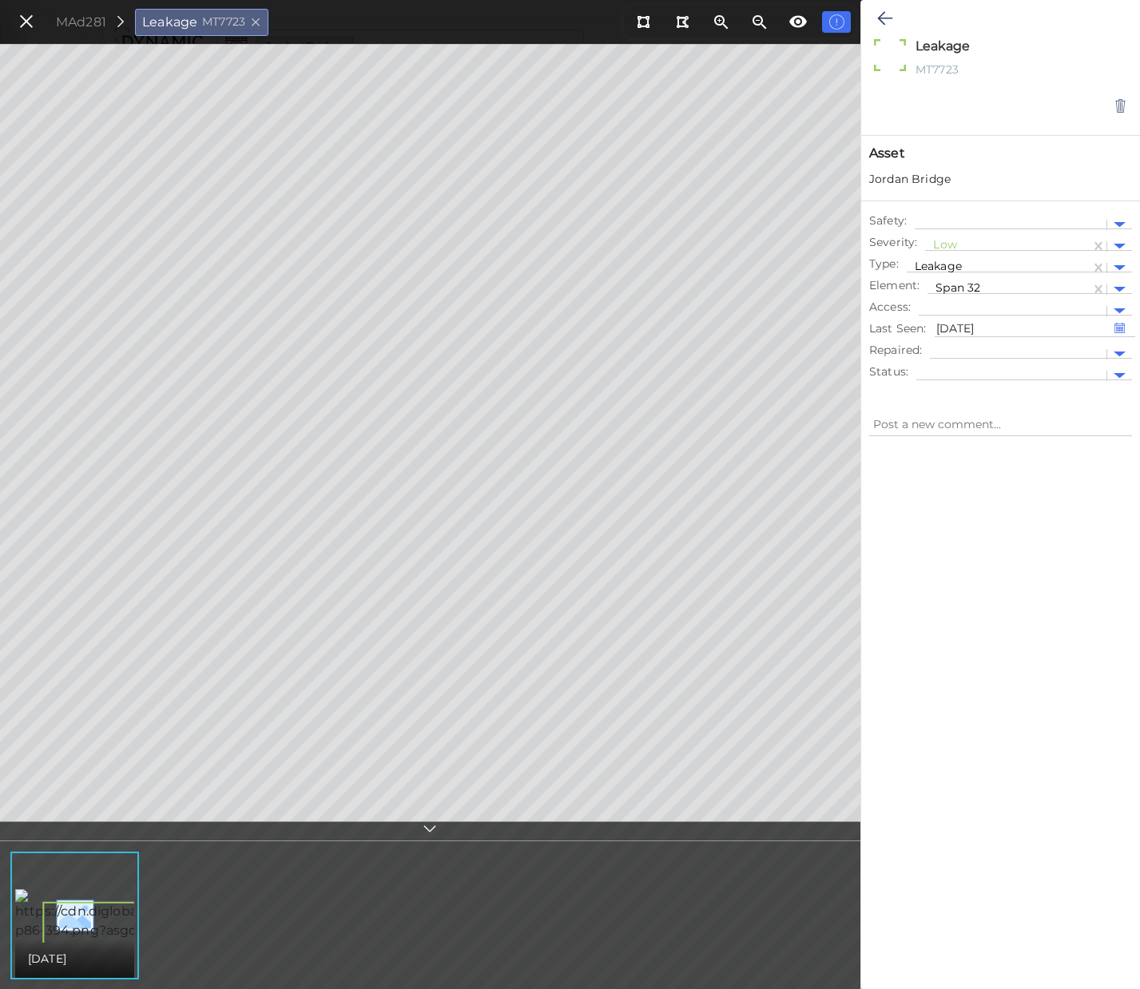
type textarea "x"
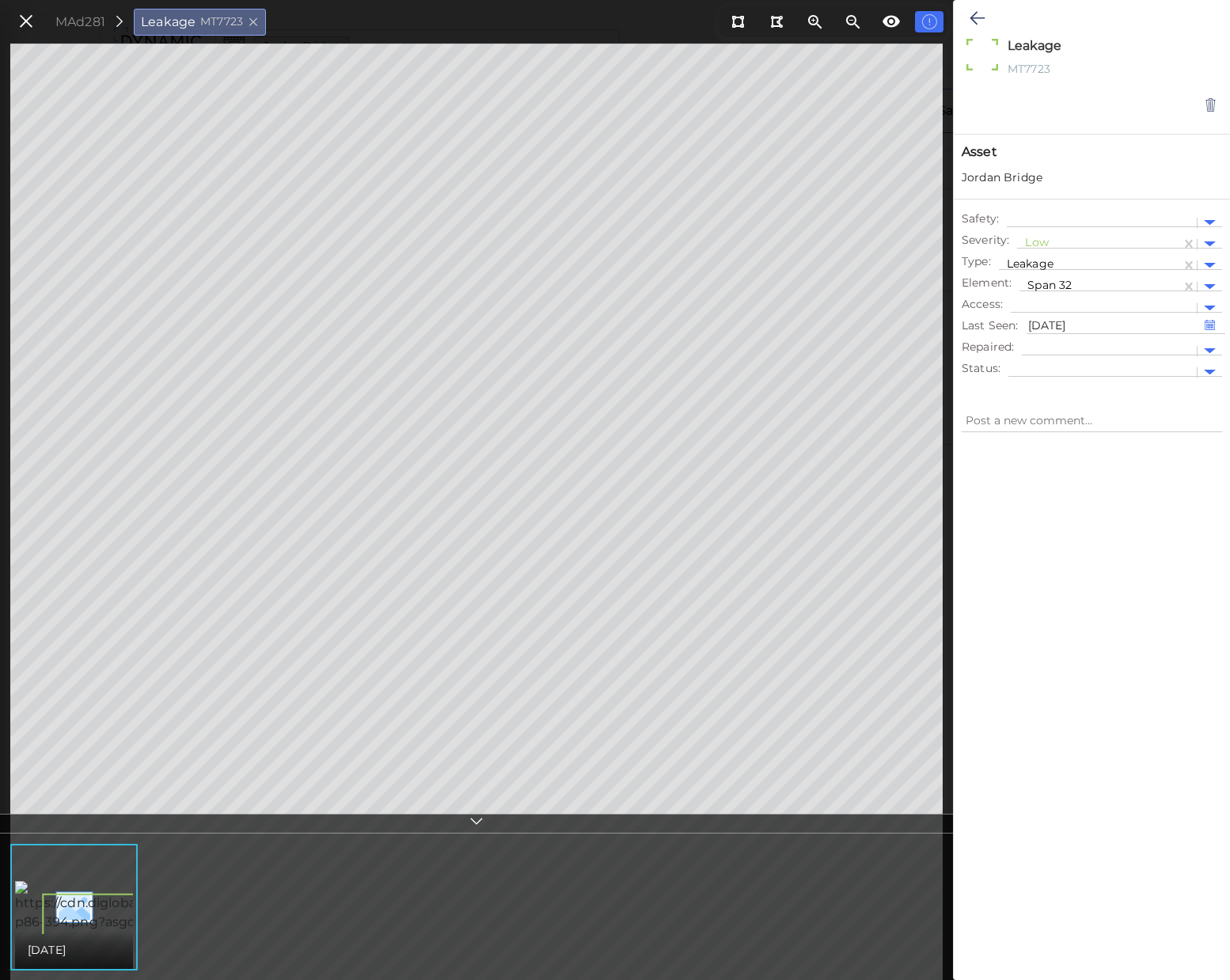
type textarea "x"
drag, startPoint x: 1069, startPoint y: 71, endPoint x: 1001, endPoint y: 70, distance: 68.0
click at [1001, 70] on div "Leakage x MT7723" at bounding box center [1073, 64] width 222 height 56
copy div "MT7723"
click at [1062, 86] on div "Leakage x MT7723" at bounding box center [1073, 64] width 222 height 56
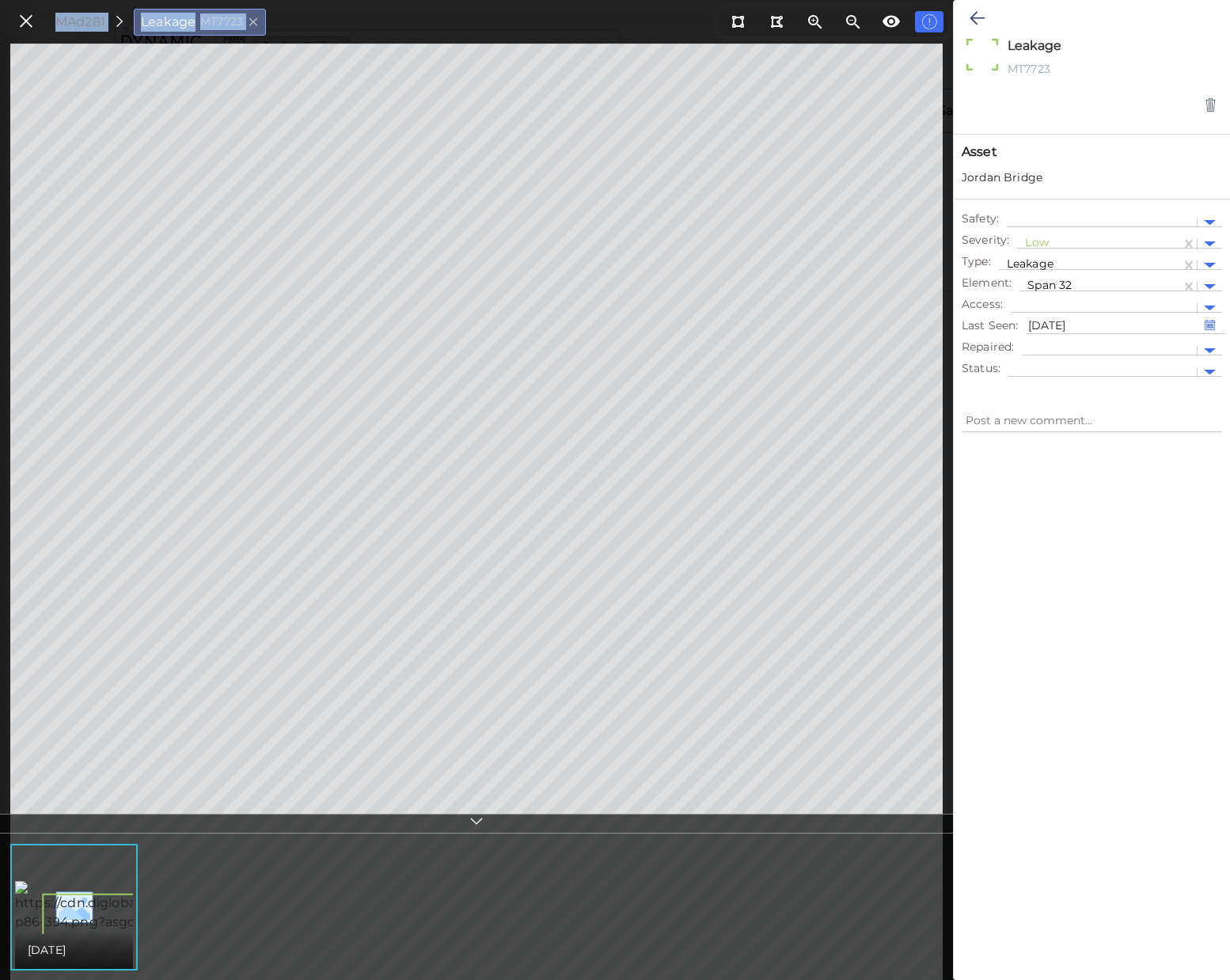
drag, startPoint x: 652, startPoint y: 20, endPoint x: 1064, endPoint y: 525, distance: 651.7
click at [1038, 498] on div "HOME EXPLORE RESOURCES REPORTS Help Dynamic Infra CS-2 How to My Display Settin…" at bounding box center [615, 490] width 1230 height 980
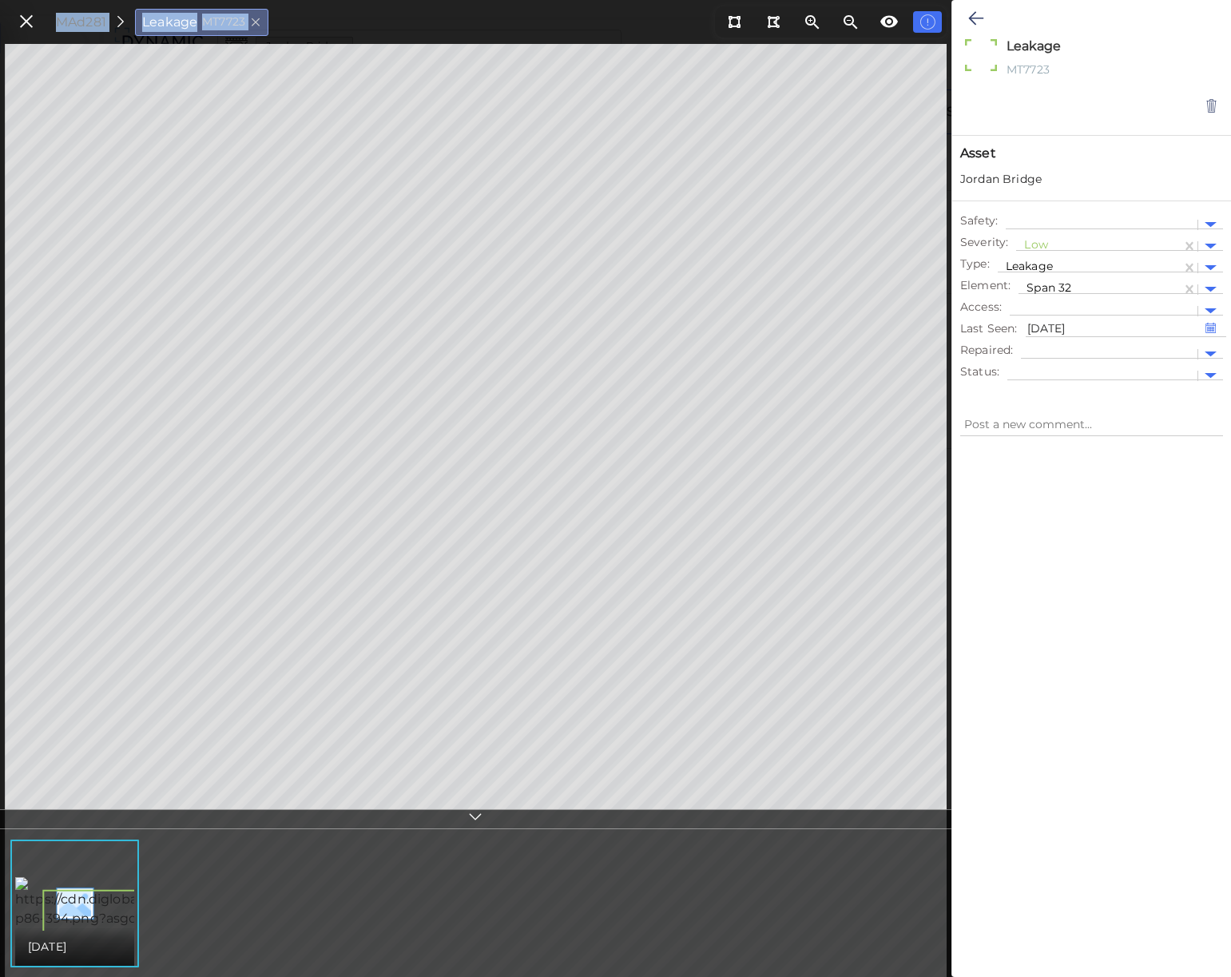
type textarea "x"
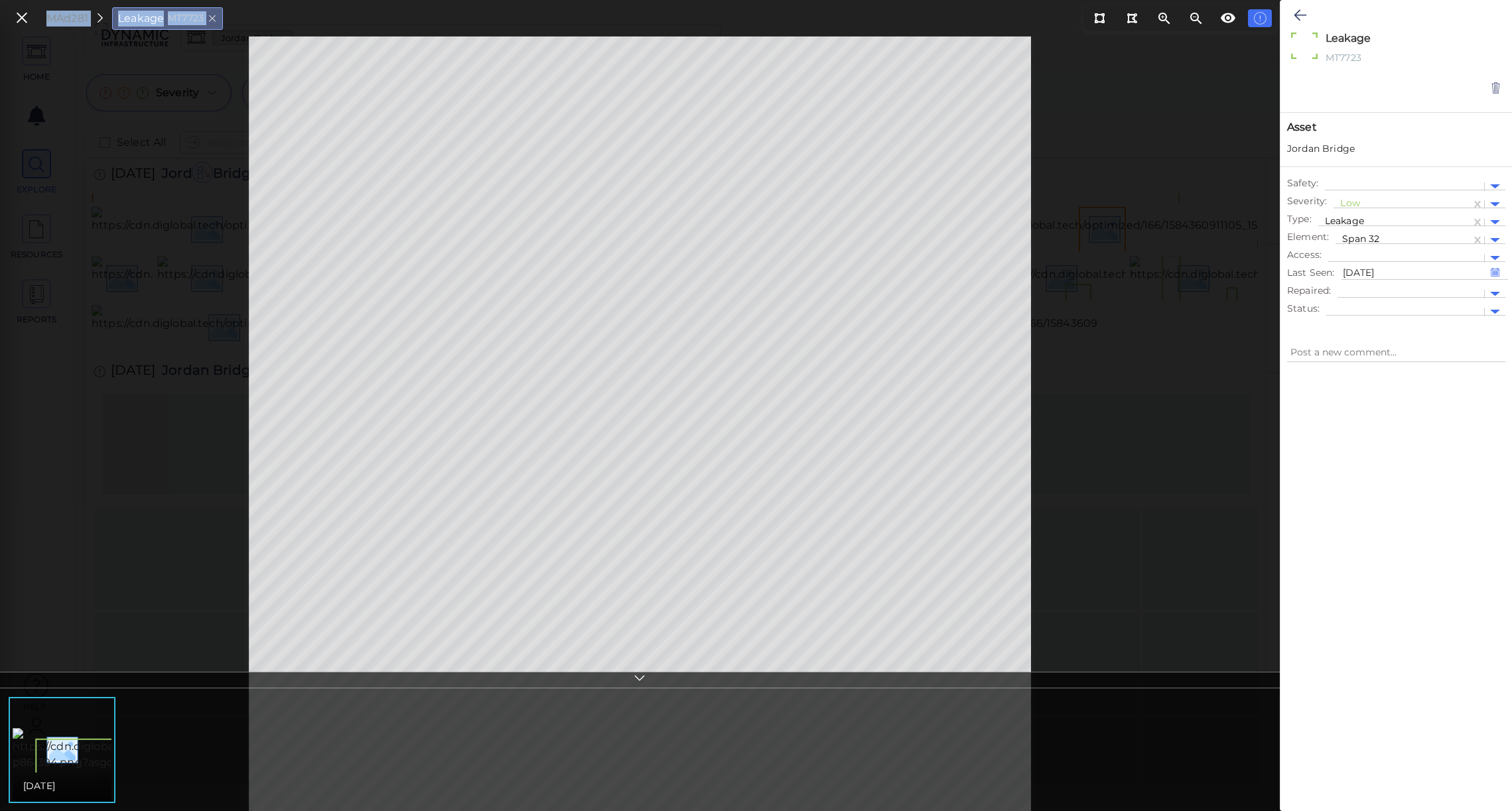
type textarea "x"
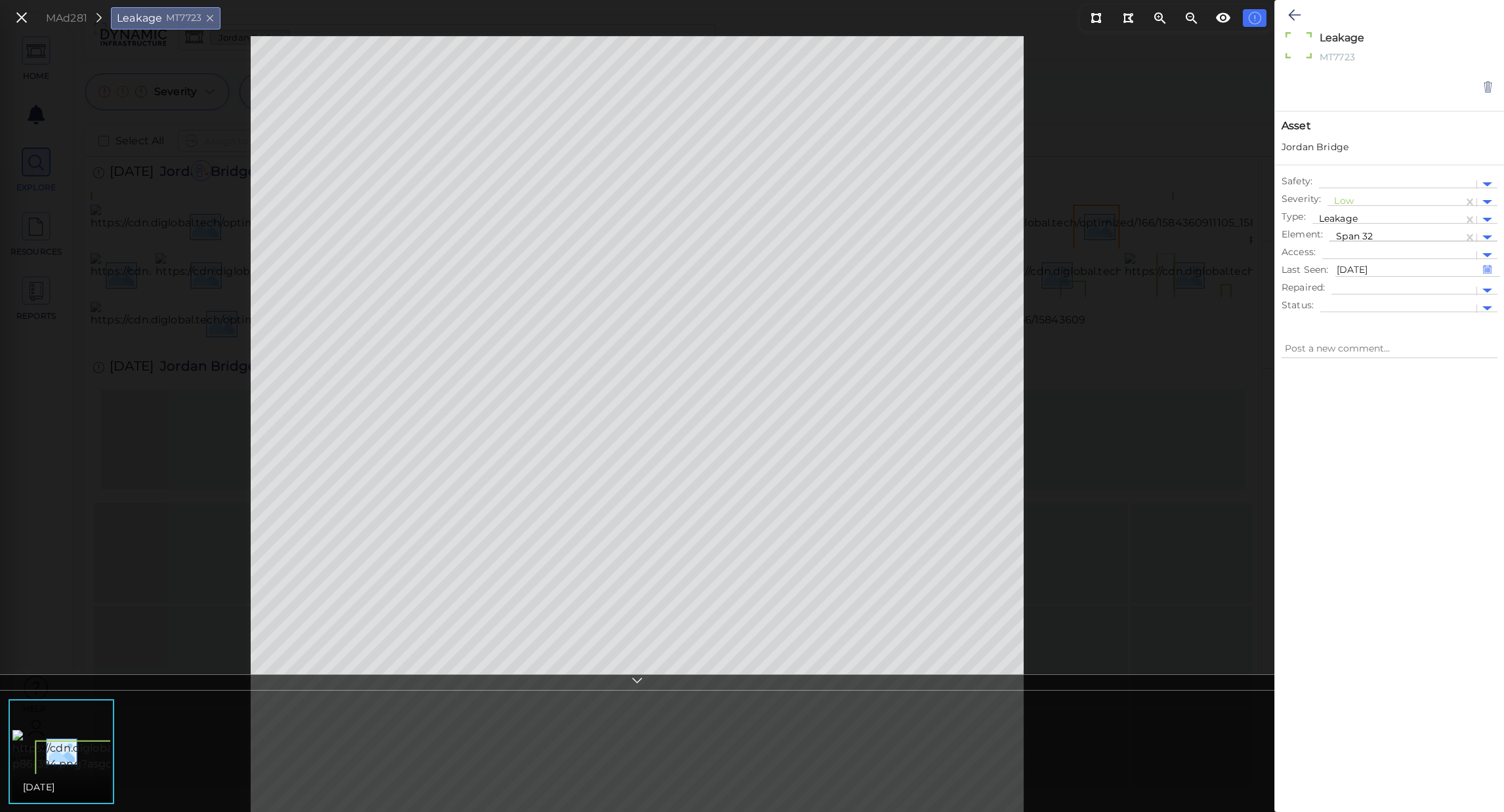
click at [1420, 236] on div at bounding box center [1396, 237] width 121 height 14
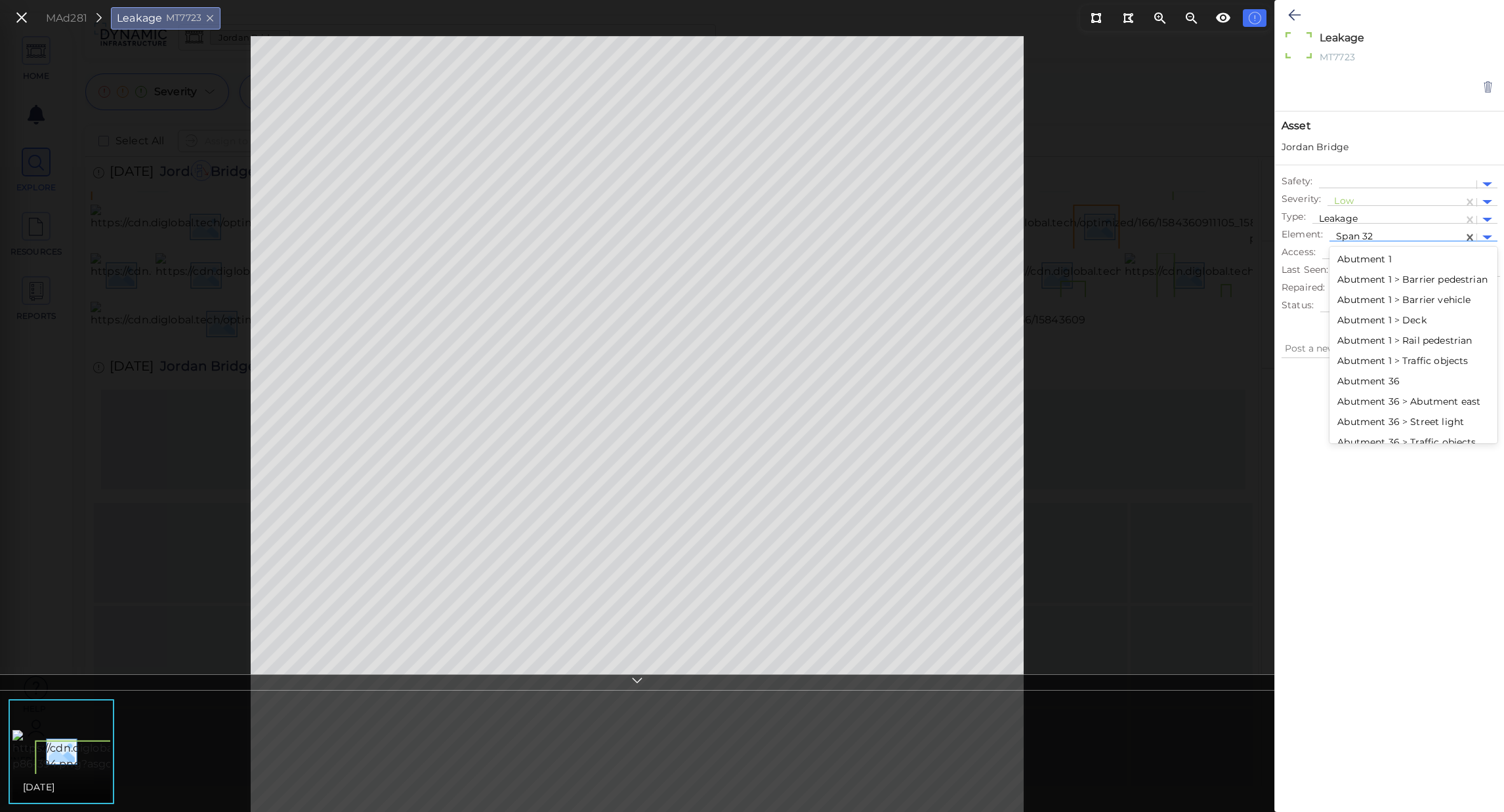
click at [1387, 263] on div "Abutment 1" at bounding box center [1413, 259] width 168 height 21
click at [1387, 235] on div at bounding box center [1396, 237] width 121 height 14
click at [1367, 278] on div "Abutment 1 > Barrier pedestrian" at bounding box center [1413, 279] width 168 height 21
click at [1382, 227] on div at bounding box center [1388, 220] width 138 height 14
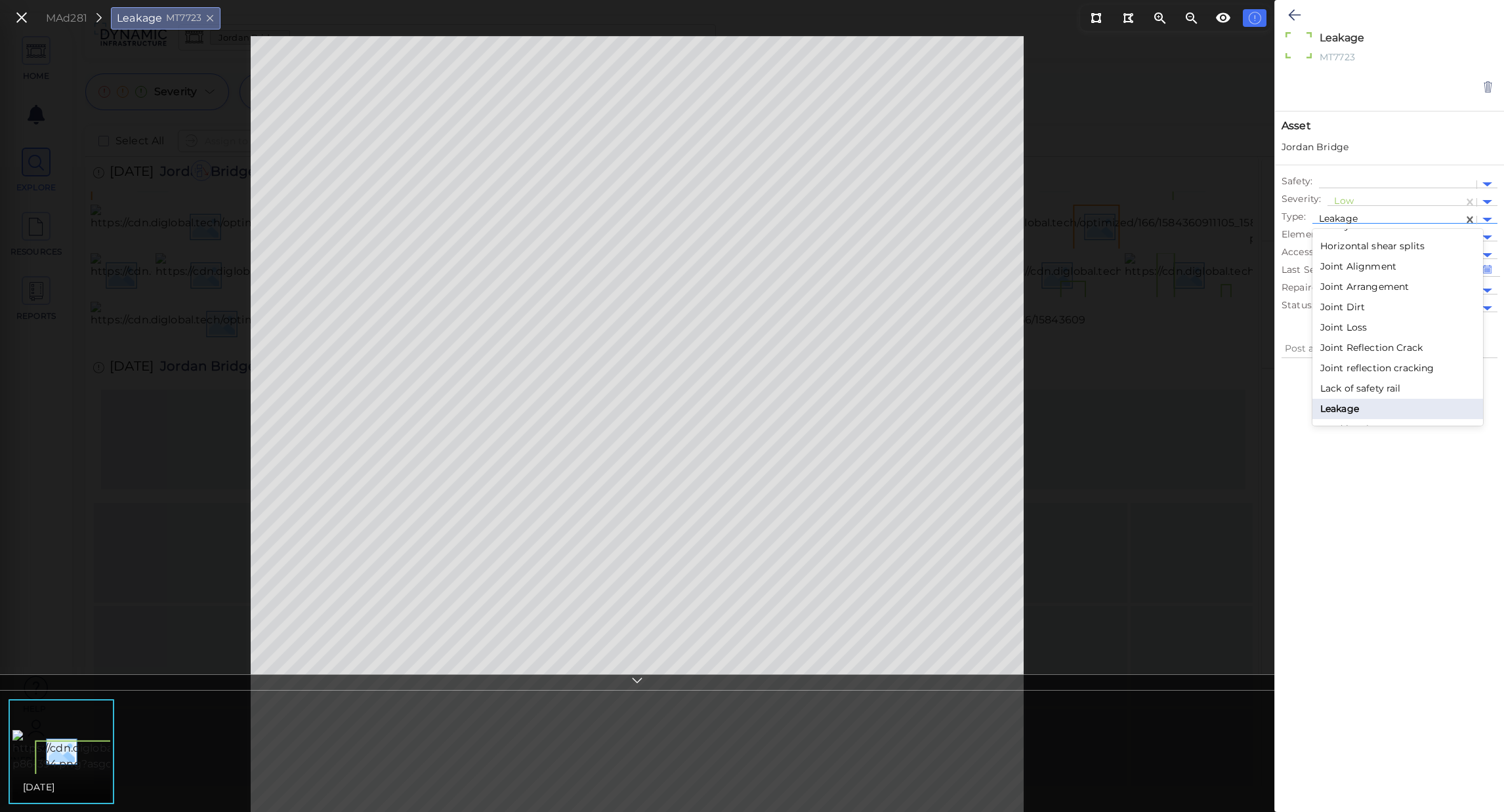
click at [1365, 343] on div "Joint Reflection Crack" at bounding box center [1398, 347] width 171 height 21
type textarea "x"
type textarea "Joint Reflection Crack"
type textarea "x"
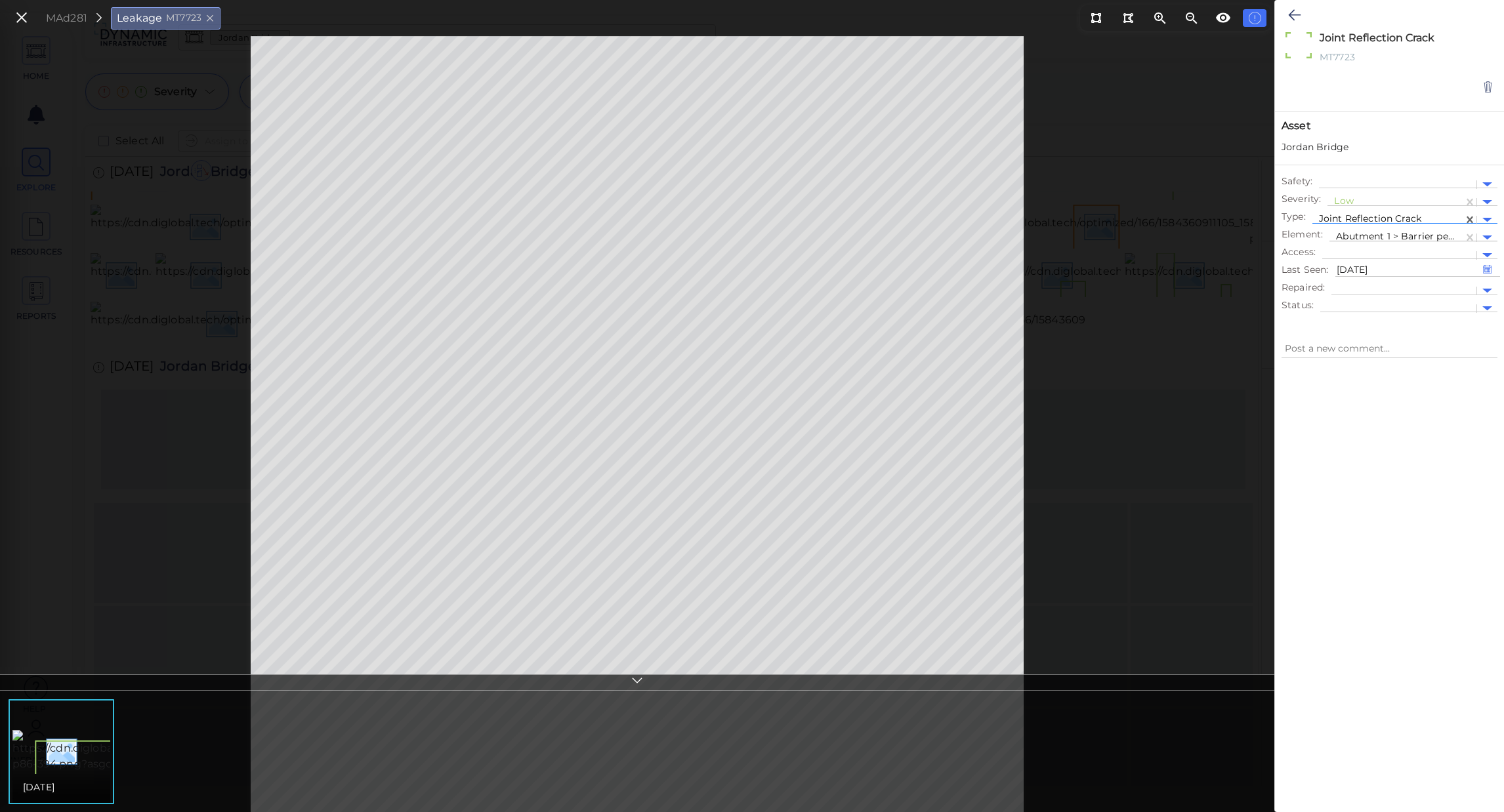
click at [1385, 232] on div at bounding box center [1396, 237] width 121 height 14
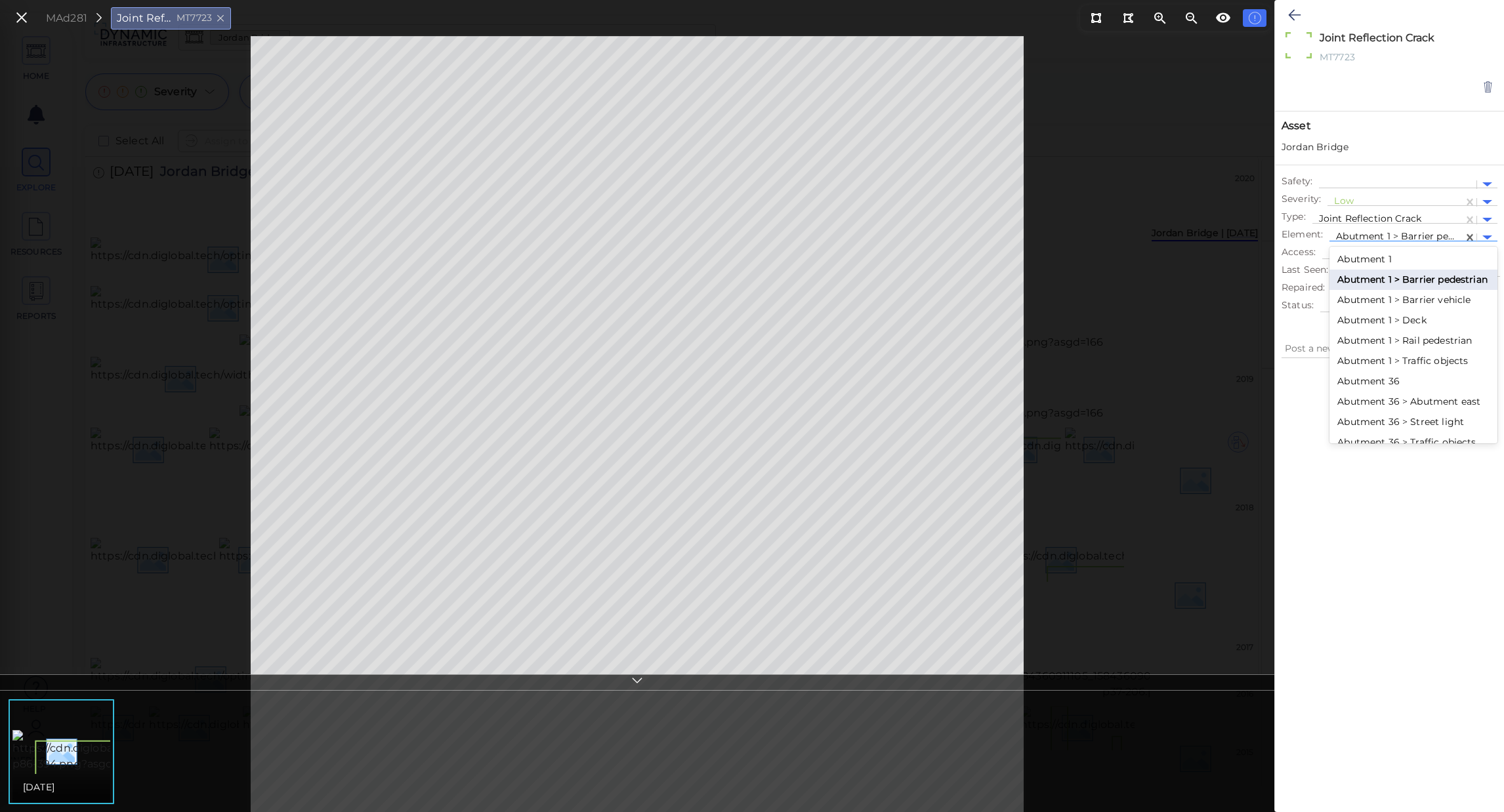
scroll to position [702, 0]
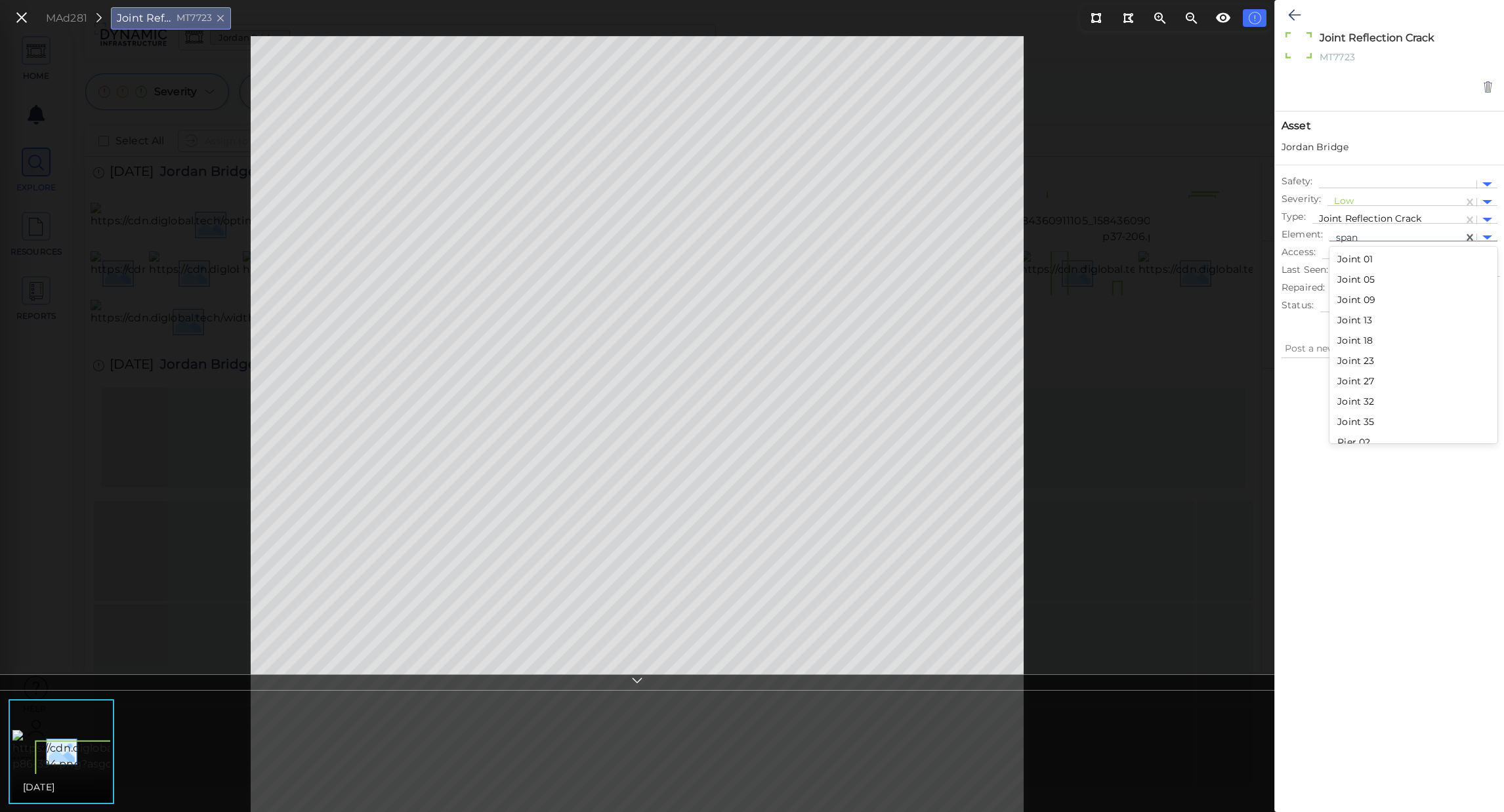
type input "span 3"
click at [1372, 347] on div "Span 32" at bounding box center [1413, 337] width 168 height 21
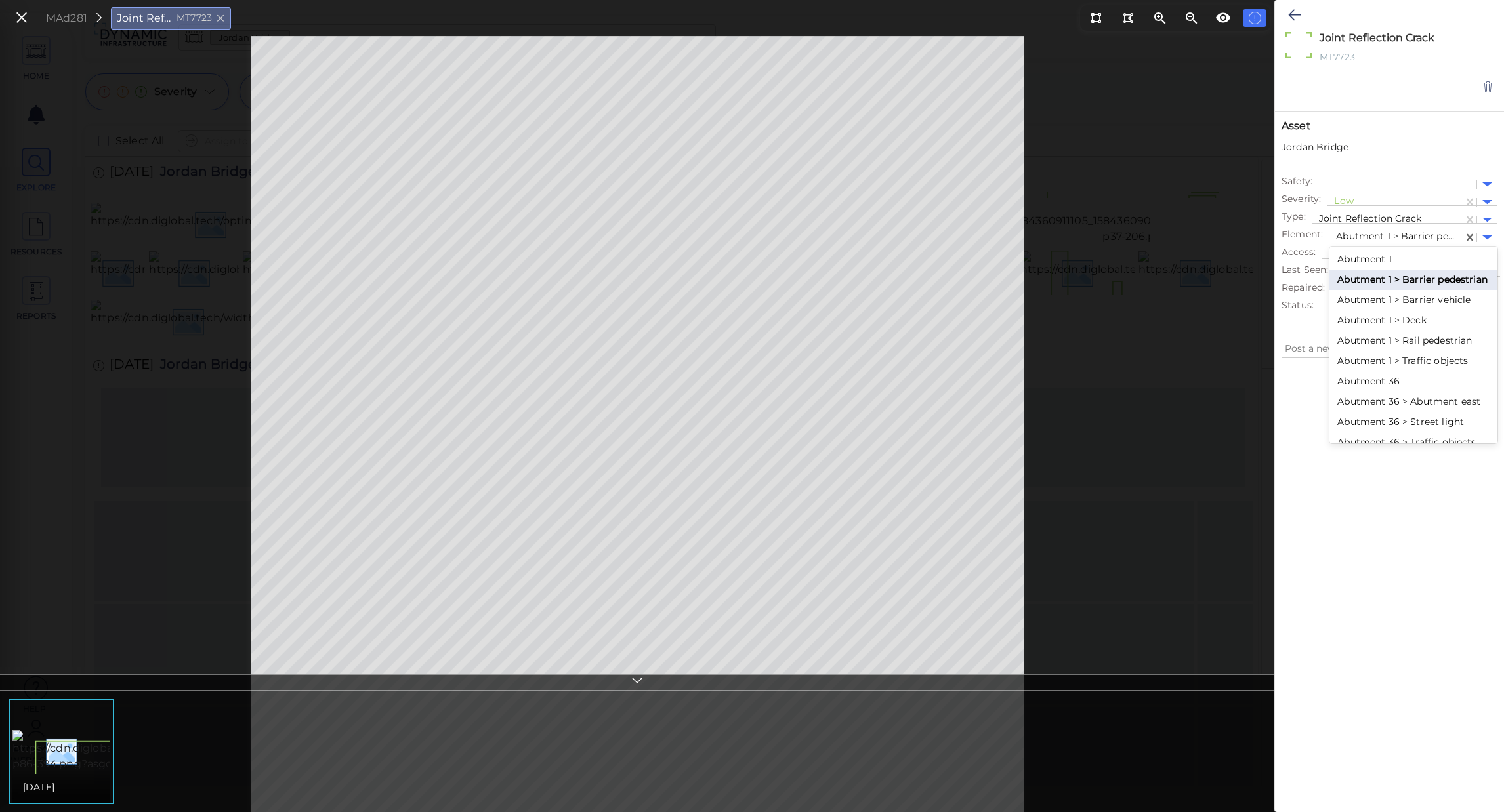
click at [1399, 233] on div at bounding box center [1396, 237] width 121 height 14
click at [1348, 380] on div "Pier 32" at bounding box center [1413, 370] width 168 height 21
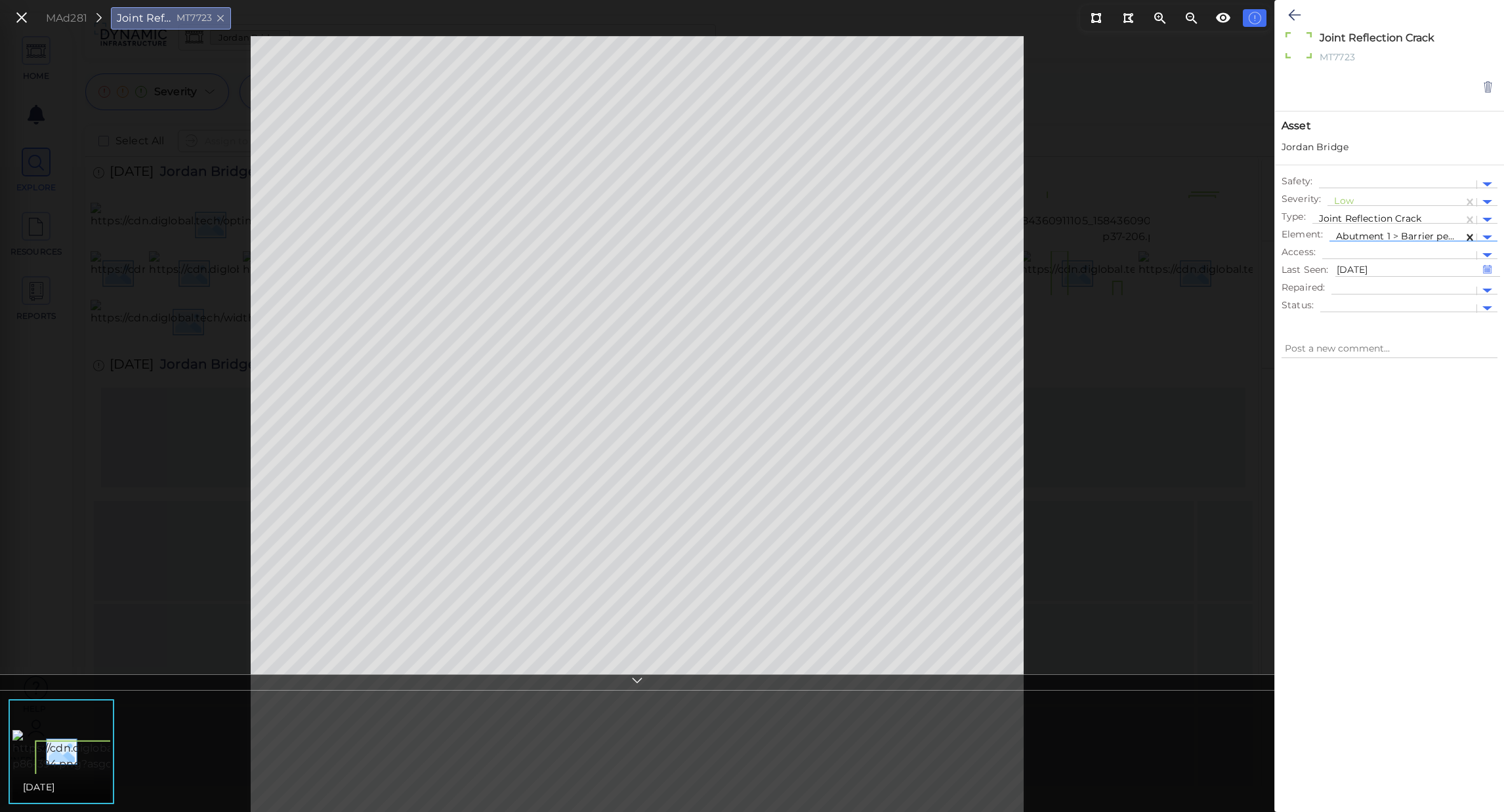
click at [1420, 235] on icon at bounding box center [1469, 237] width 6 height 7
type textarea "x"
click at [1420, 235] on div at bounding box center [1396, 237] width 121 height 14
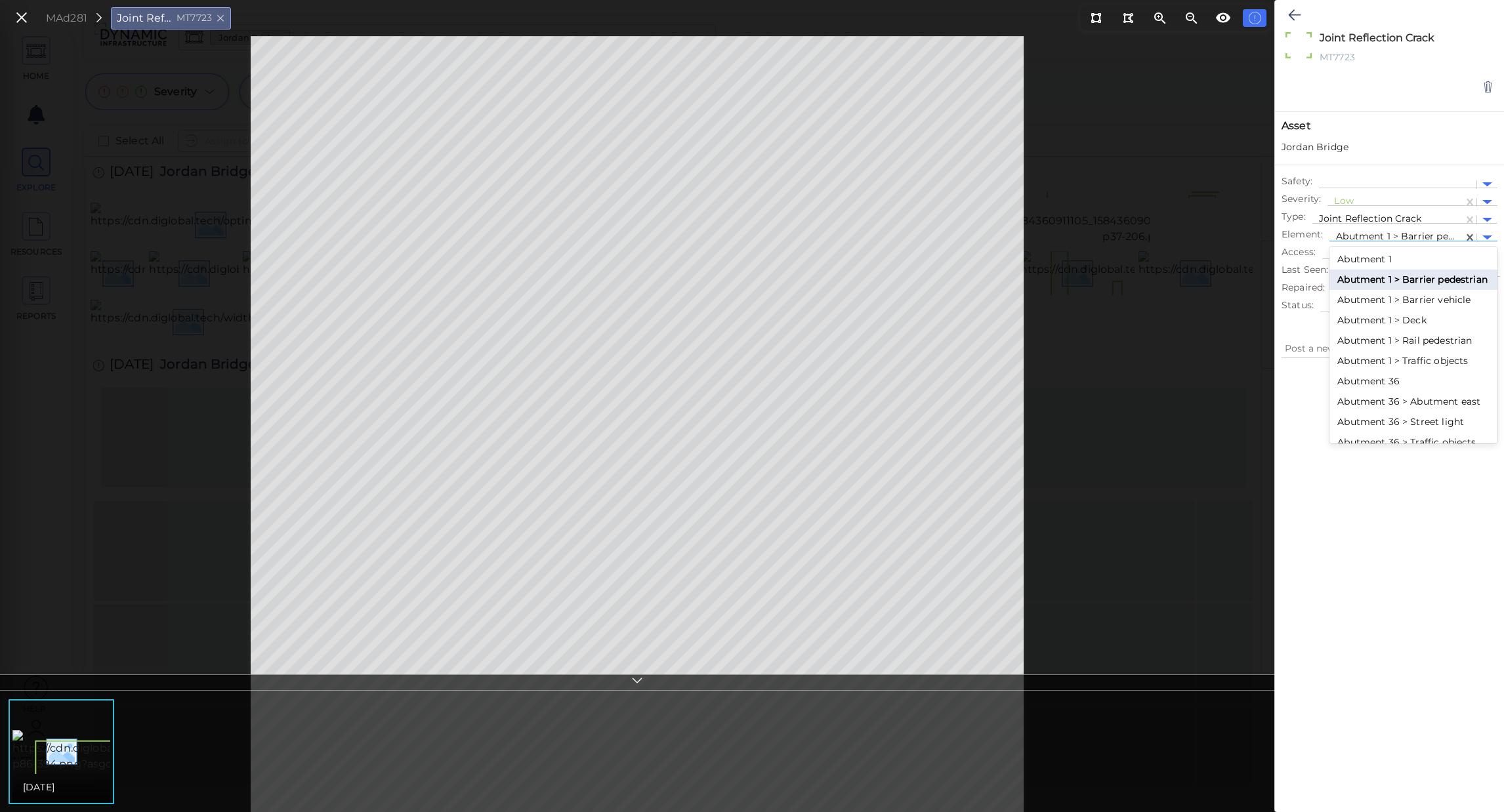
click at [1385, 257] on div "Abutment 1" at bounding box center [1413, 259] width 168 height 21
click at [1390, 233] on div at bounding box center [1396, 237] width 121 height 14
click at [1391, 331] on div "Abutment 1 > Deck" at bounding box center [1413, 320] width 168 height 21
click at [1404, 233] on div at bounding box center [1396, 237] width 121 height 14
click at [1401, 344] on div "Abutment 1 > Rail pedestrian" at bounding box center [1413, 341] width 168 height 21
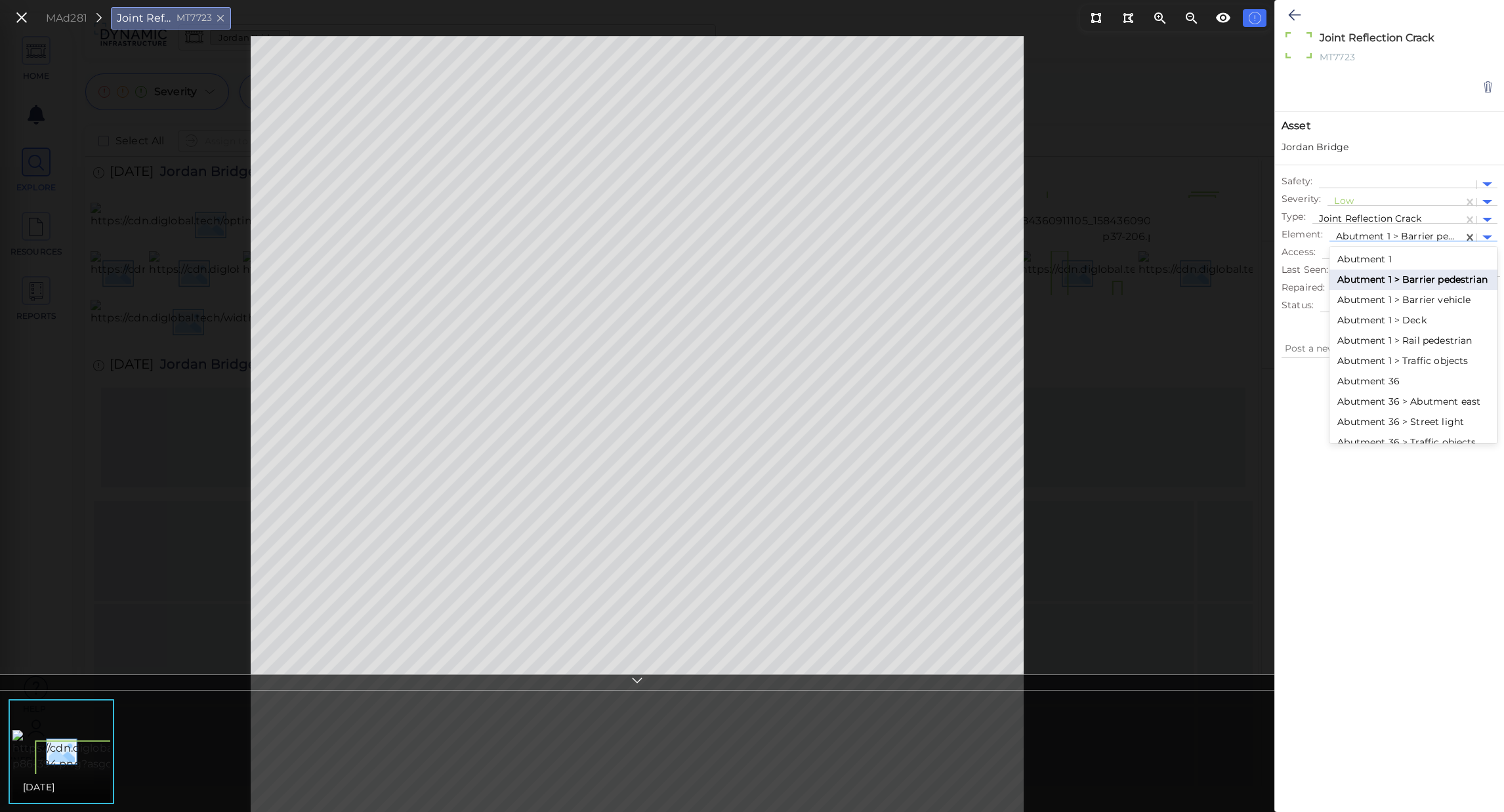
click at [1410, 236] on div at bounding box center [1396, 237] width 121 height 14
click at [1420, 371] on div "Abutment 1 > Traffic objects" at bounding box center [1413, 360] width 168 height 21
click at [1417, 232] on div at bounding box center [1396, 237] width 121 height 14
type input "spa"
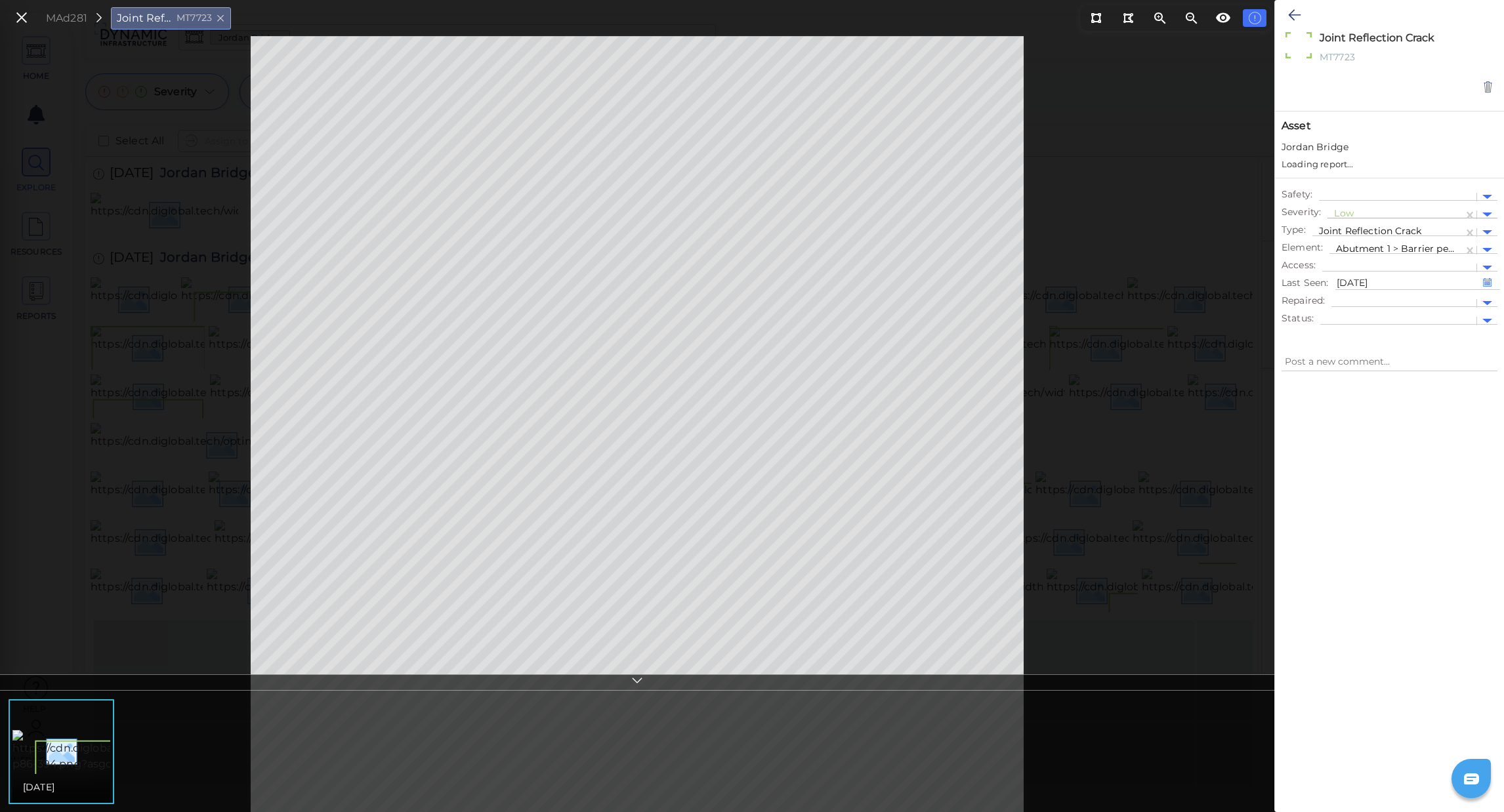
type textarea "x"
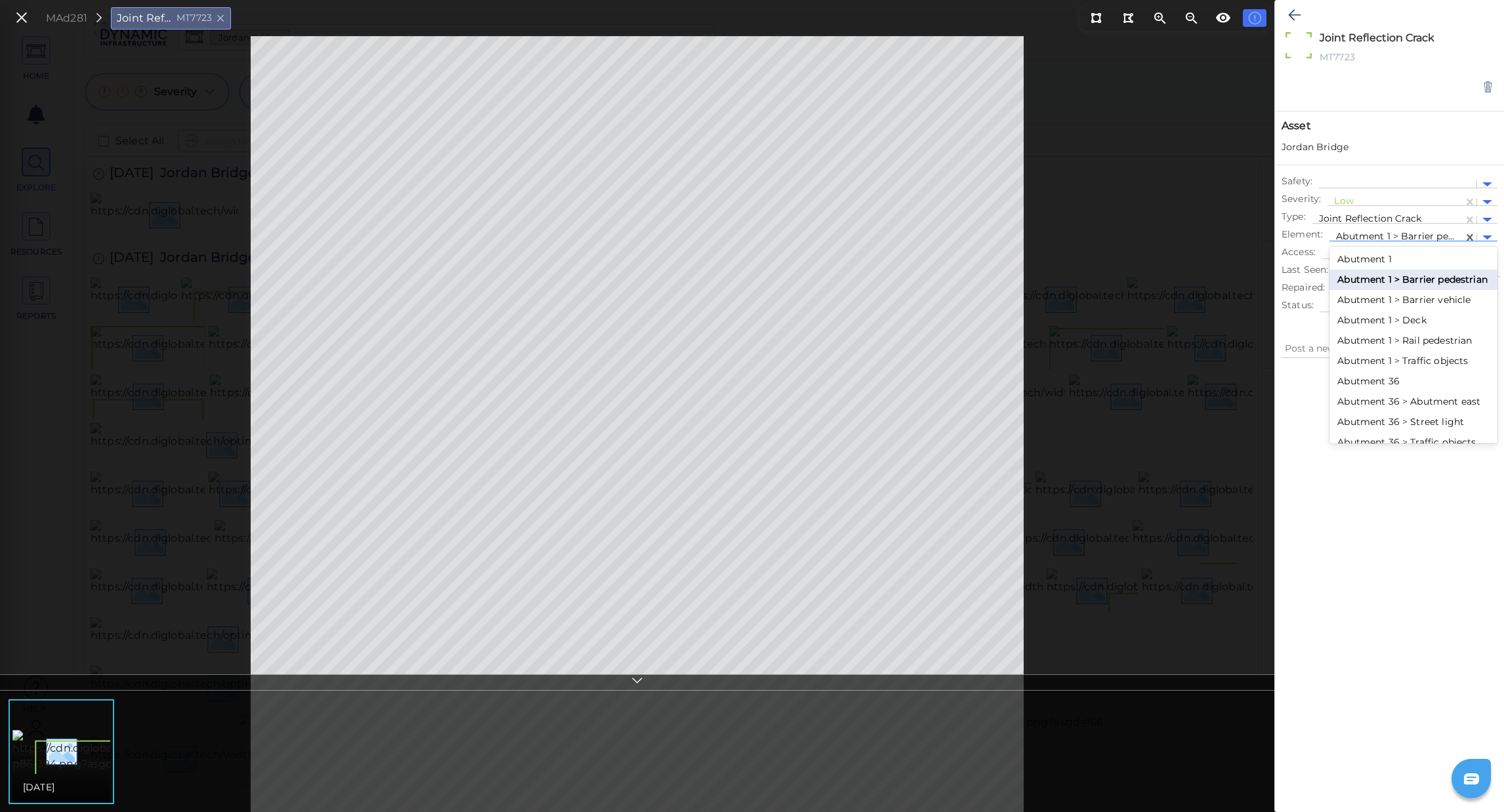
click at [1436, 239] on div at bounding box center [1396, 237] width 121 height 14
type input "span 32"
click at [1365, 256] on div "Span 32" at bounding box center [1413, 259] width 168 height 21
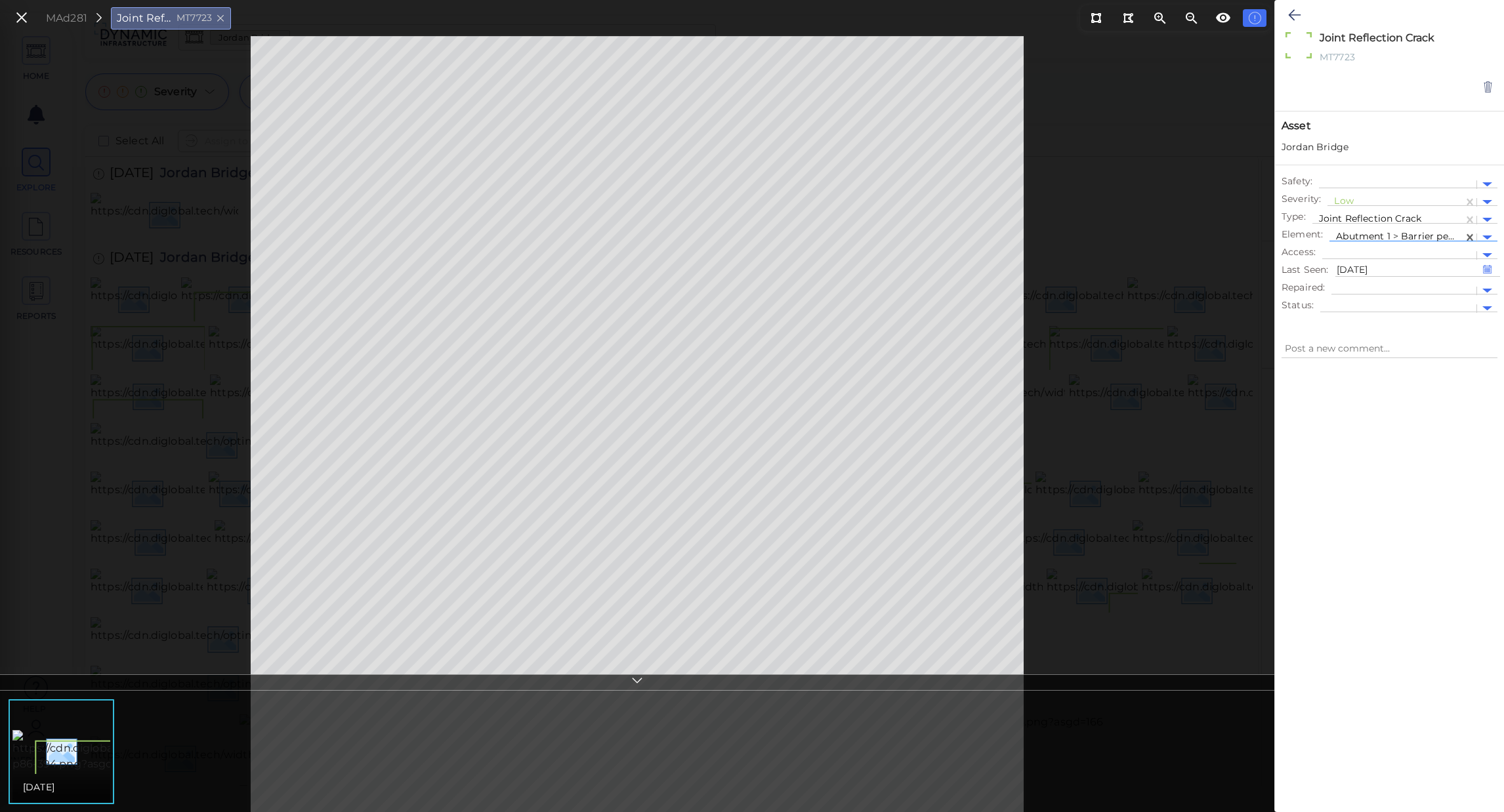
type textarea "x"
click at [1378, 228] on div "Span 32" at bounding box center [1396, 237] width 134 height 19
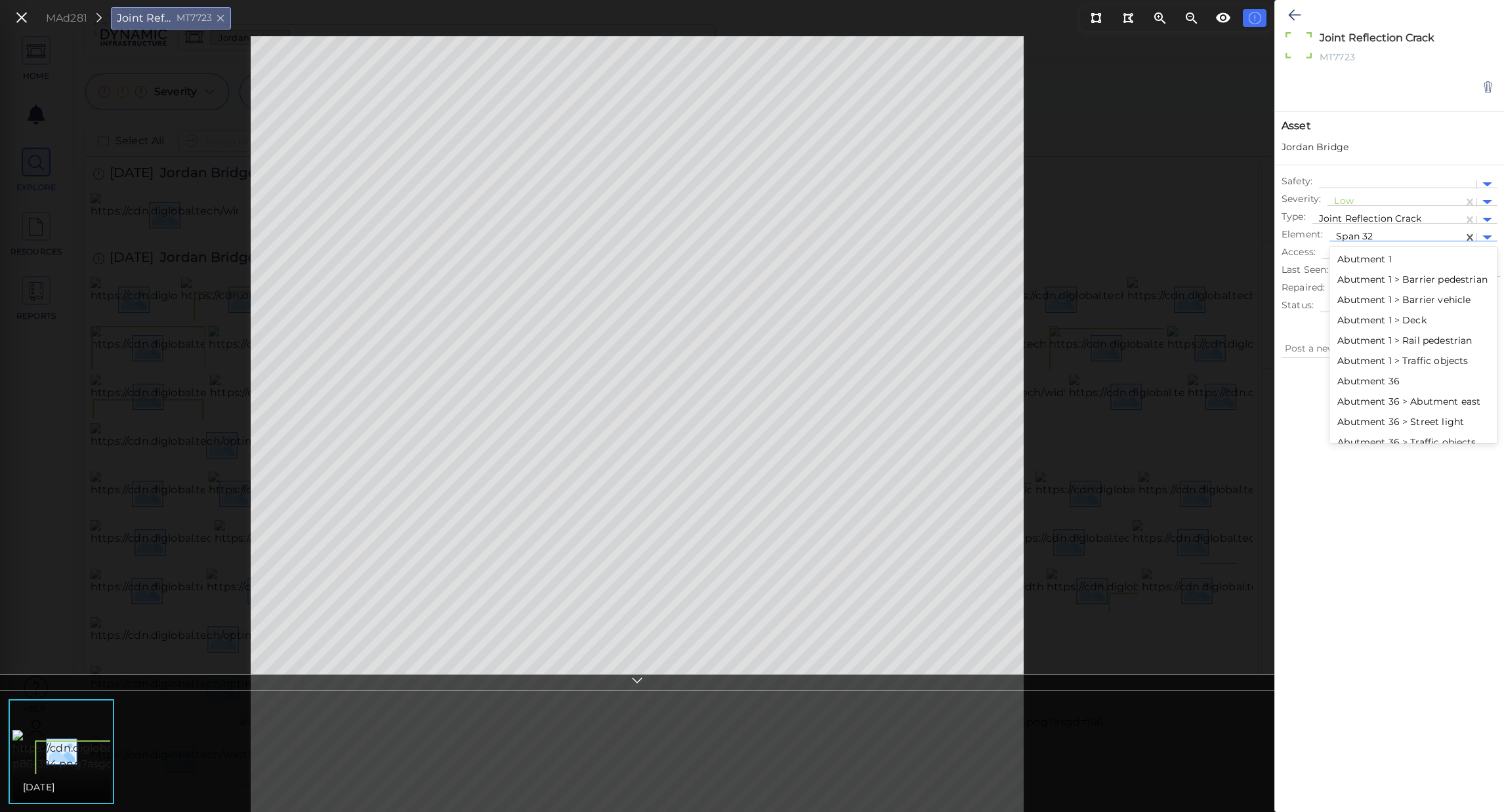
click at [1339, 533] on div at bounding box center [1389, 575] width 229 height 416
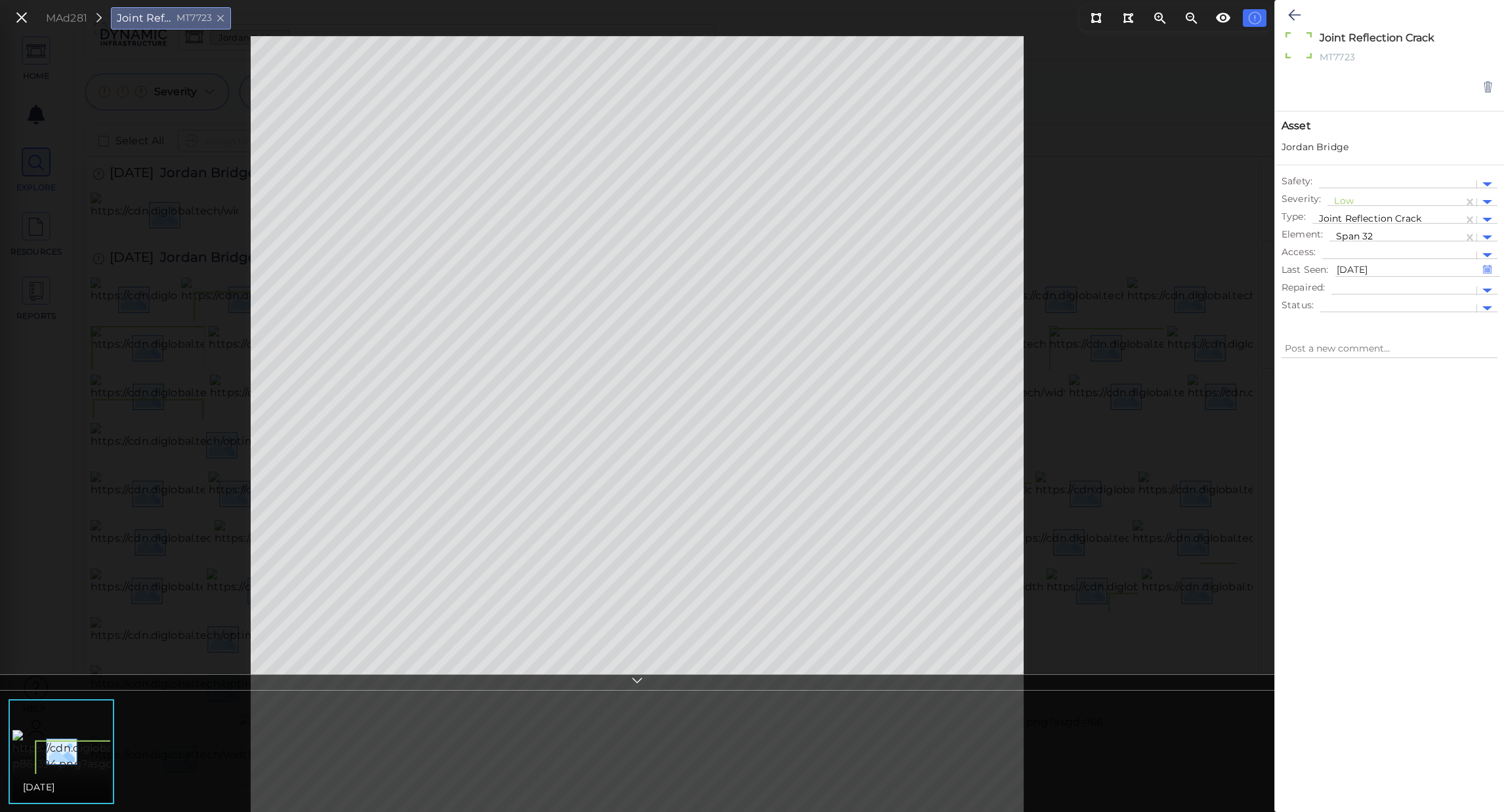
click at [1358, 442] on div at bounding box center [1389, 575] width 229 height 416
click at [31, 16] on button at bounding box center [21, 17] width 22 height 19
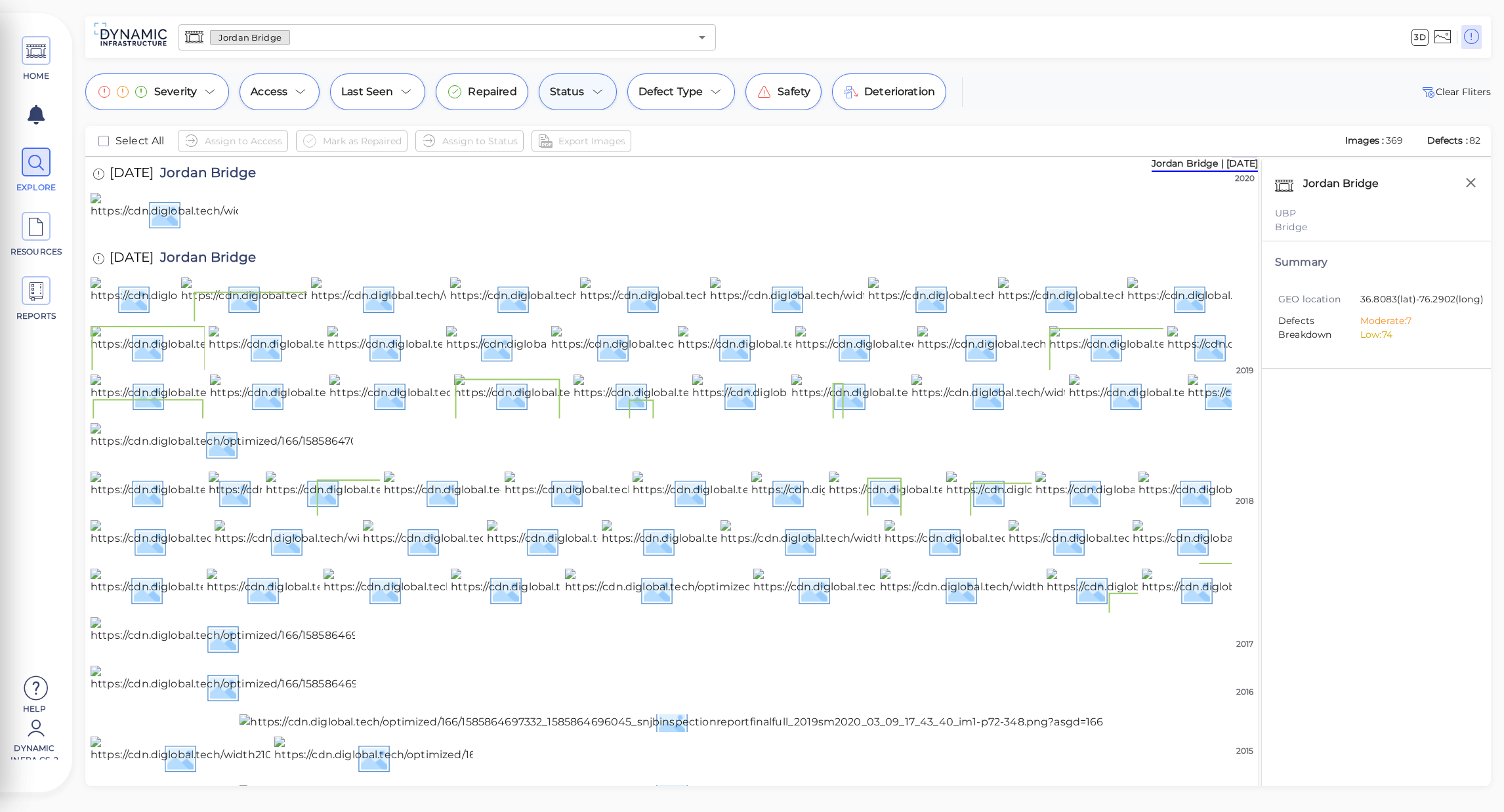
click at [573, 87] on span "Status" at bounding box center [567, 91] width 34 height 16
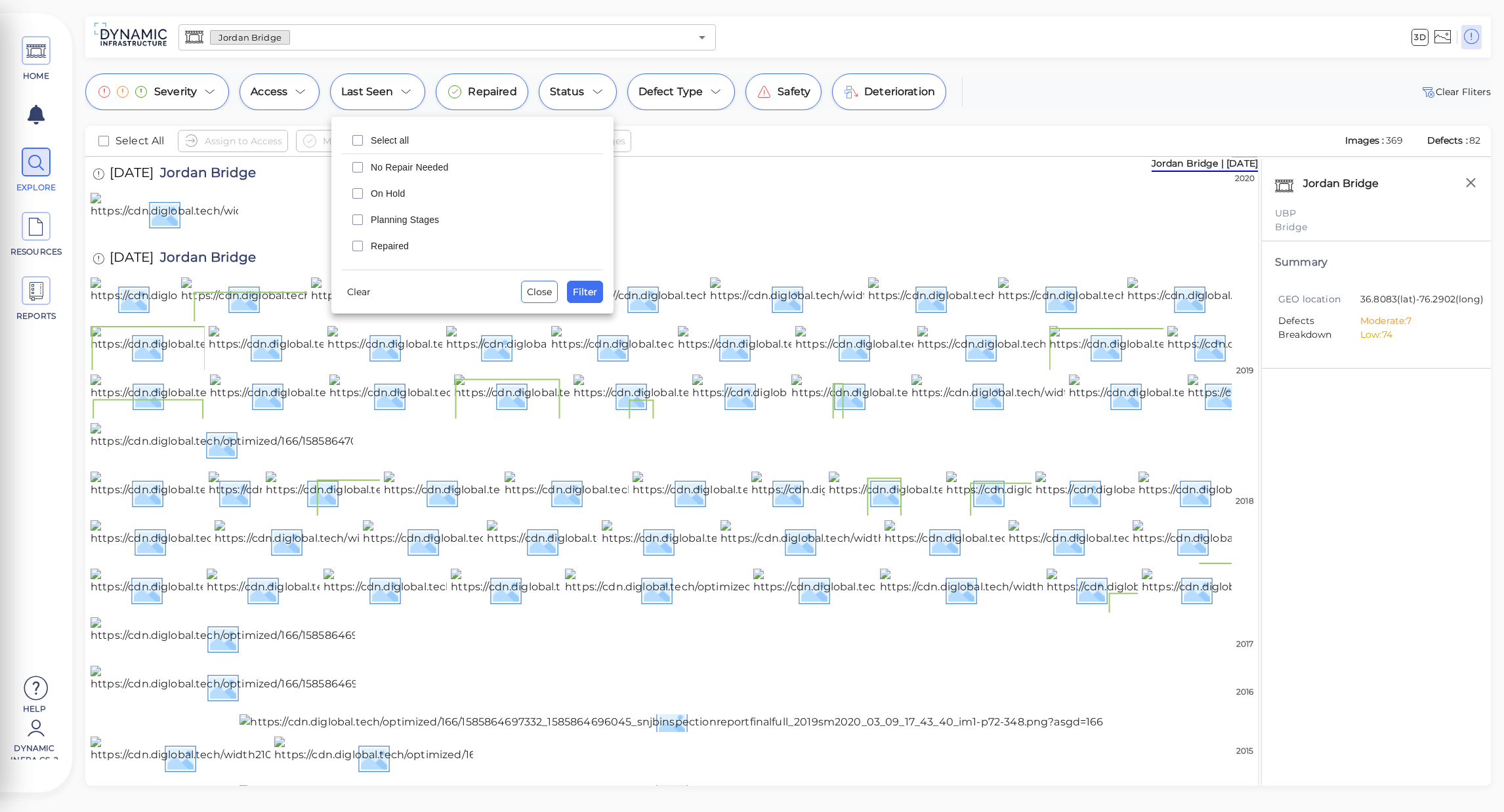
click at [278, 91] on div at bounding box center [752, 406] width 1504 height 812
click at [278, 91] on span "Access" at bounding box center [269, 91] width 37 height 16
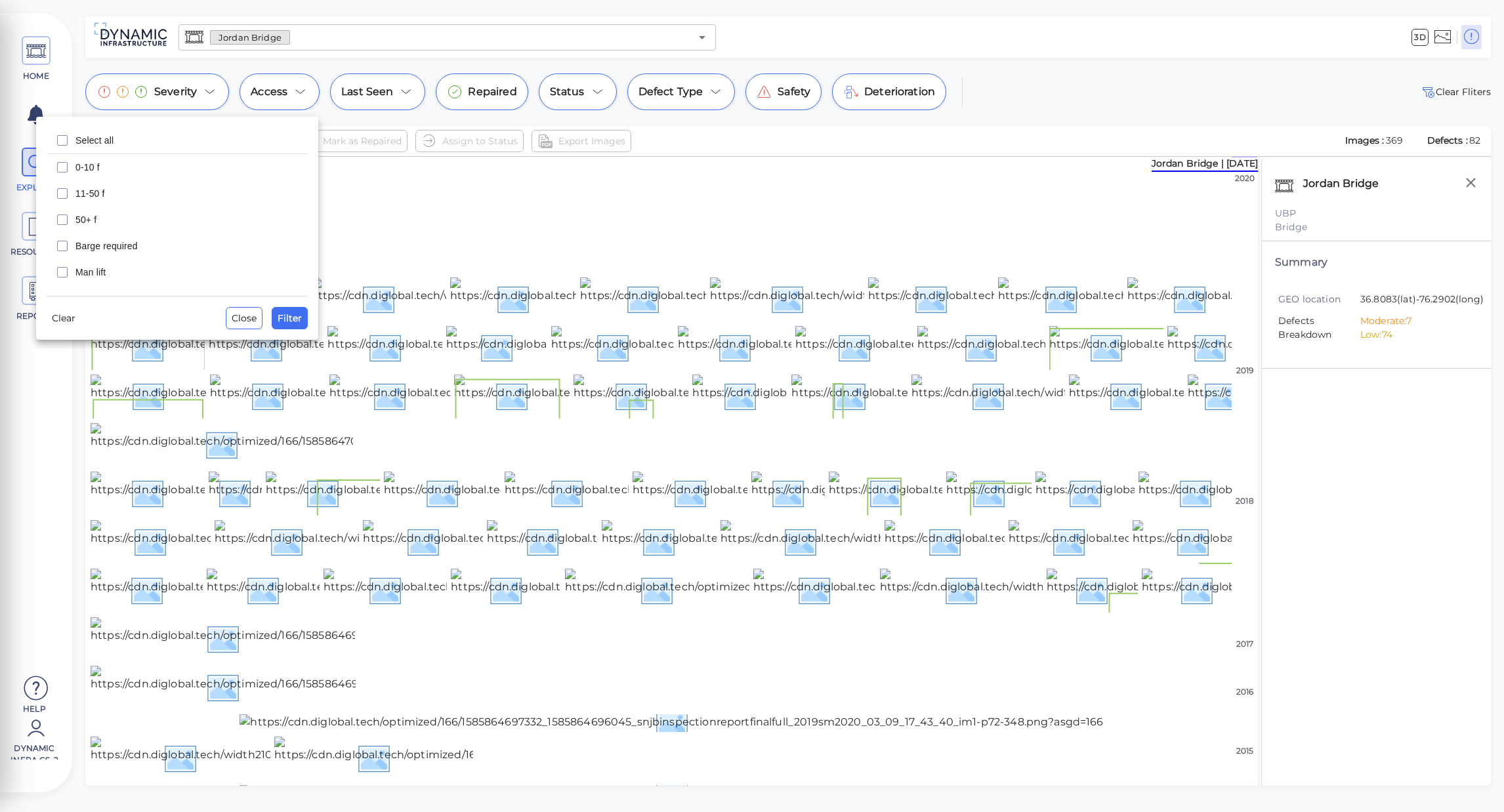
click at [698, 95] on div at bounding box center [752, 406] width 1504 height 812
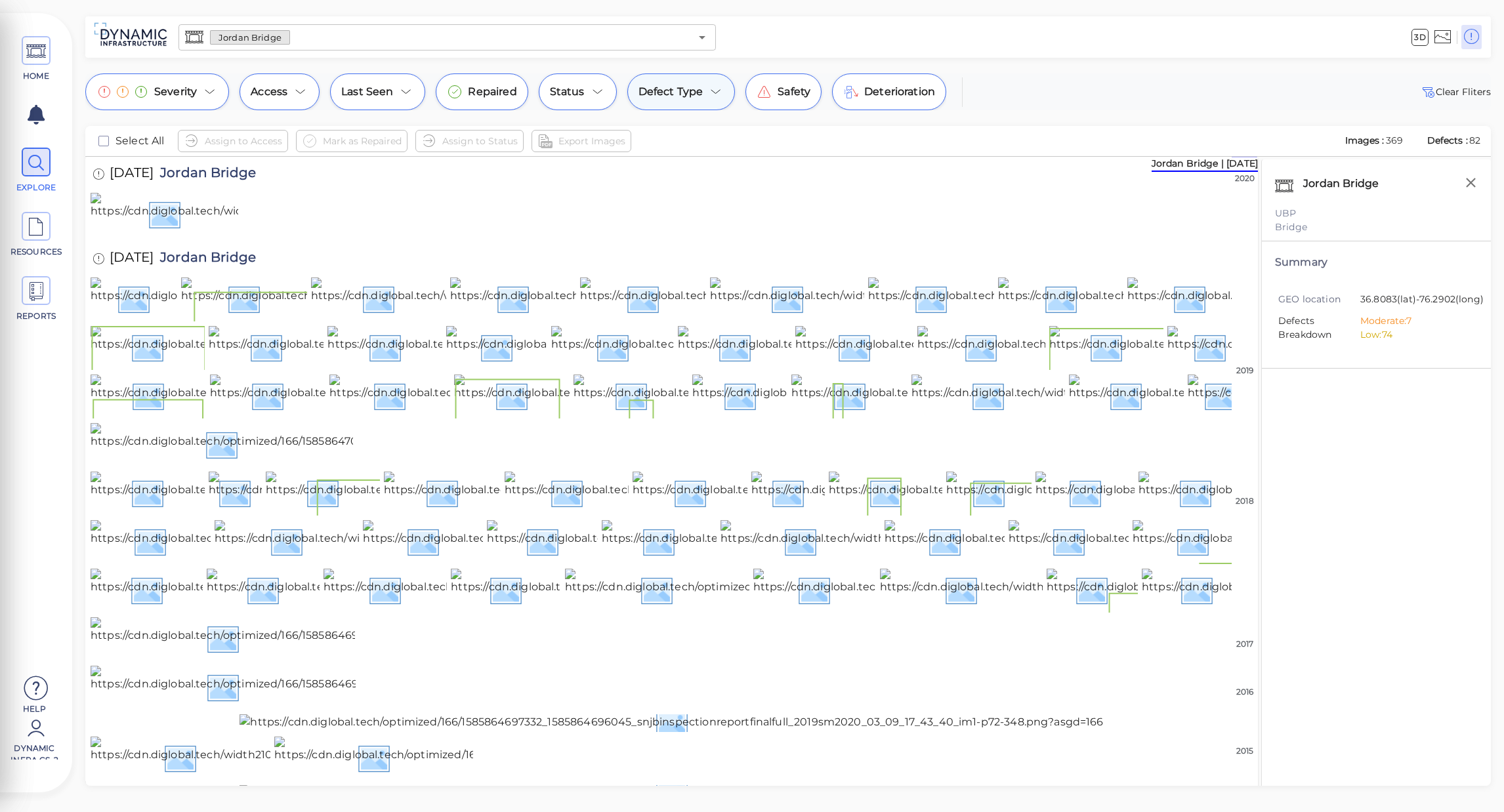
click at [698, 94] on span "Defect Type" at bounding box center [670, 91] width 65 height 16
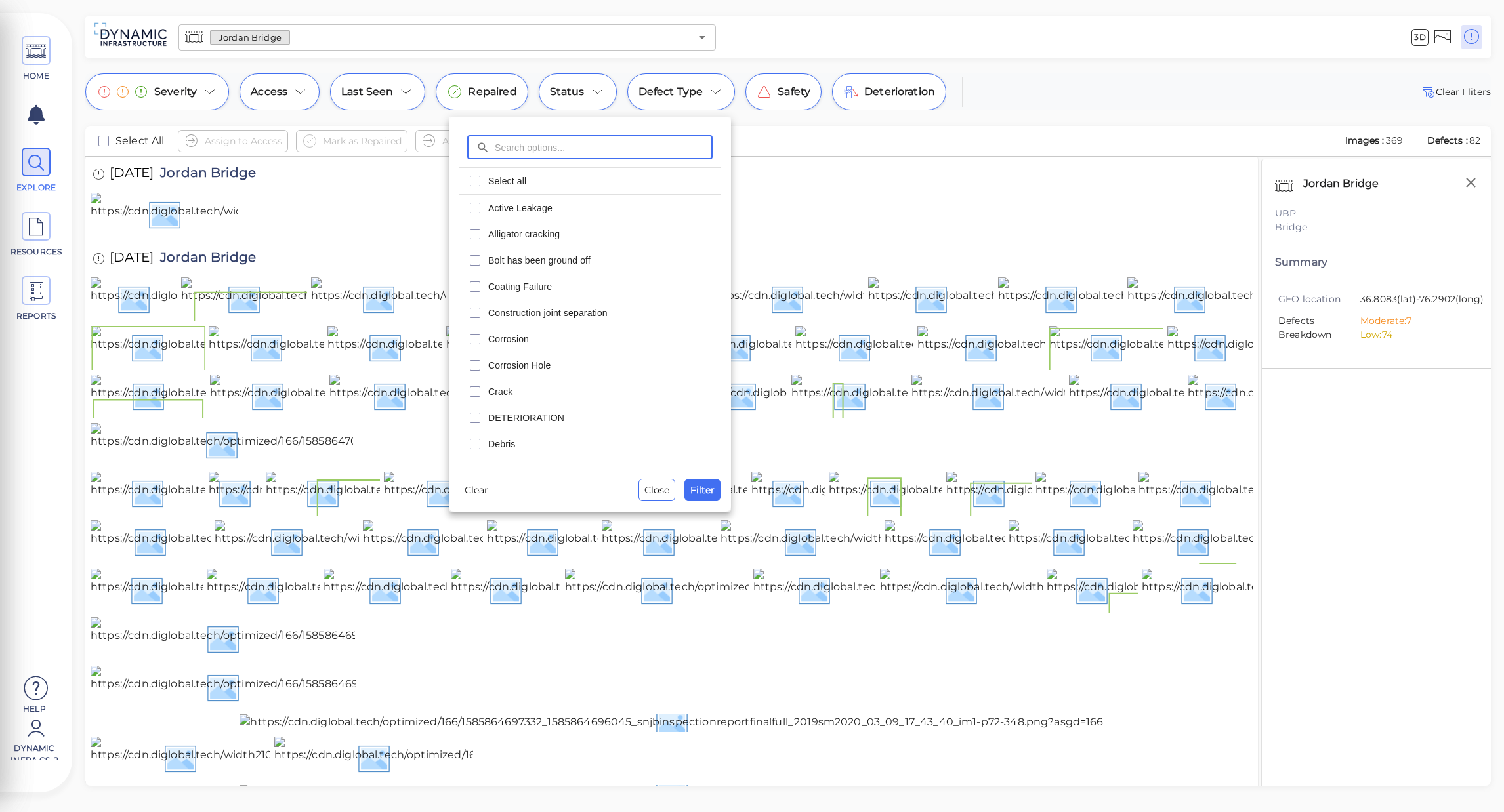
click at [288, 83] on div at bounding box center [752, 406] width 1504 height 812
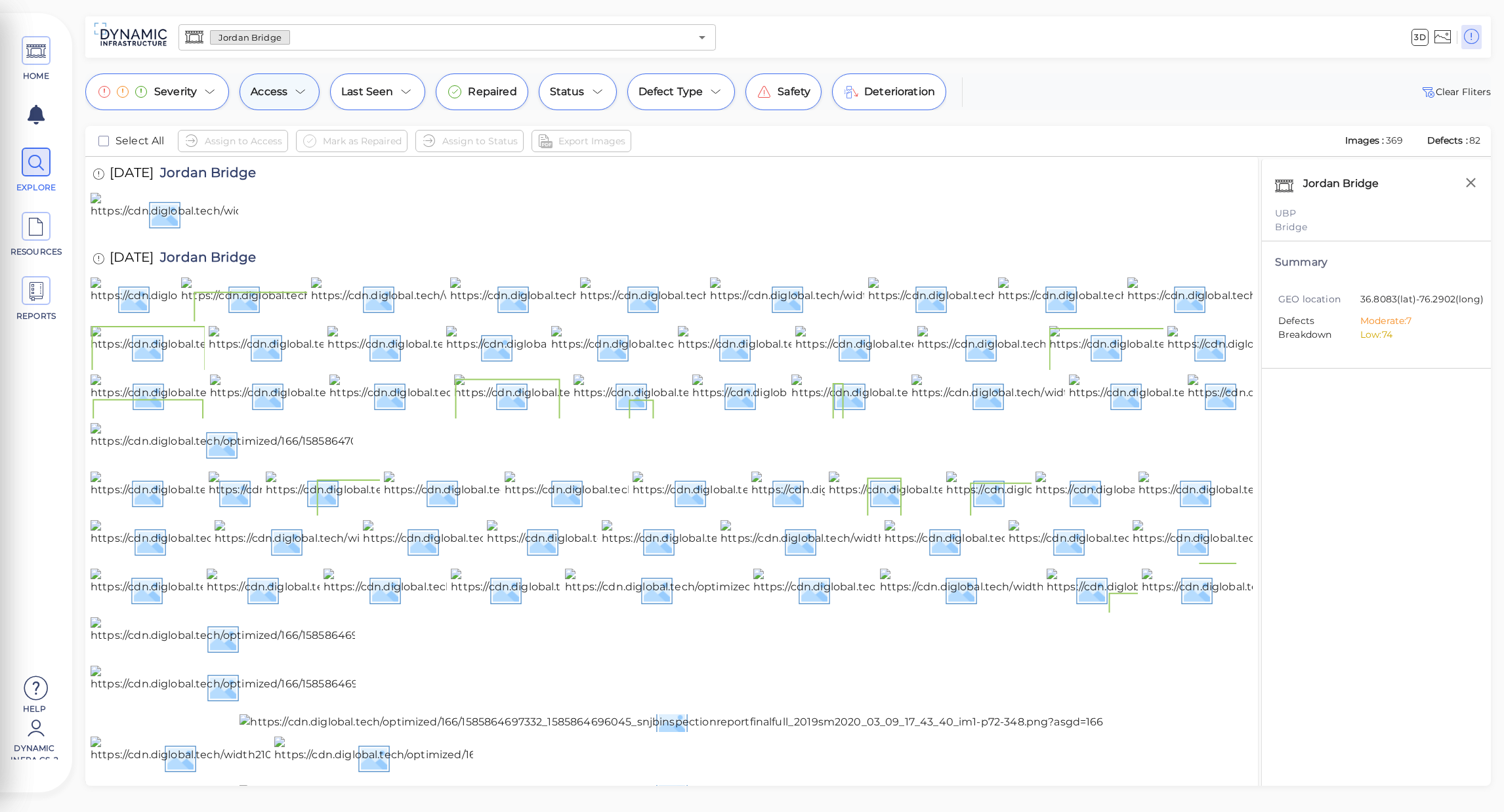
click at [290, 87] on div "Access" at bounding box center [279, 91] width 80 height 37
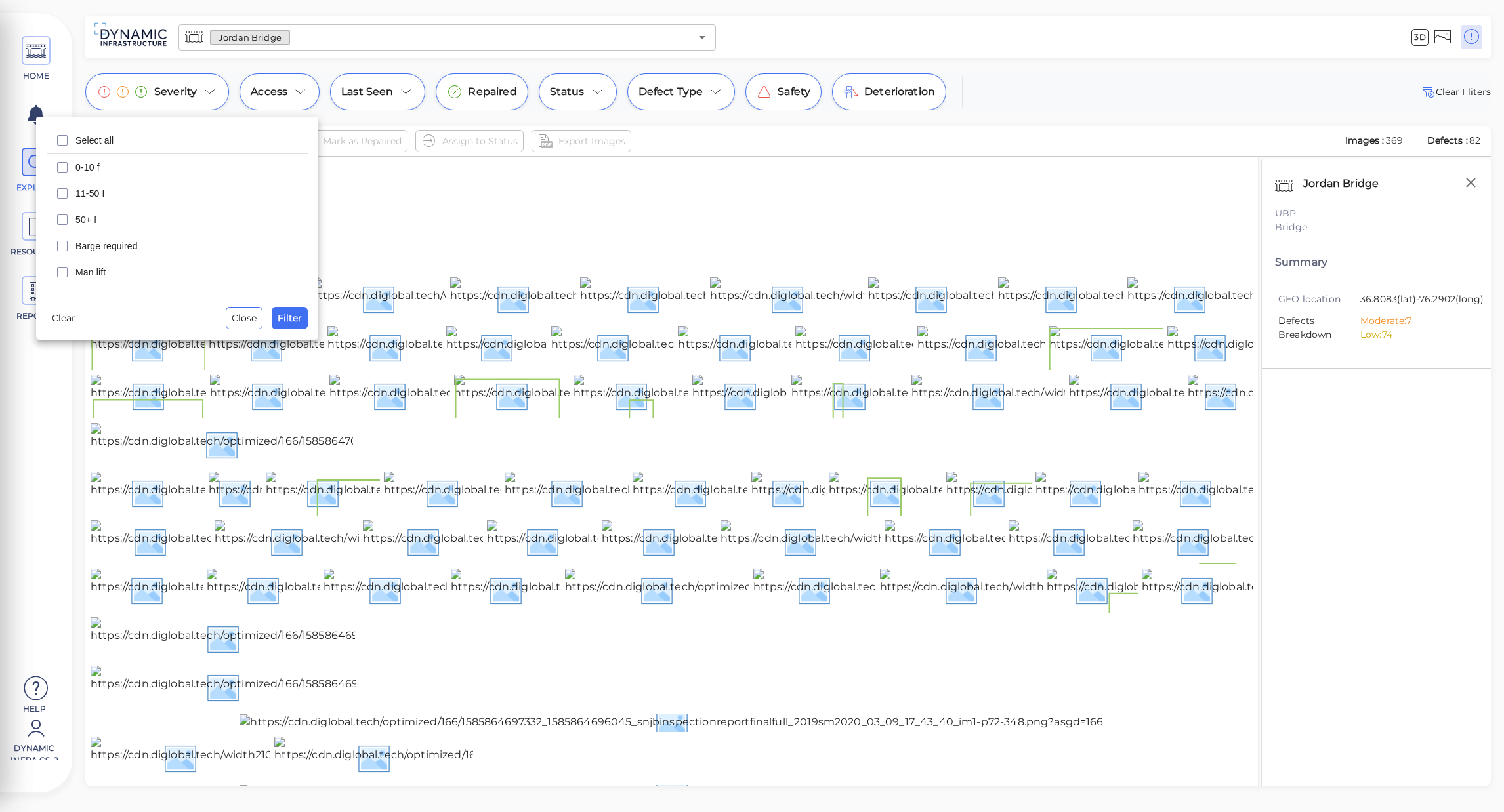
click at [583, 94] on div at bounding box center [752, 406] width 1504 height 812
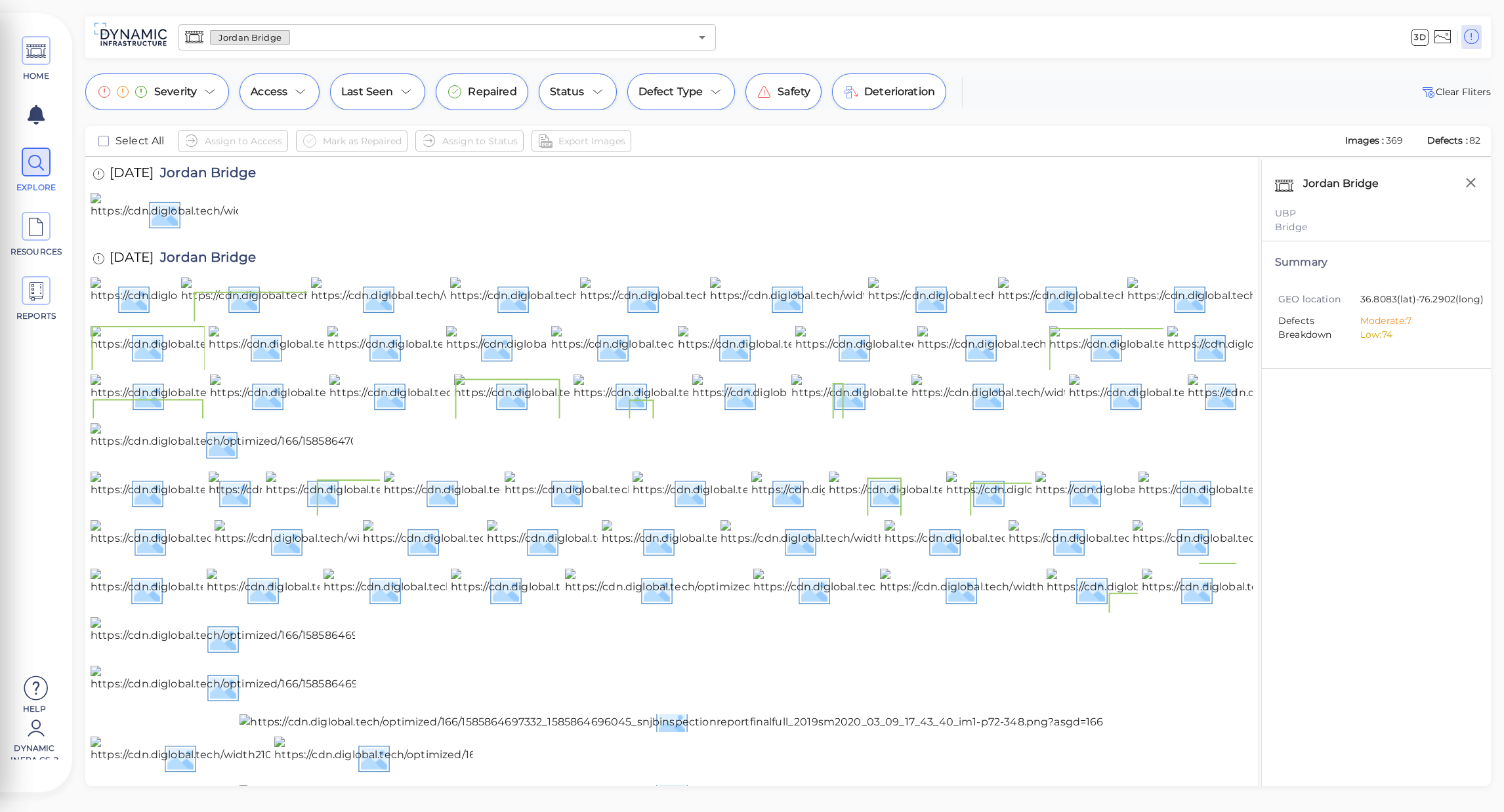
click at [583, 94] on div "Status" at bounding box center [577, 91] width 78 height 37
click at [283, 499] on div at bounding box center [752, 406] width 1504 height 812
click at [285, 319] on img at bounding box center [570, 298] width 780 height 42
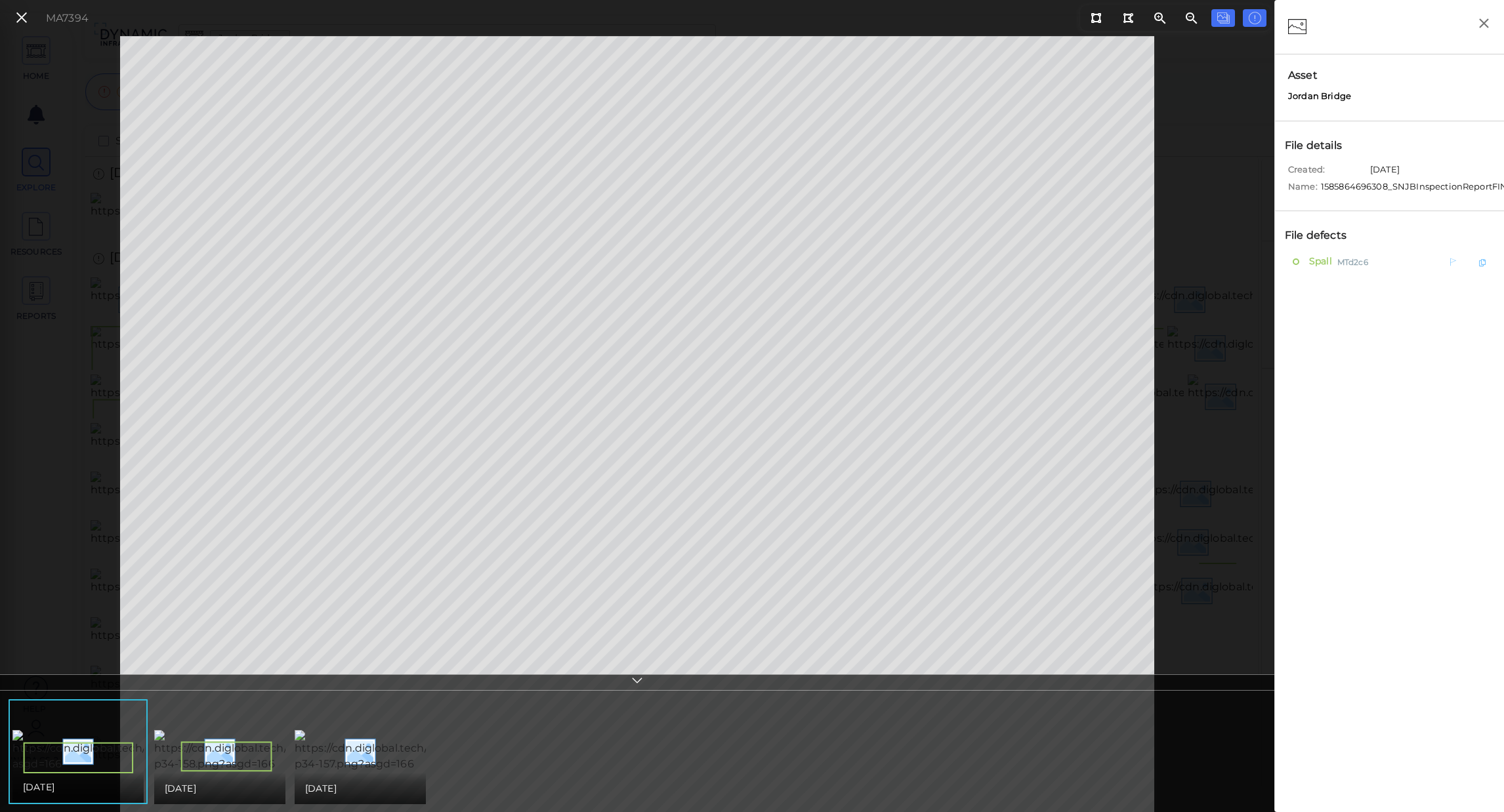
click at [1326, 256] on span "Spall" at bounding box center [1319, 261] width 26 height 16
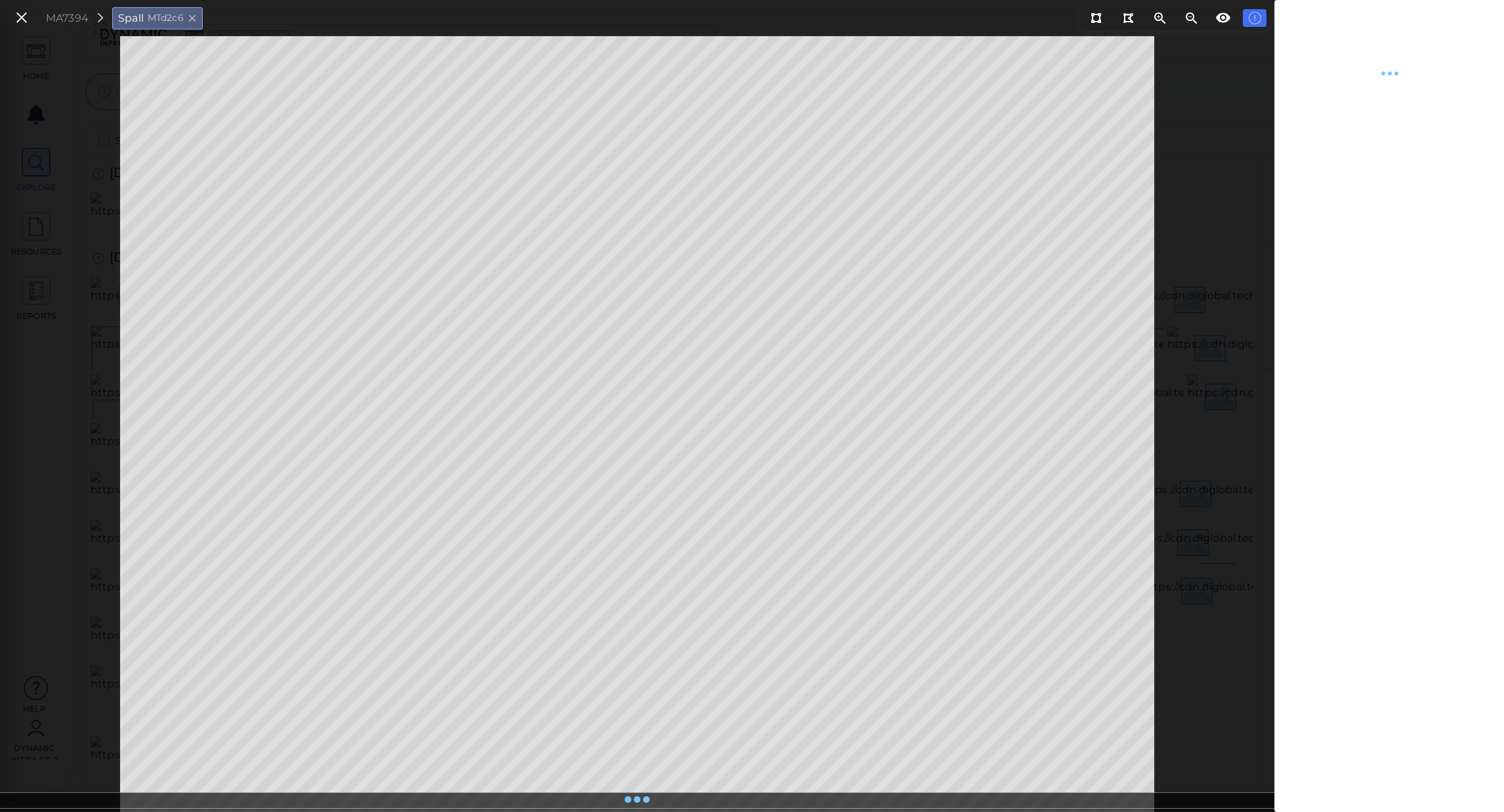
type textarea "x"
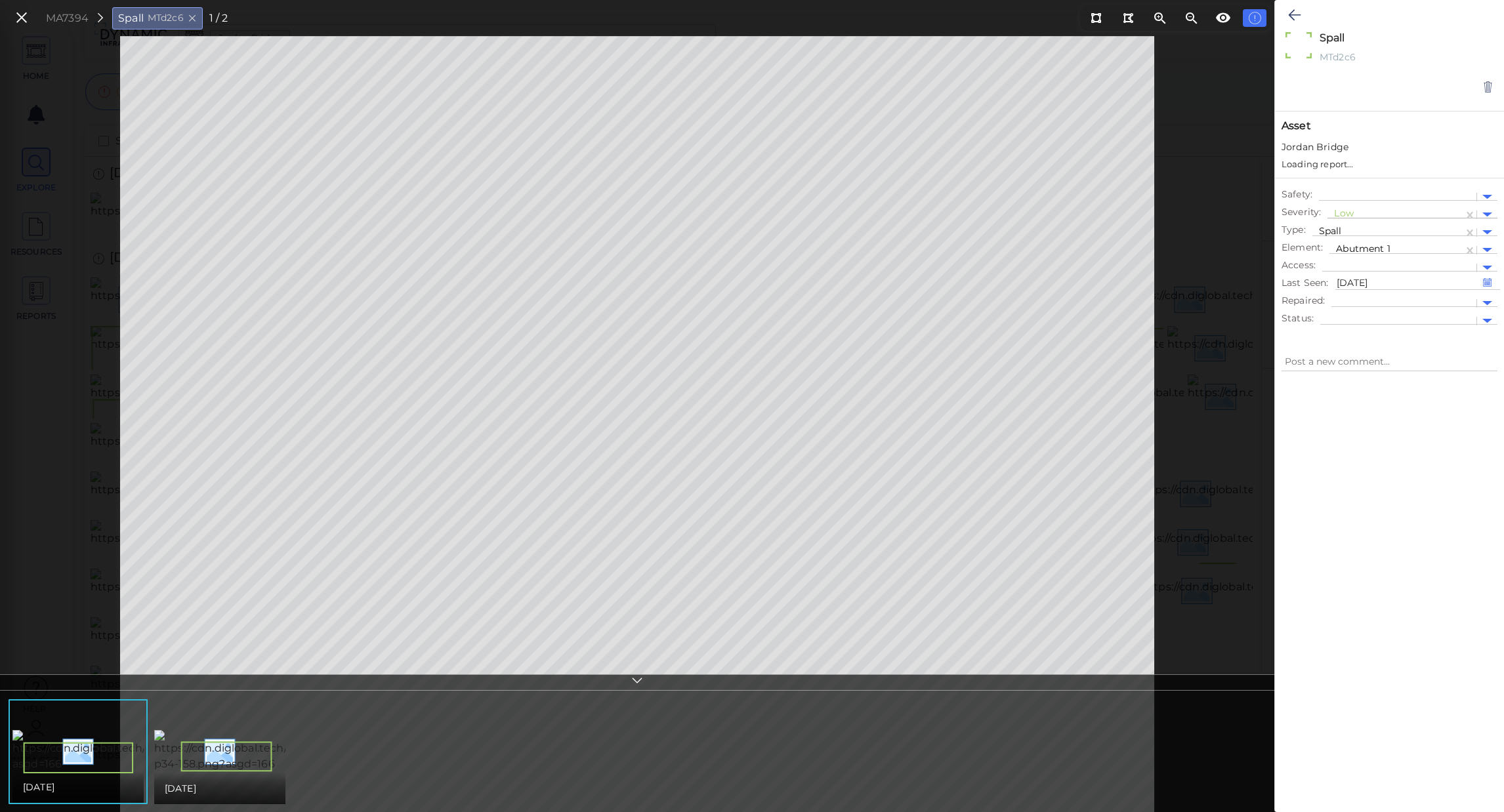
type textarea "x"
drag, startPoint x: 1322, startPoint y: 230, endPoint x: 1280, endPoint y: 230, distance: 42.0
click at [1280, 230] on ul "Safety : Severity : Low Type : Spall Element : Abutment 1 Access : Last Seen : …" at bounding box center [1389, 245] width 229 height 142
click at [26, 22] on icon at bounding box center [22, 18] width 15 height 18
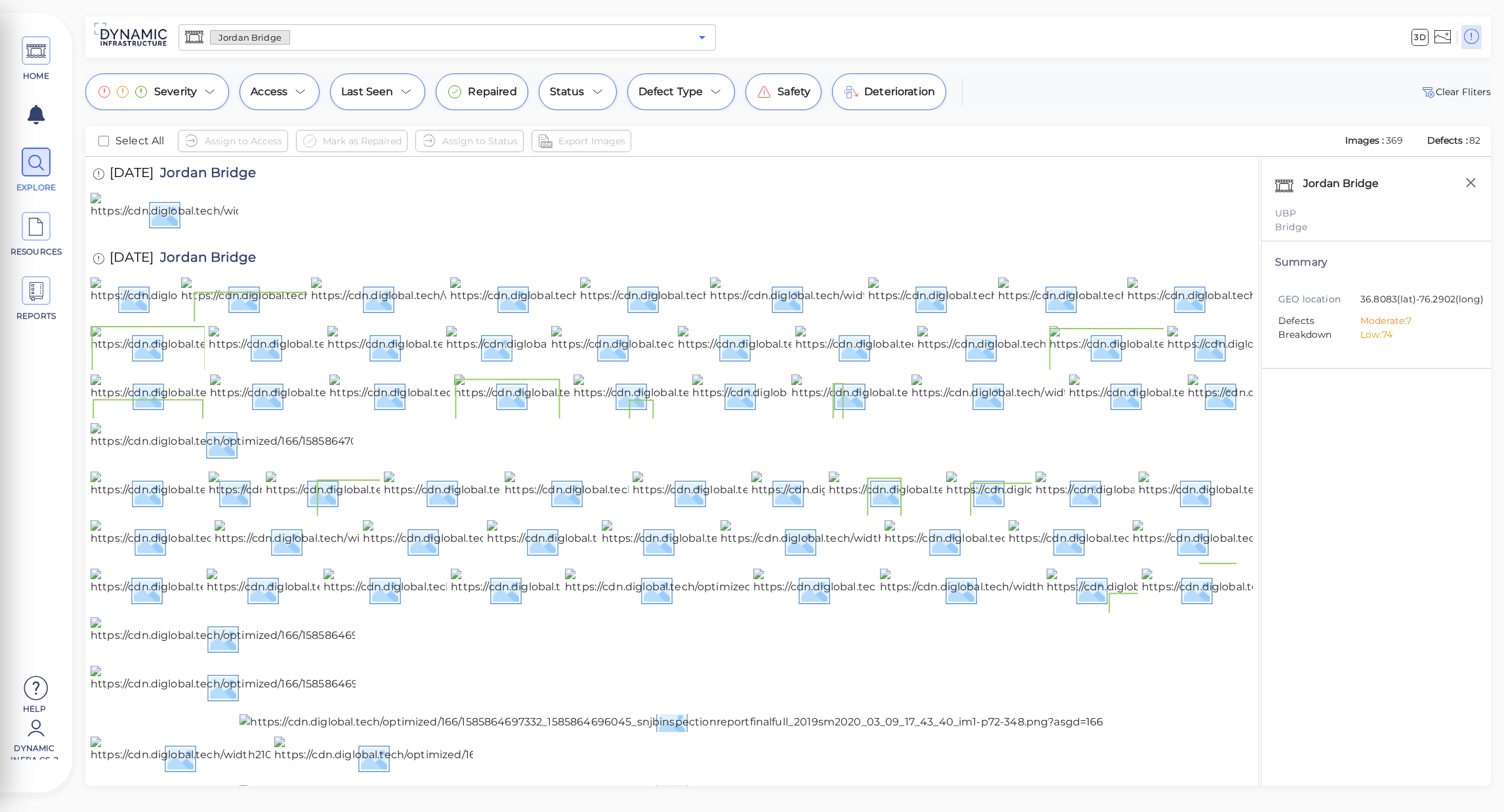
click at [695, 36] on icon "Open" at bounding box center [701, 37] width 16 height 16
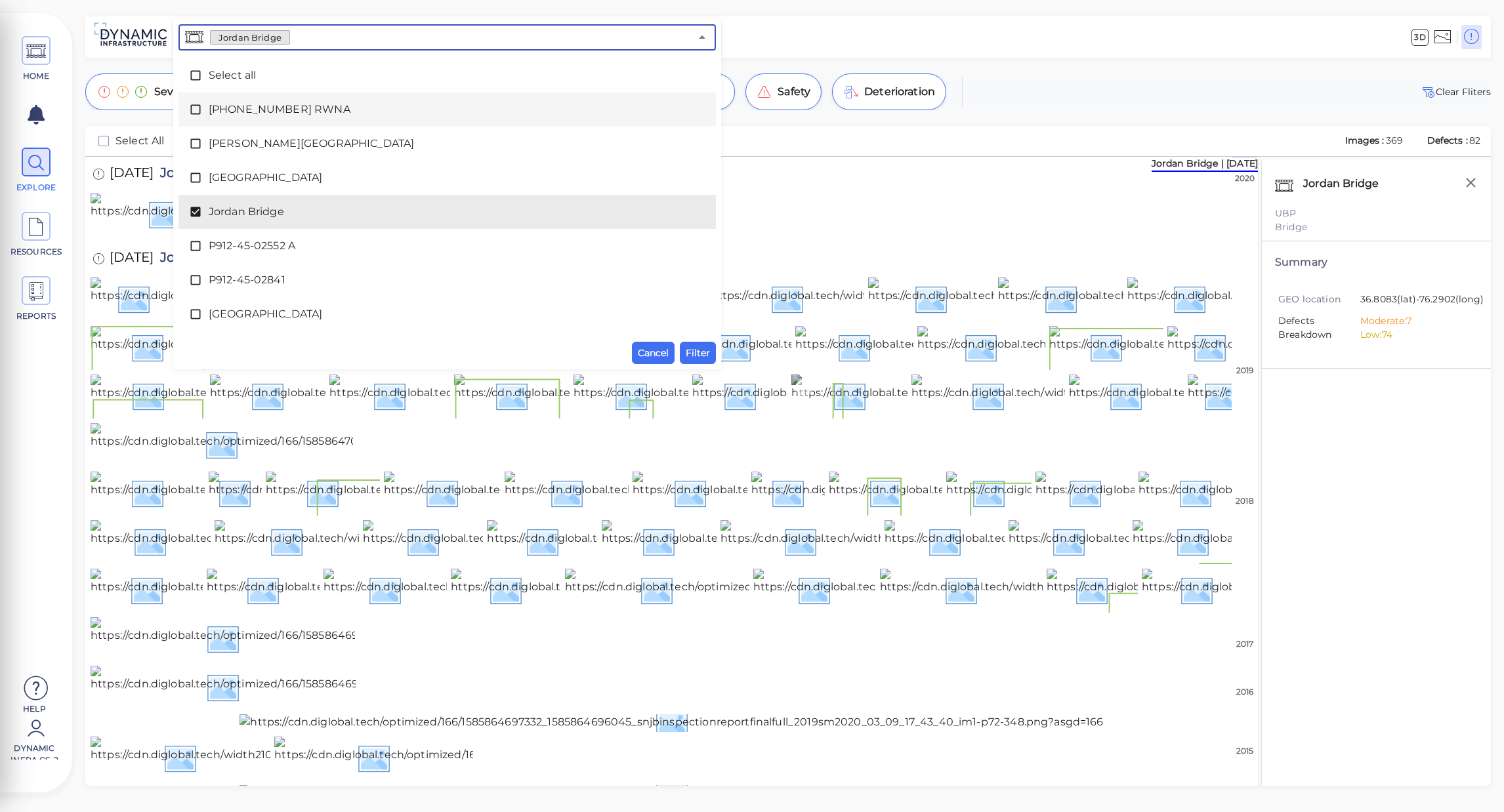
click at [869, 416] on img at bounding box center [1152, 395] width 723 height 42
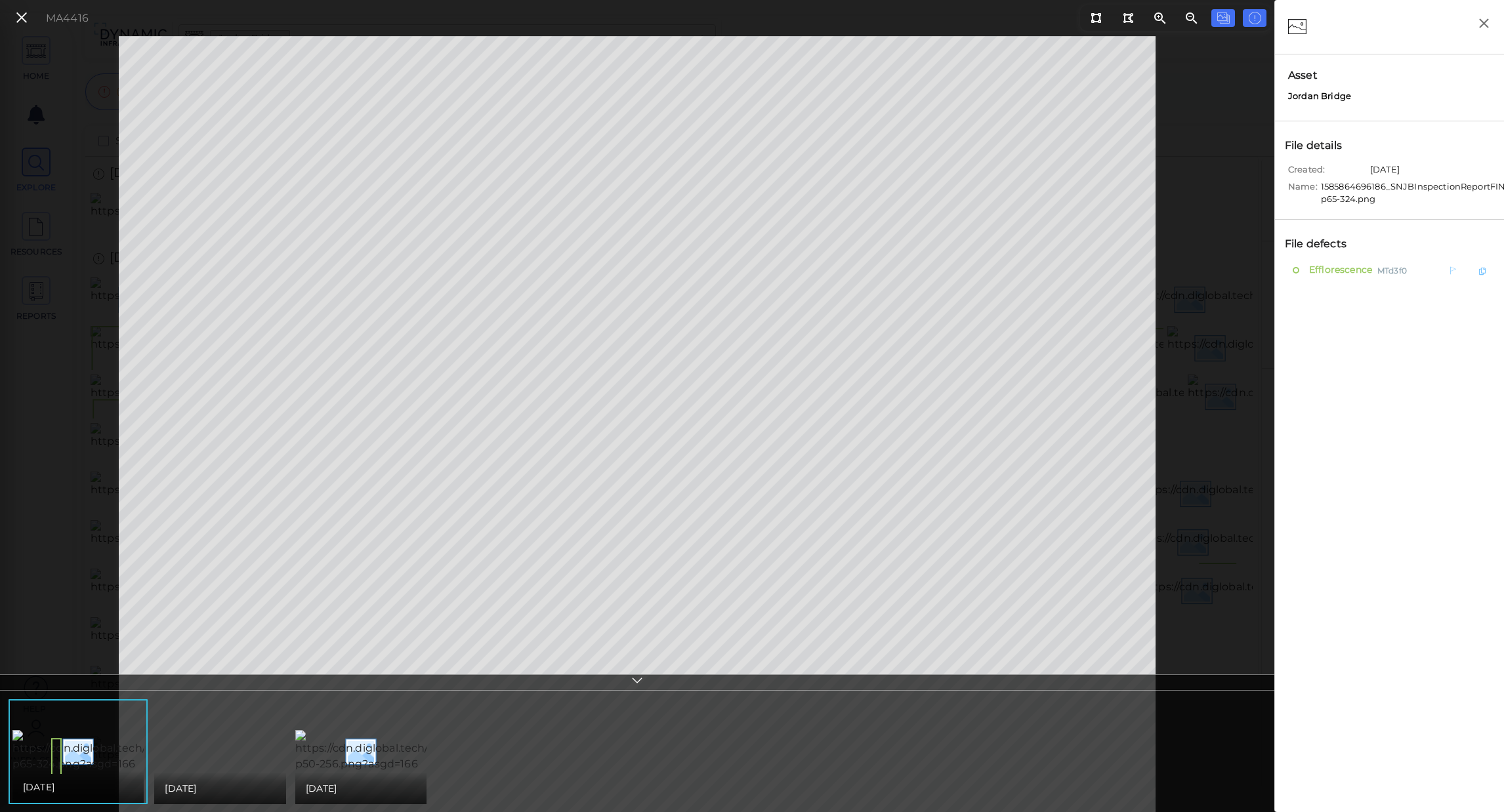
click at [1359, 273] on span "Efflorescence" at bounding box center [1339, 270] width 67 height 16
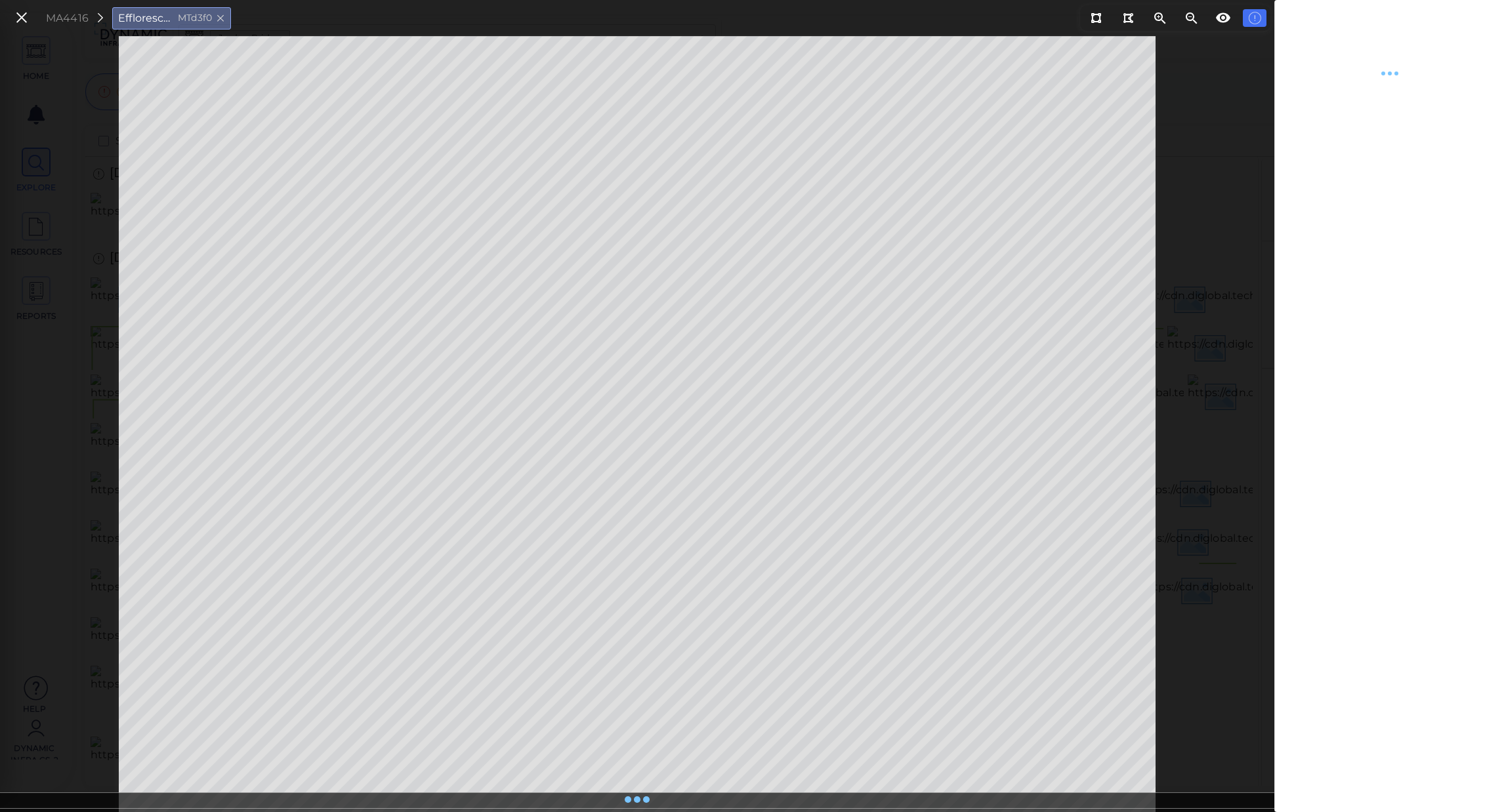
type textarea "x"
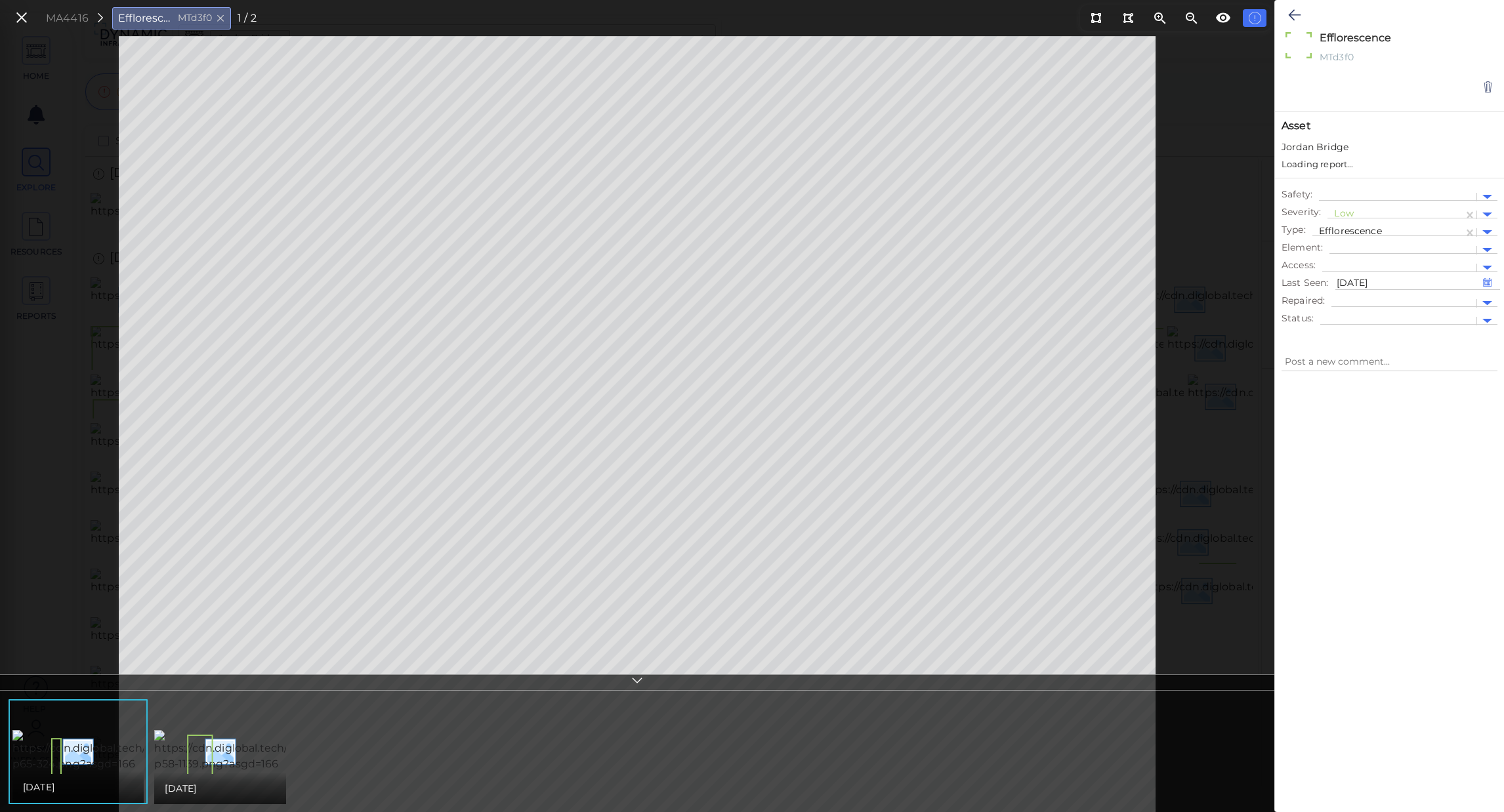
type textarea "x"
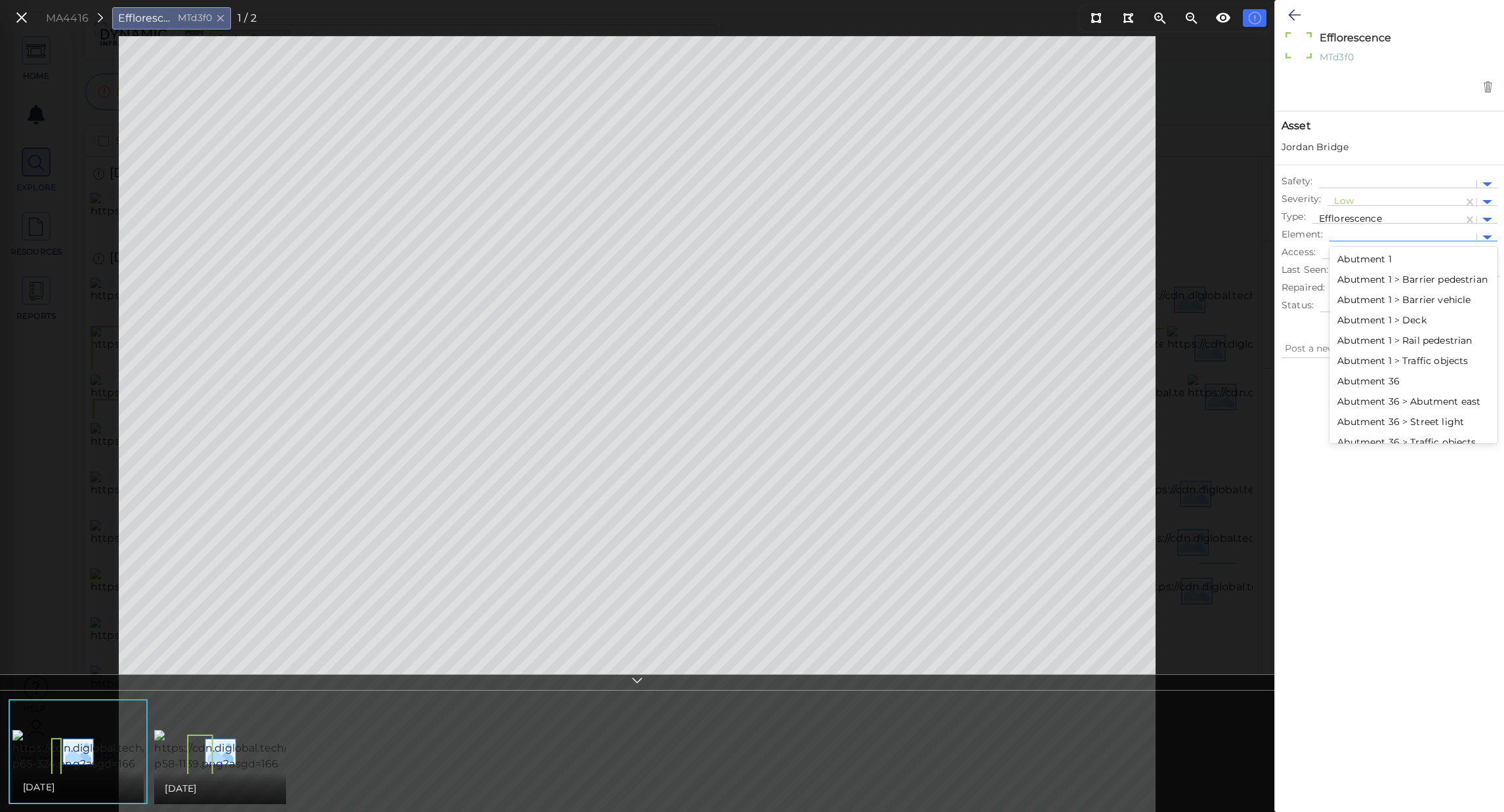
click at [1493, 239] on div at bounding box center [1487, 237] width 21 height 15
click at [1297, 16] on icon at bounding box center [1294, 15] width 12 height 16
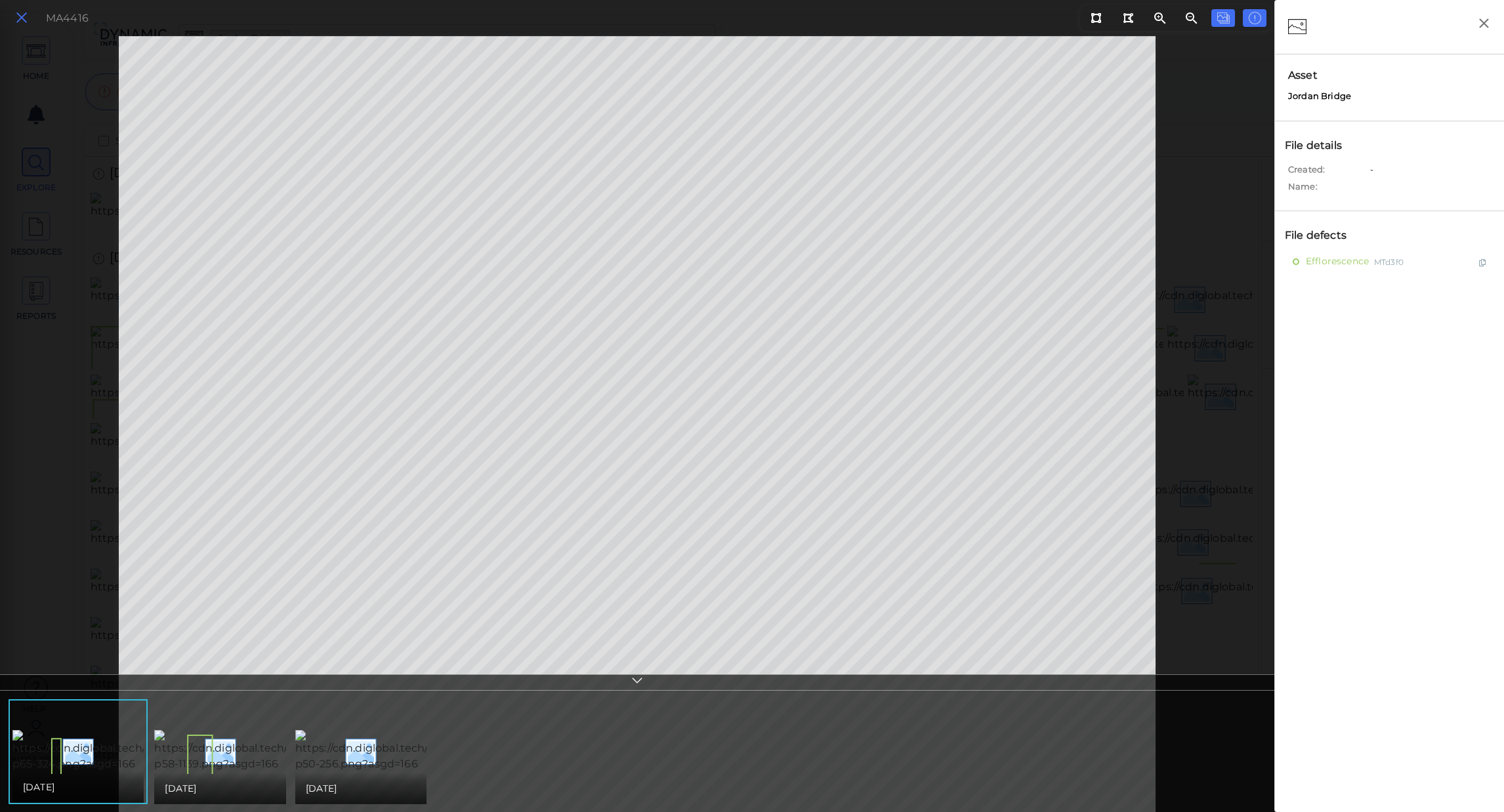
click at [15, 16] on button at bounding box center [21, 17] width 22 height 19
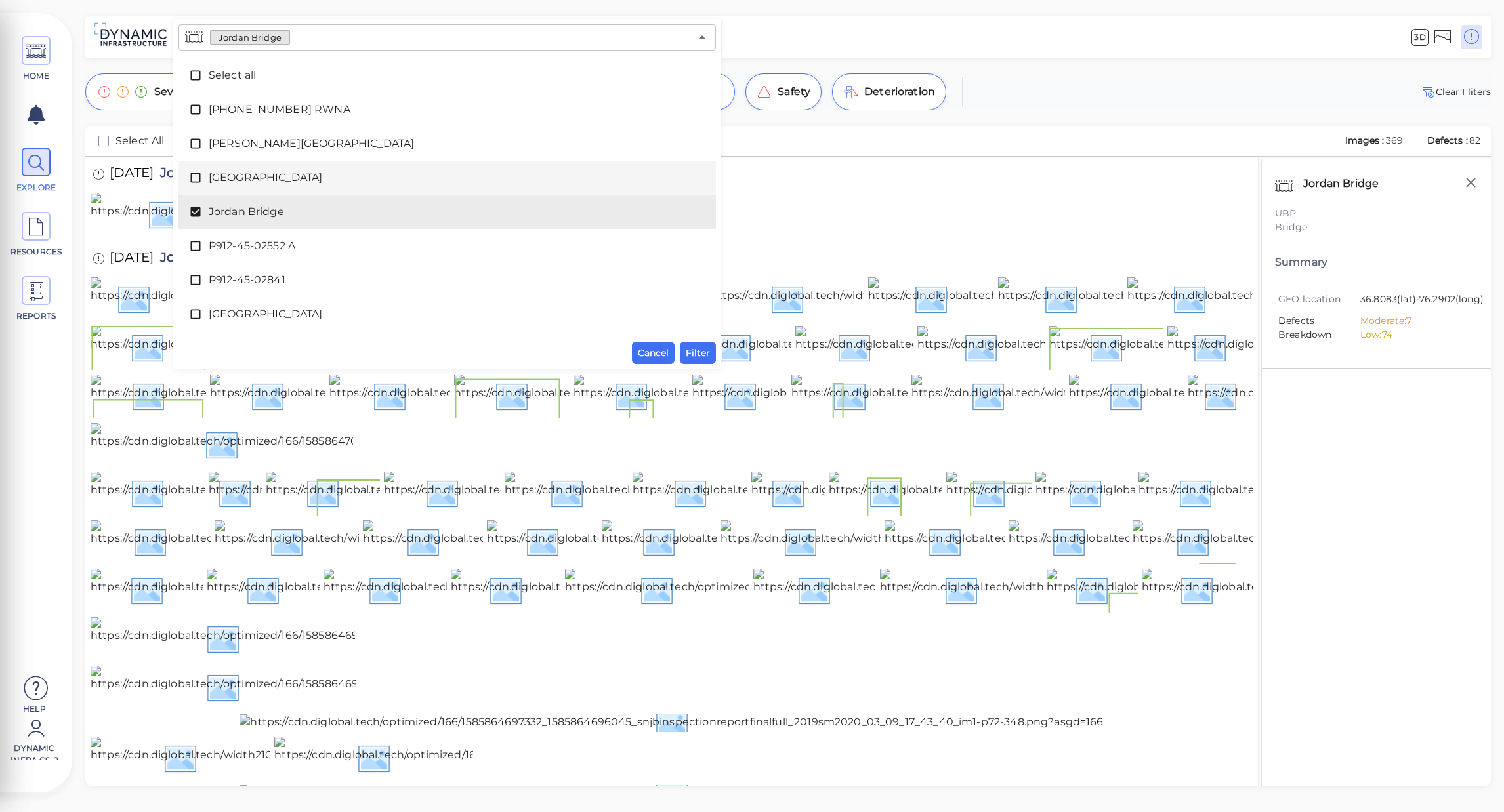
click at [202, 177] on span at bounding box center [199, 177] width 20 height 13
click at [198, 210] on icon at bounding box center [195, 212] width 13 height 13
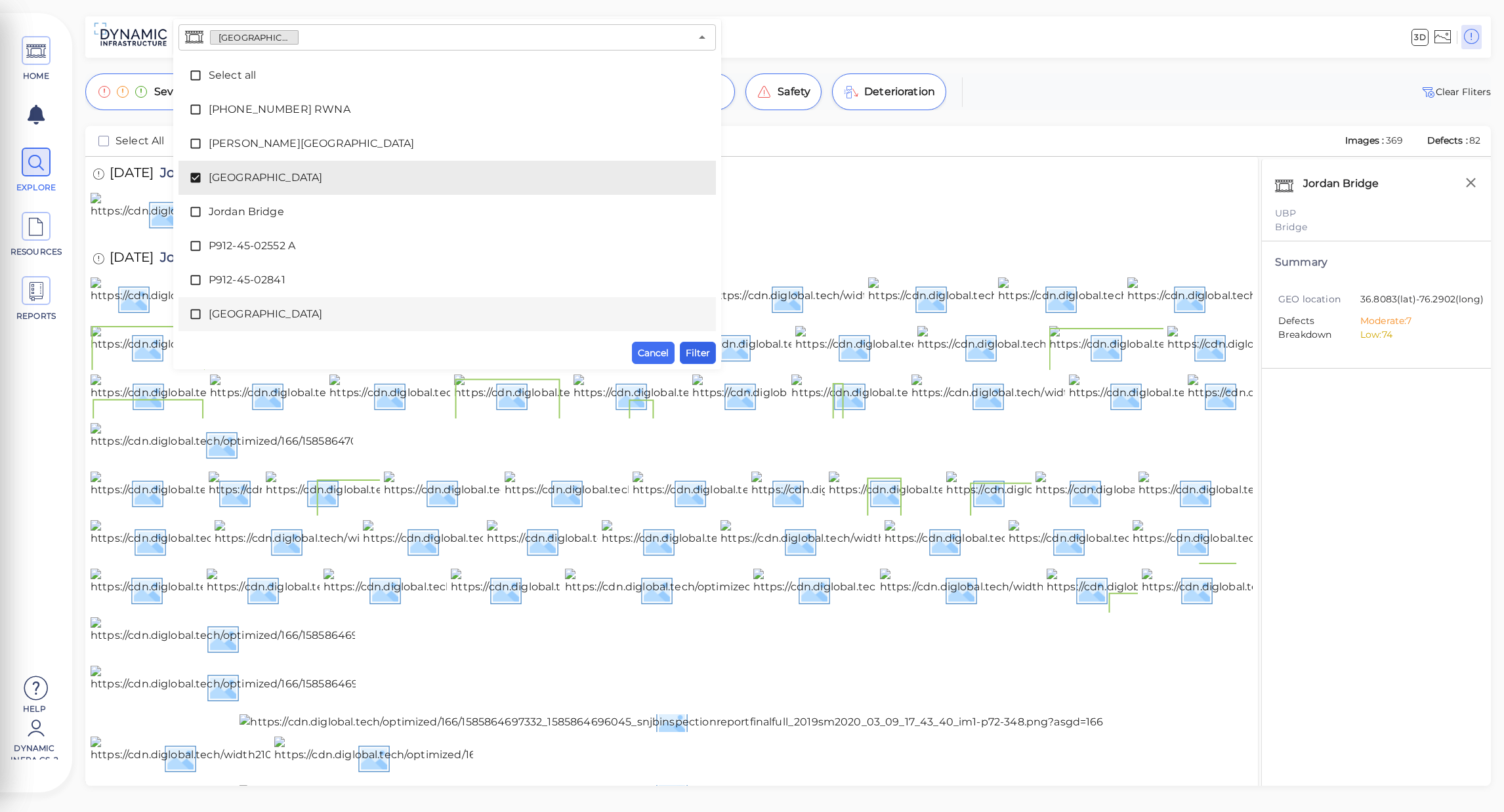
click at [706, 346] on span "Filter" at bounding box center [698, 352] width 25 height 16
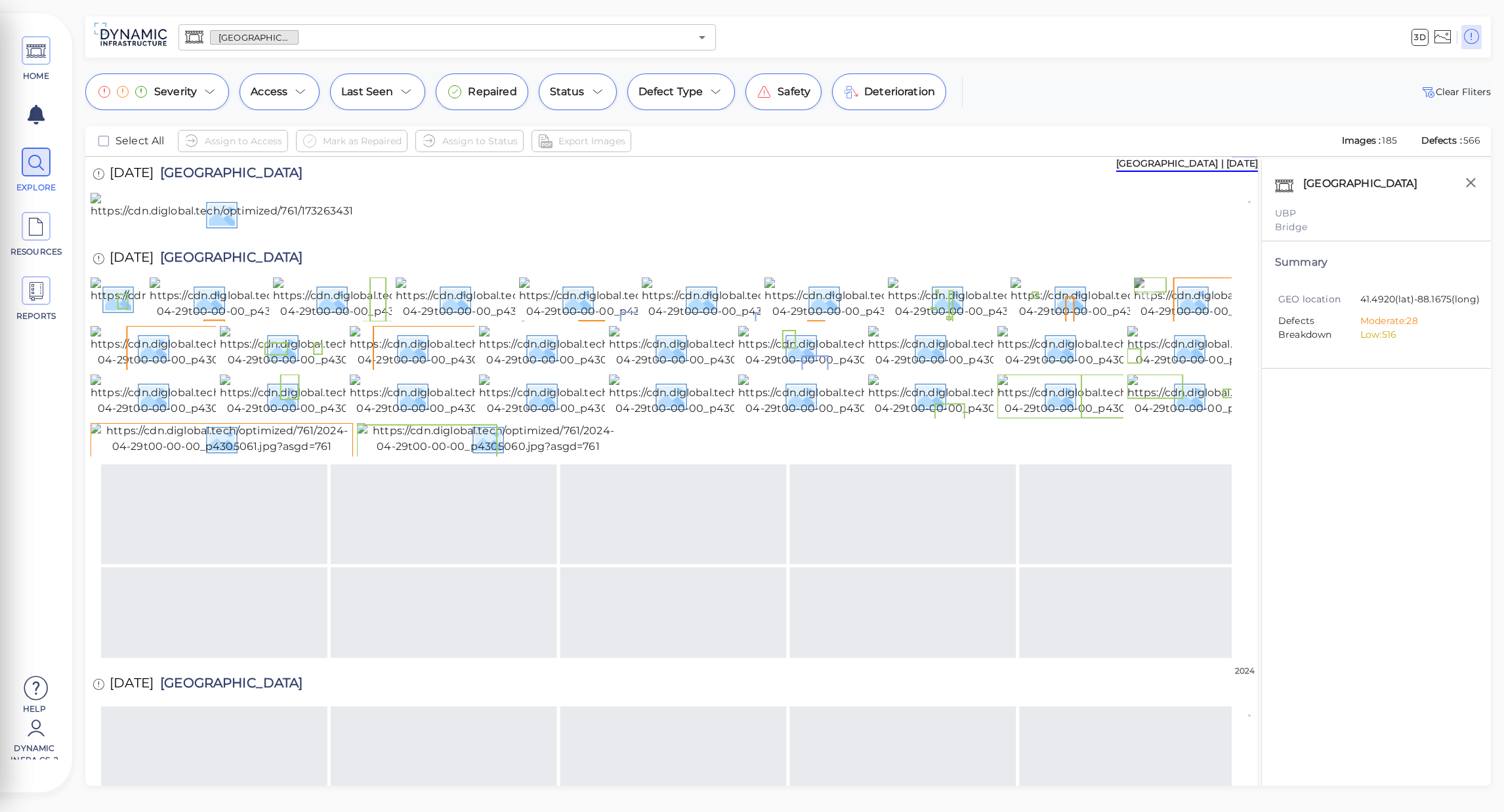
click at [1159, 319] on img at bounding box center [1252, 298] width 237 height 42
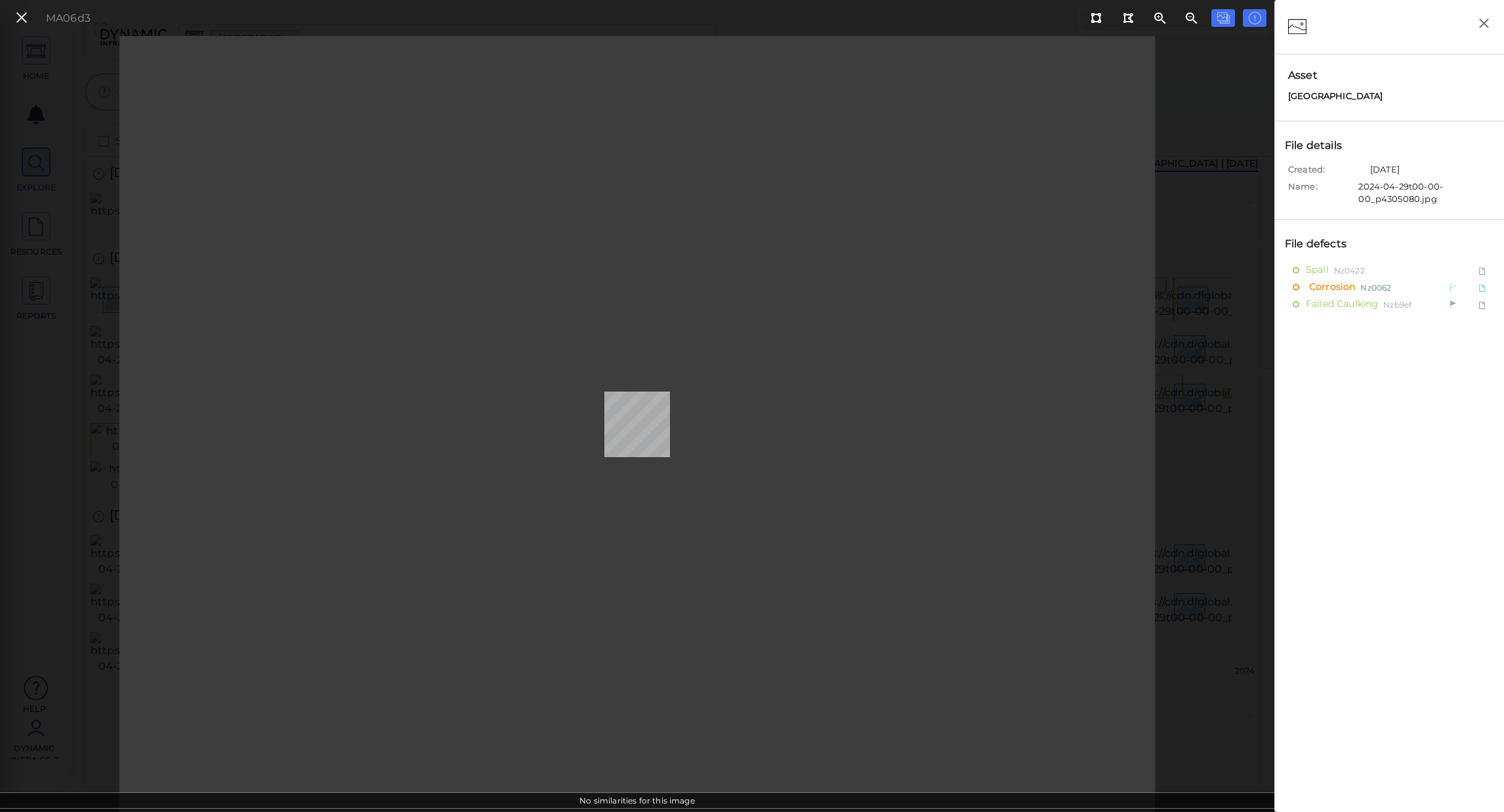
click at [1343, 284] on span "Corrosion" at bounding box center [1331, 287] width 49 height 16
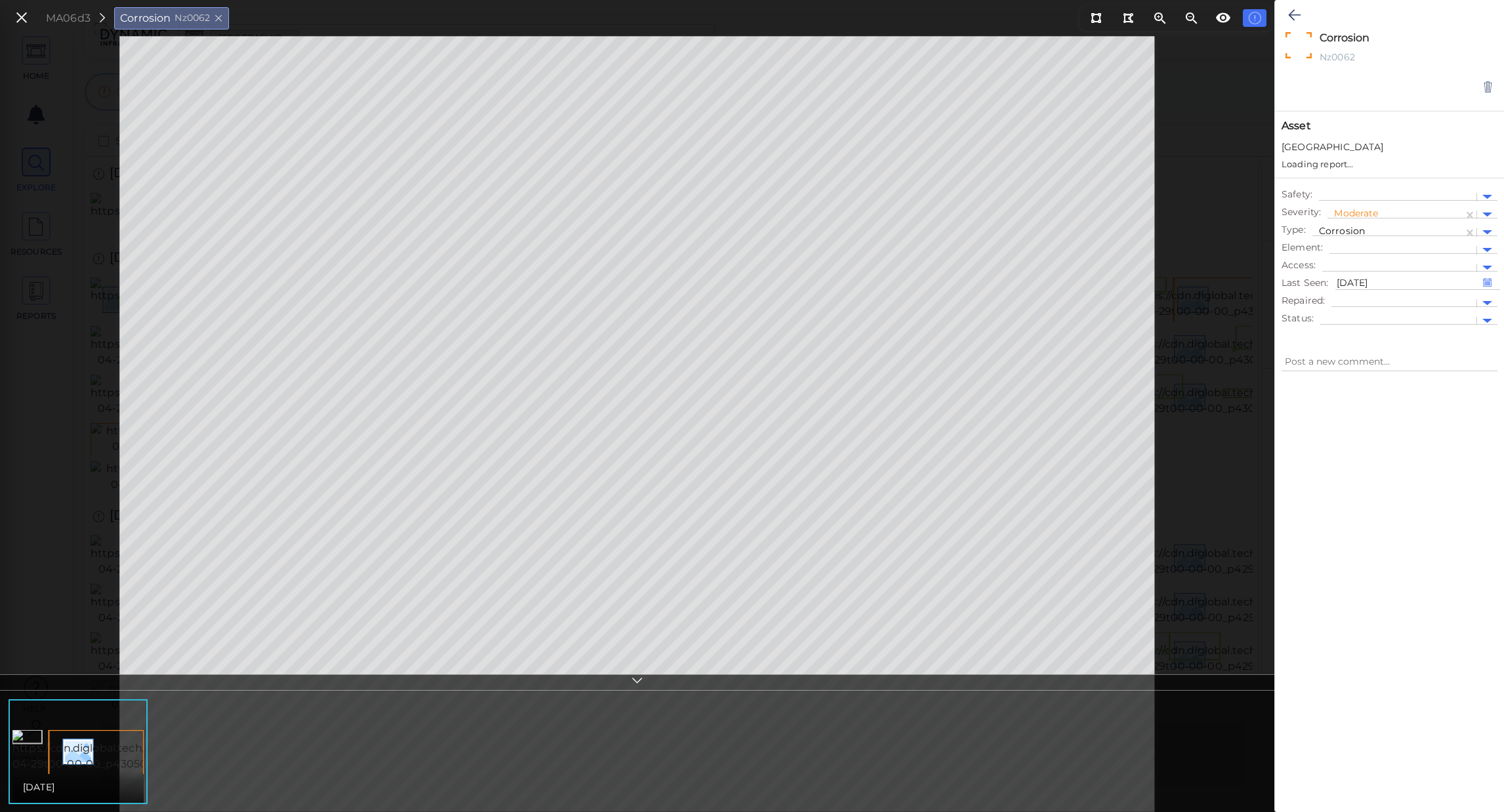
type textarea "x"
click at [1486, 236] on div at bounding box center [1488, 238] width 10 height 5
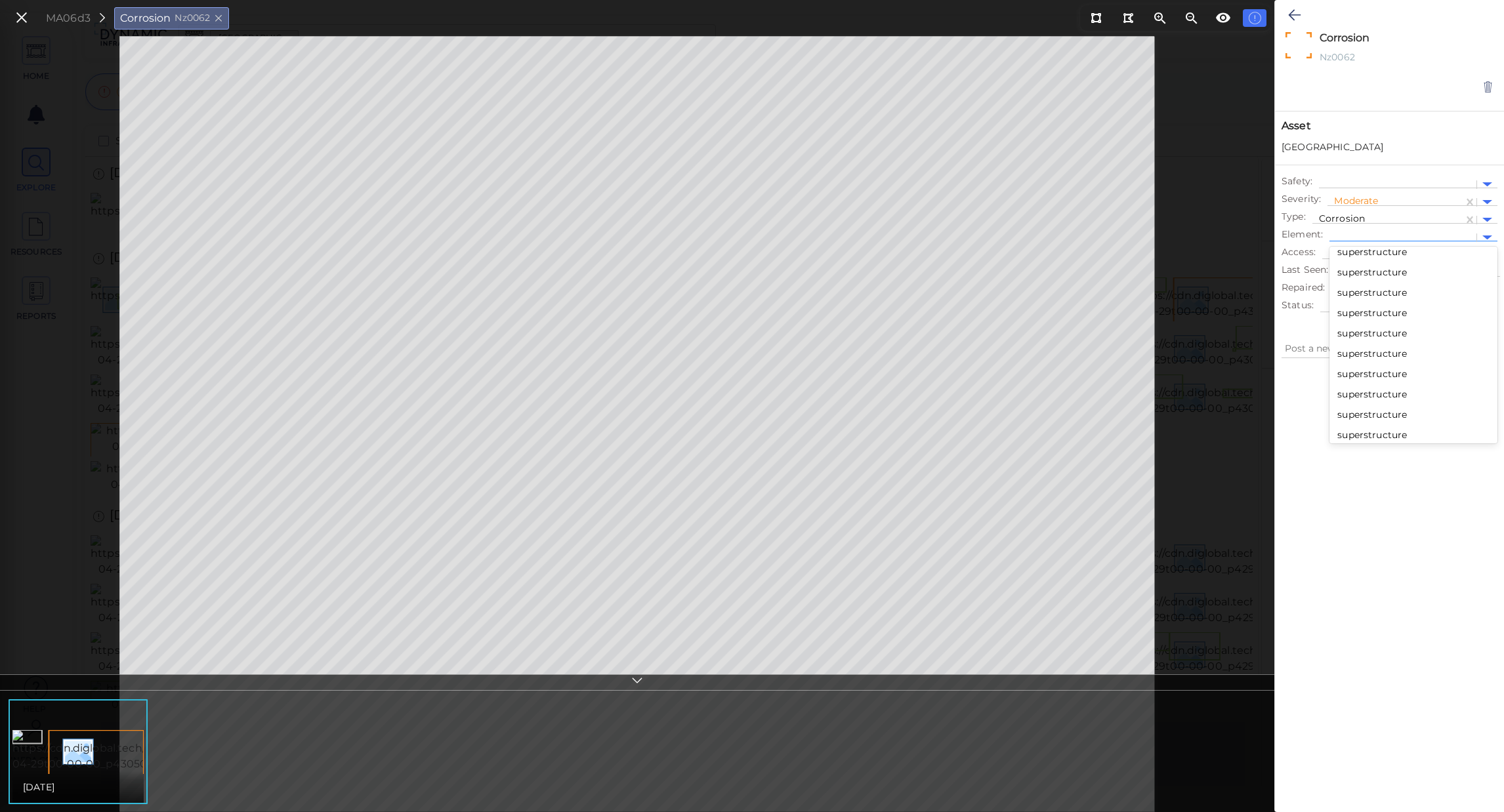
scroll to position [11506, 0]
click at [1368, 236] on div at bounding box center [1402, 237] width 134 height 14
click at [1357, 288] on div at bounding box center [1413, 291] width 168 height 7
click at [1378, 238] on div at bounding box center [1402, 237] width 134 height 14
drag, startPoint x: 495, startPoint y: 25, endPoint x: 387, endPoint y: 6, distance: 109.7
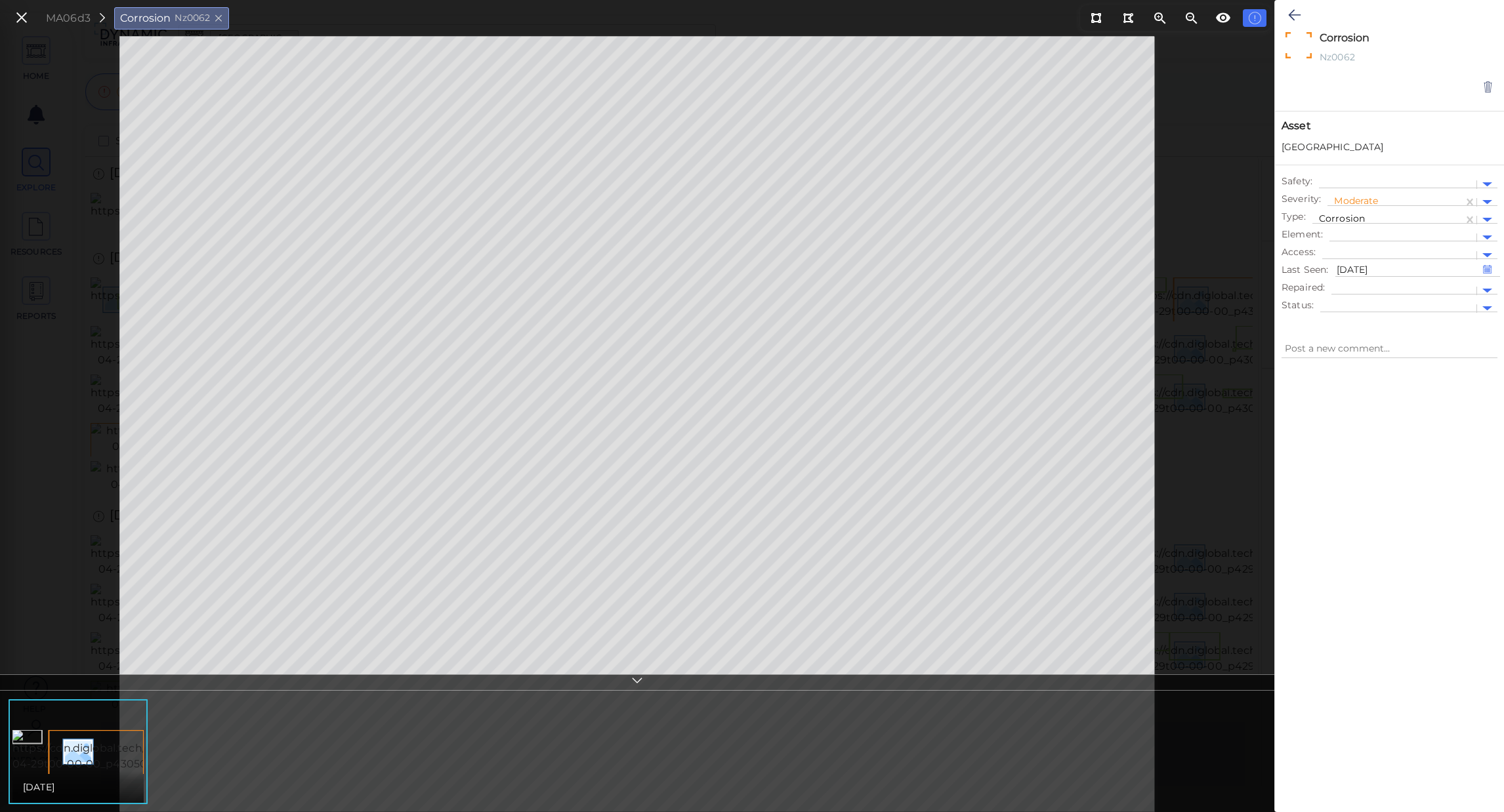
click at [495, 25] on div "MA06d3 Corrosion Nz0062" at bounding box center [637, 18] width 1274 height 36
